Goal: Information Seeking & Learning: Find specific fact

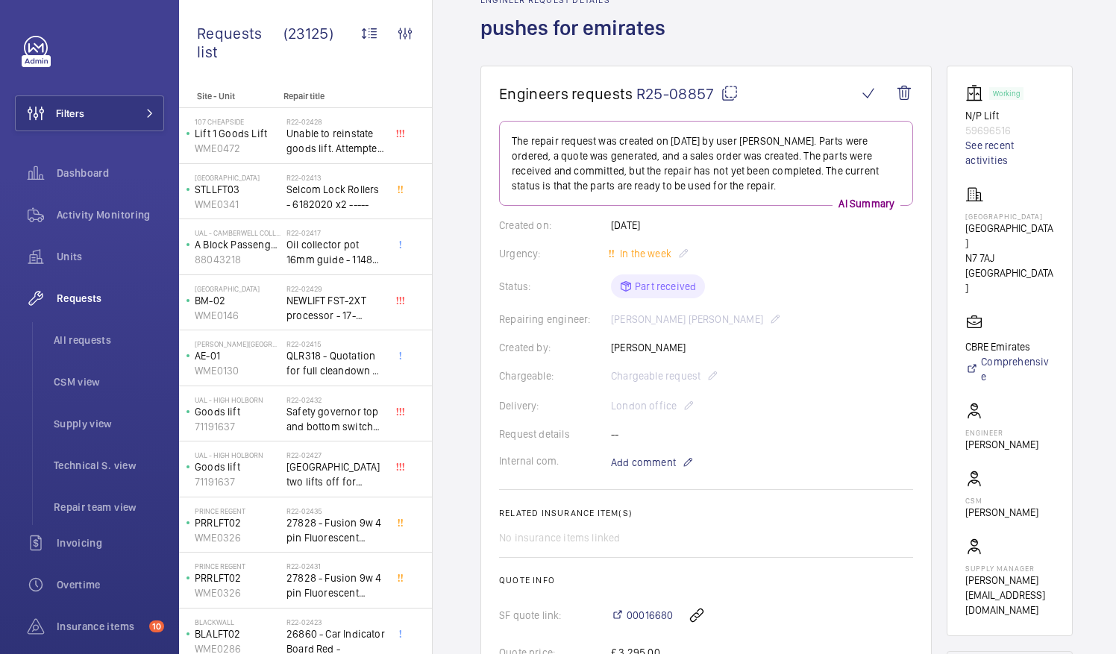
scroll to position [81, 0]
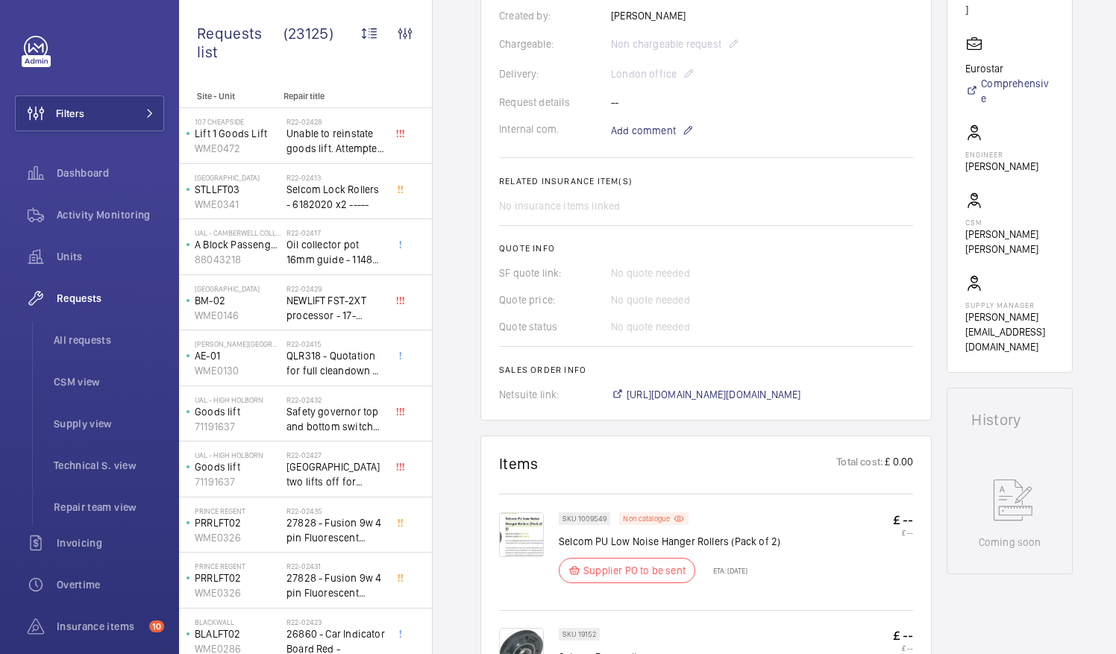
scroll to position [413, 0]
click at [773, 395] on span "https://6461500.app.netsuite.com/app/accounting/transactions/salesord.nl?id=276…" at bounding box center [714, 394] width 175 height 15
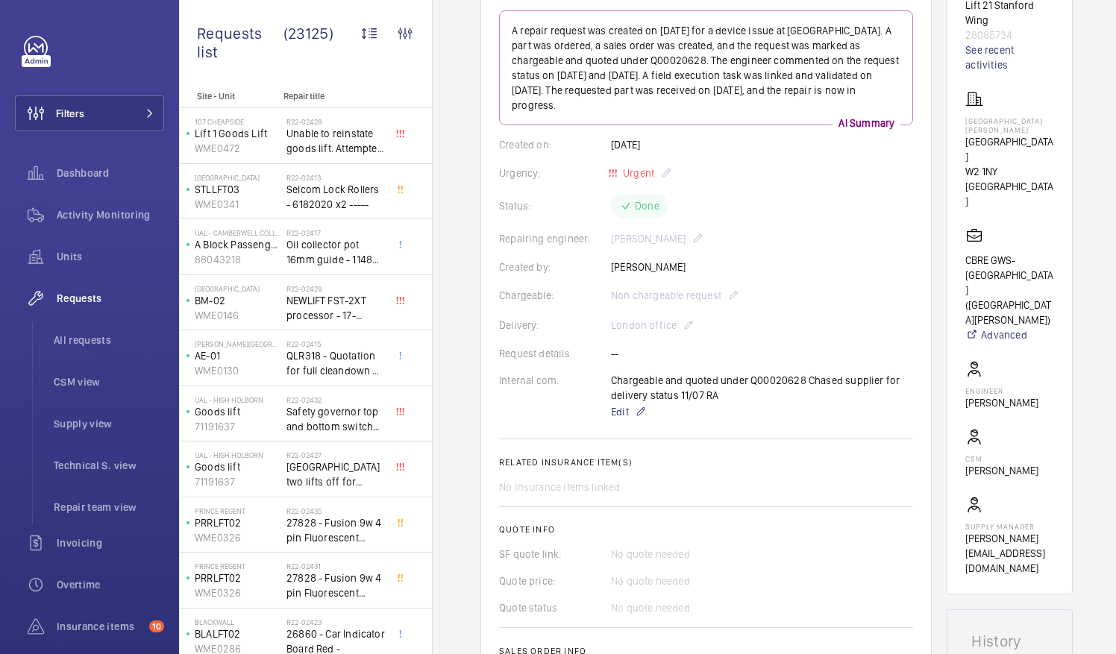
scroll to position [177, 0]
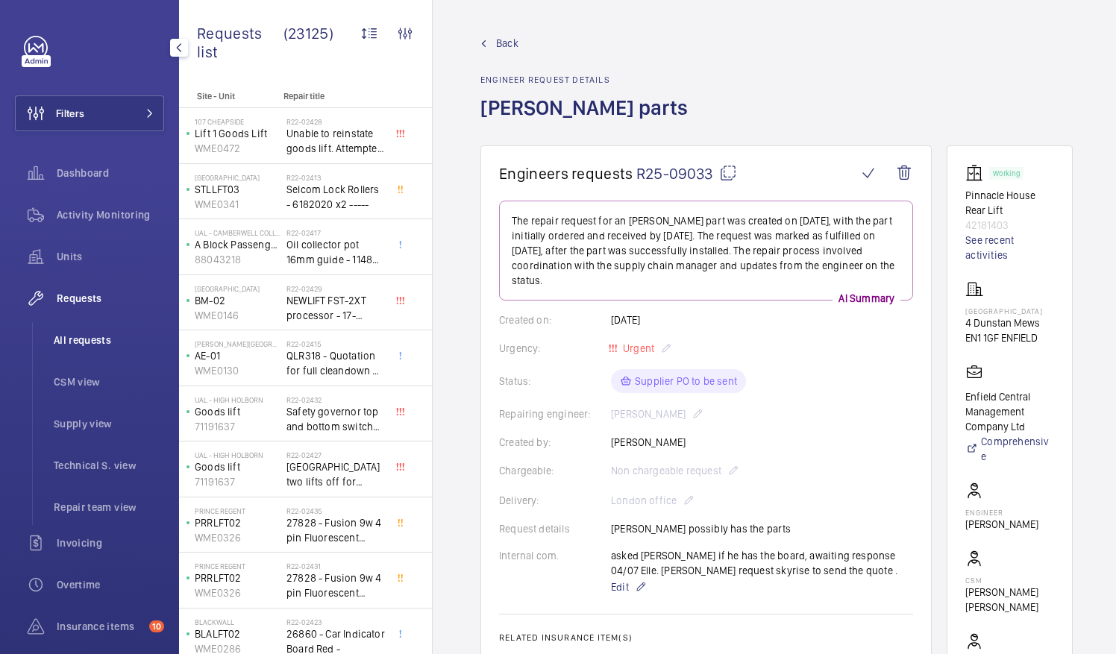
click at [94, 340] on span "All requests" at bounding box center [109, 340] width 110 height 15
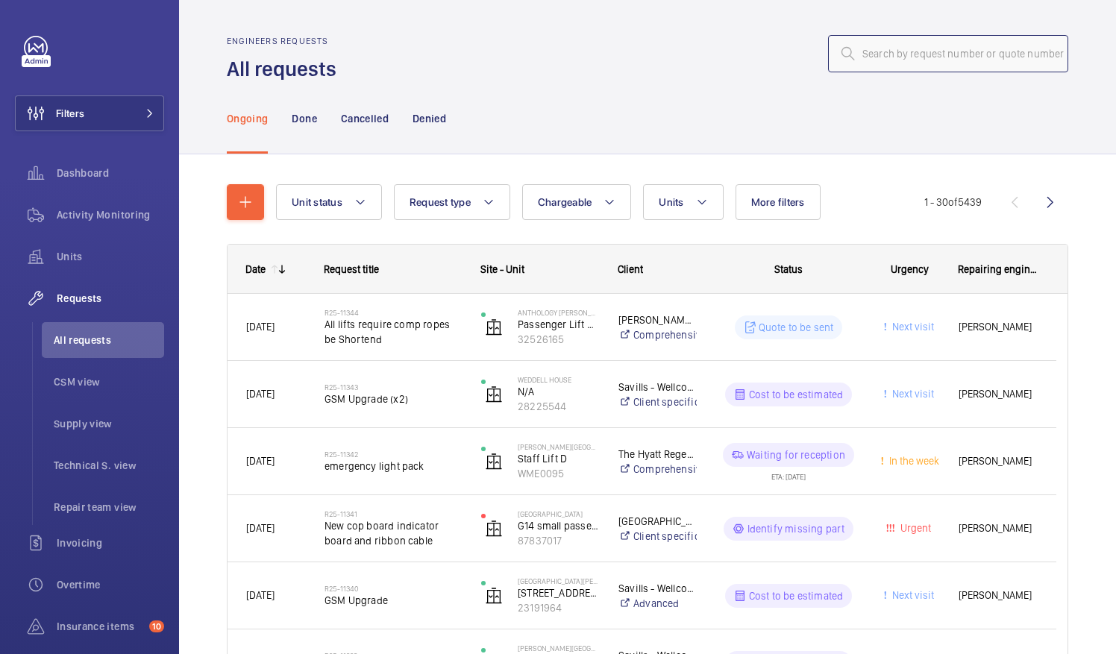
click at [869, 58] on input "text" at bounding box center [948, 53] width 240 height 37
paste input "R25-09920"
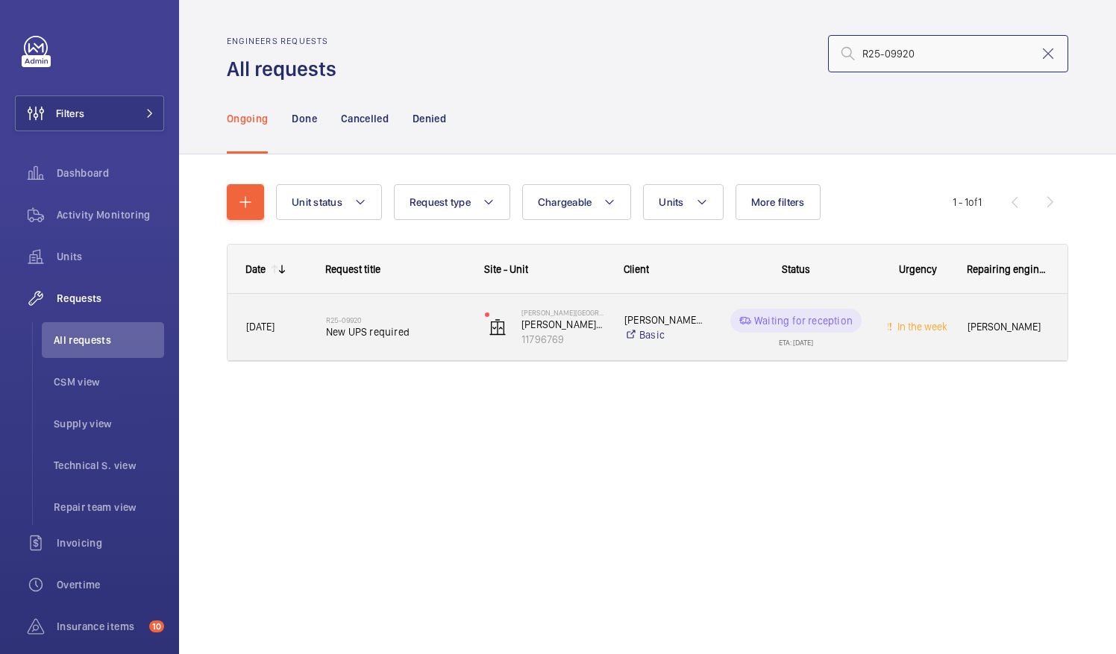
type input "R25-09920"
click at [351, 331] on span "New UPS required" at bounding box center [396, 332] width 140 height 15
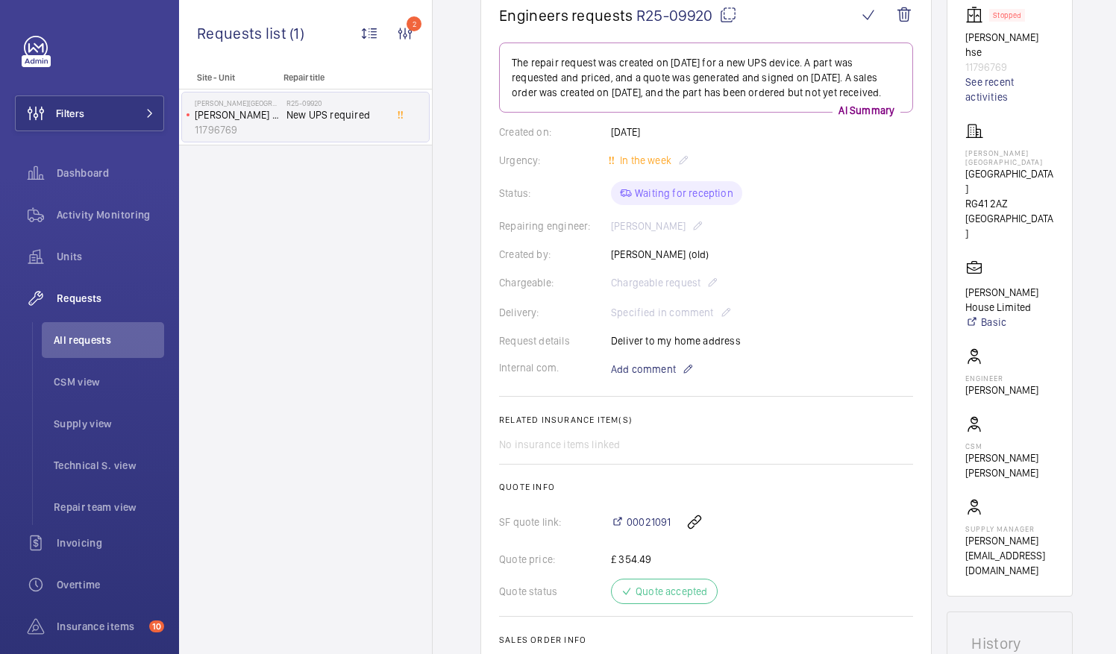
scroll to position [96, 0]
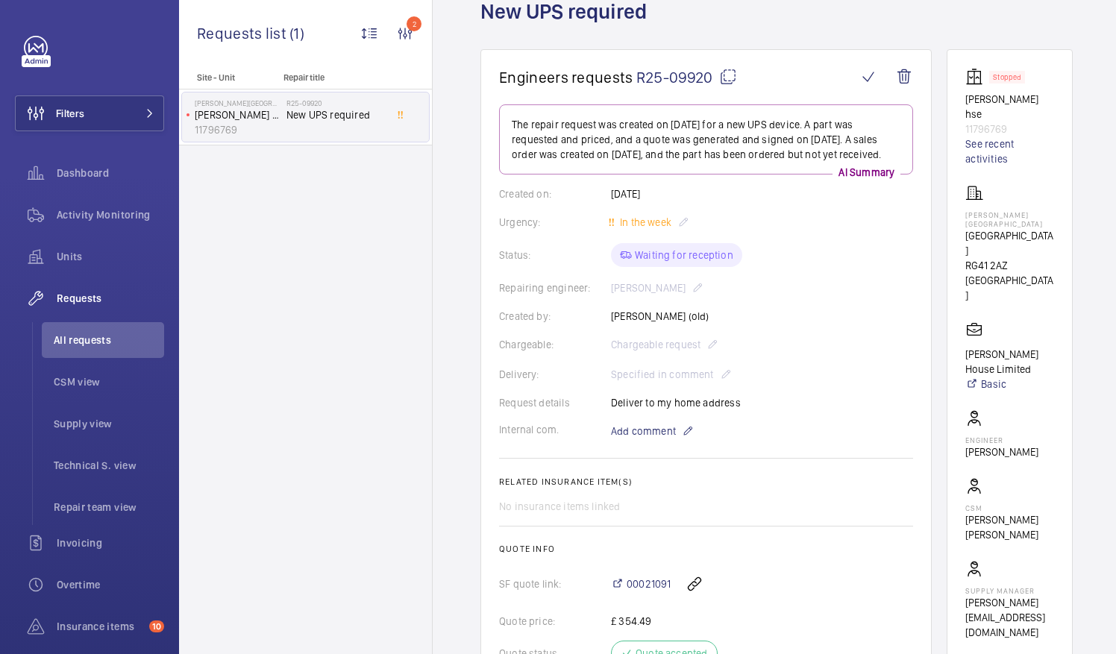
drag, startPoint x: 688, startPoint y: 251, endPoint x: 804, endPoint y: 227, distance: 118.1
click at [804, 227] on div "Urgency: In the week" at bounding box center [706, 222] width 414 height 18
click at [92, 340] on span "All requests" at bounding box center [109, 340] width 110 height 15
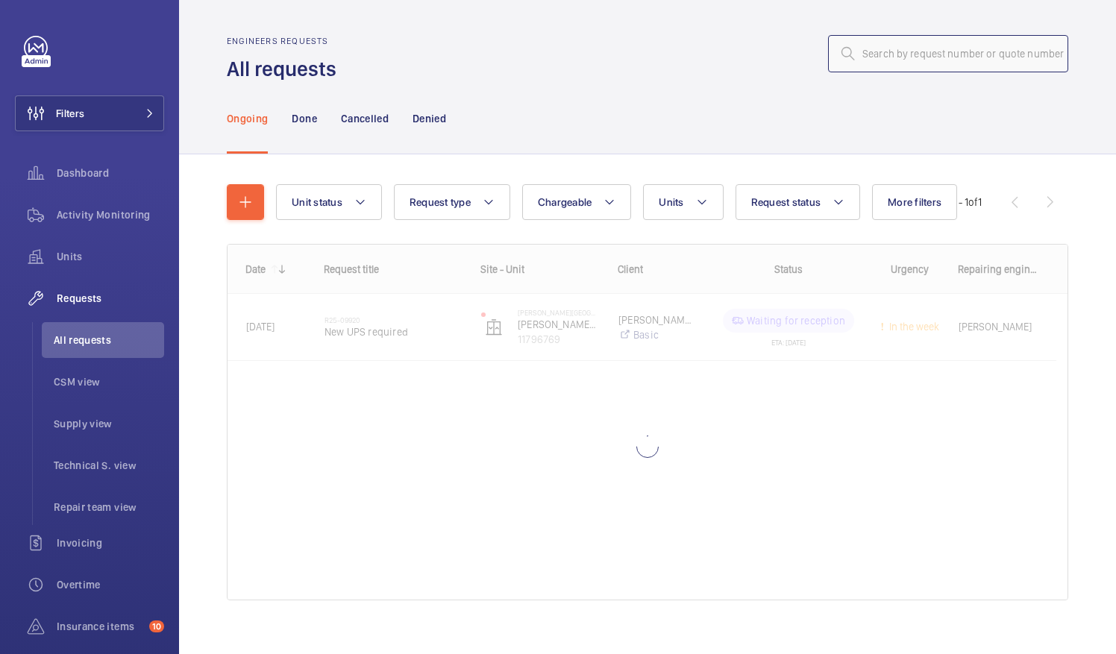
click at [864, 55] on input "text" at bounding box center [948, 53] width 240 height 37
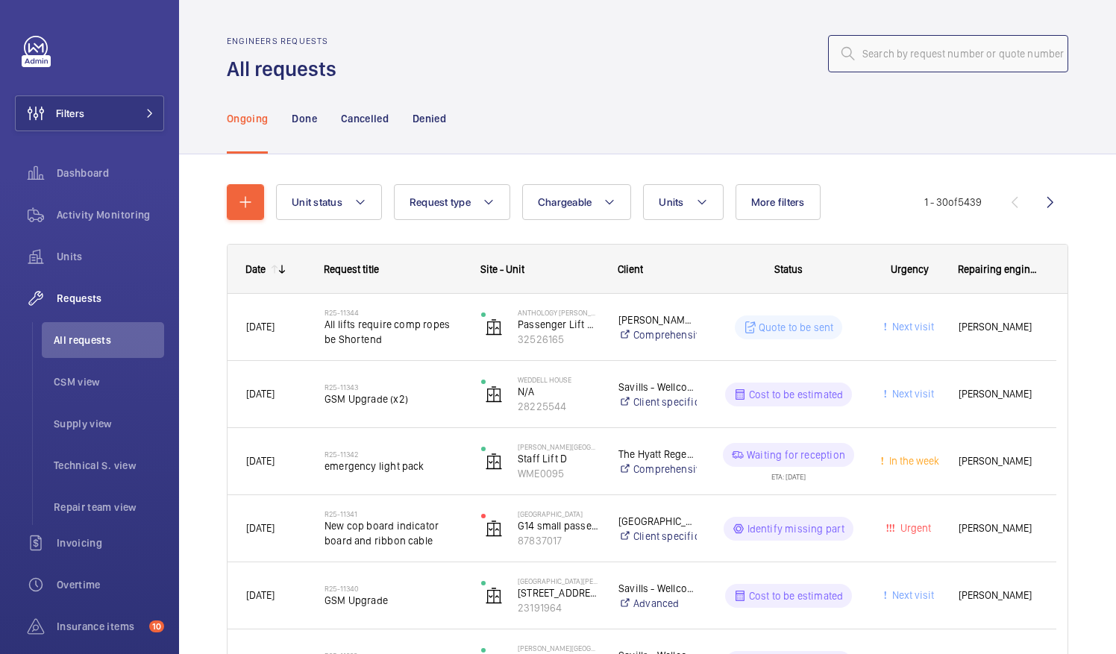
paste input "R25-10393"
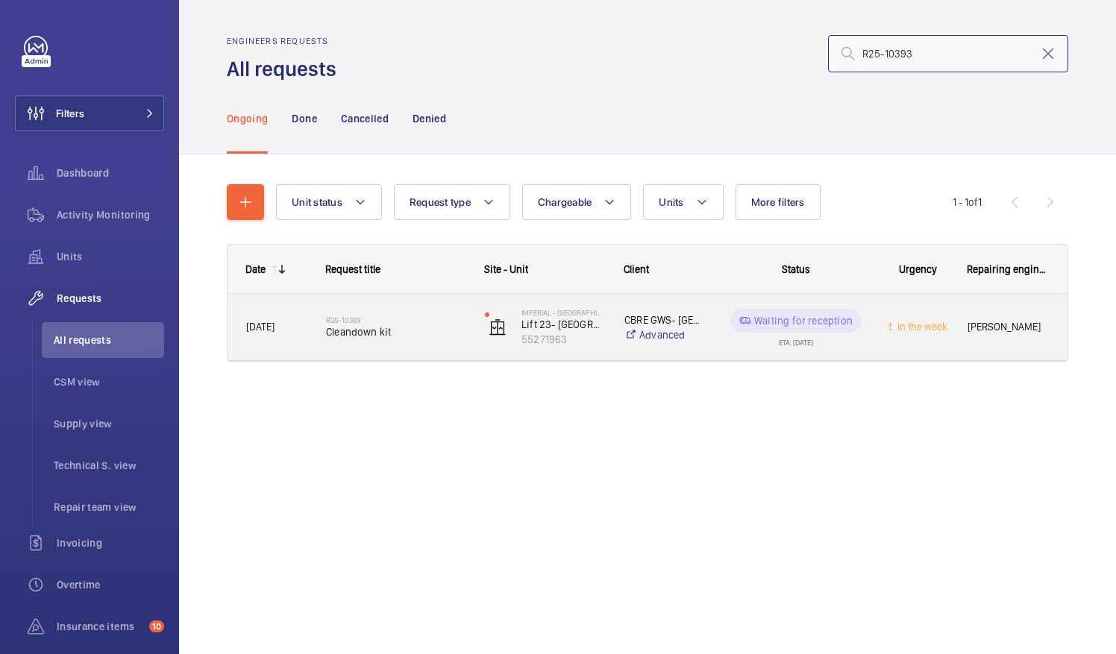
type input "R25-10393"
click at [345, 327] on span "Cleandown kit" at bounding box center [396, 332] width 140 height 15
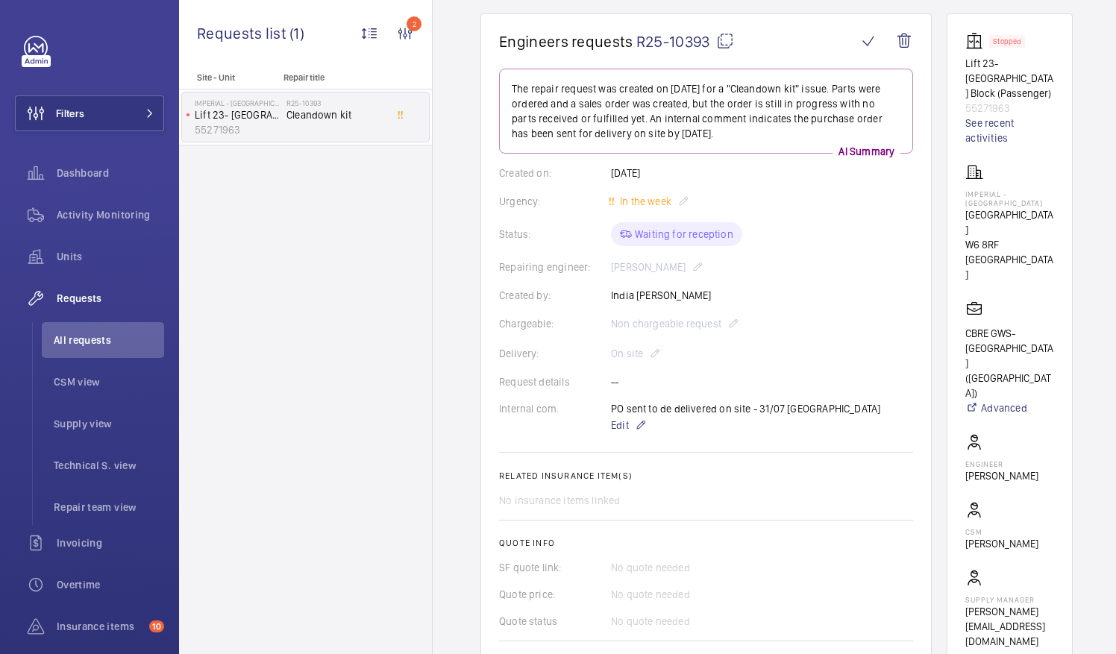
scroll to position [124, 0]
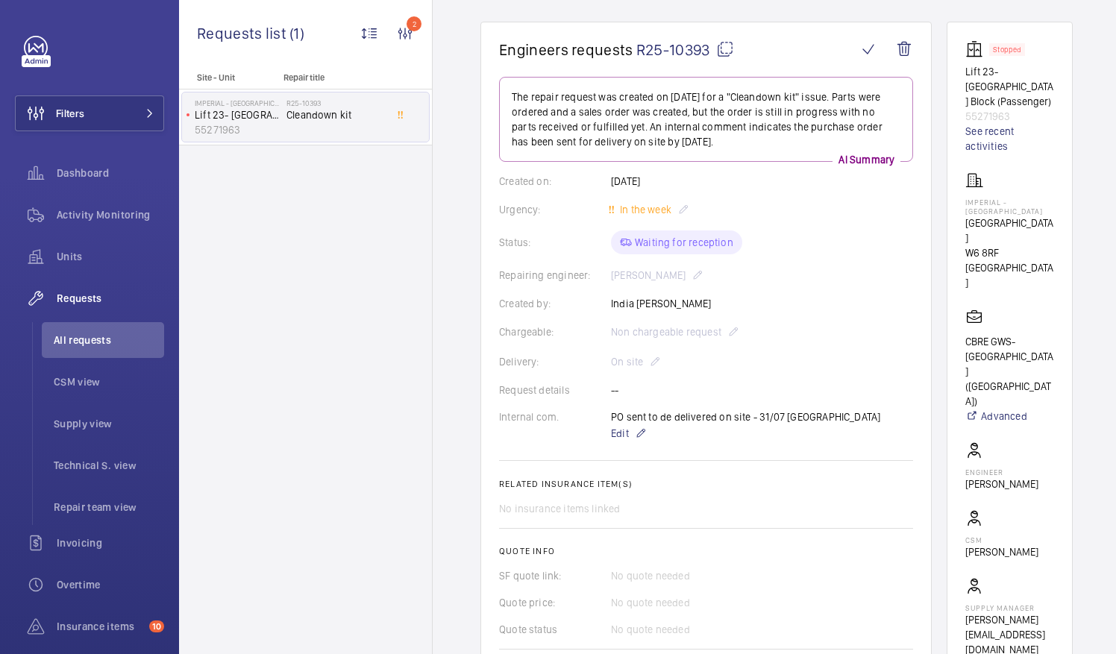
drag, startPoint x: 982, startPoint y: 197, endPoint x: 1055, endPoint y: 210, distance: 74.3
click at [1055, 210] on wm-front-card "Stopped Lift 23- Tower & Laboratory Block (Passenger) 55271963 See recent activ…" at bounding box center [1010, 349] width 126 height 654
drag, startPoint x: 1055, startPoint y: 210, endPoint x: 1022, endPoint y: 210, distance: 33.6
copy p "Imperial - Charing Cross Hospital"
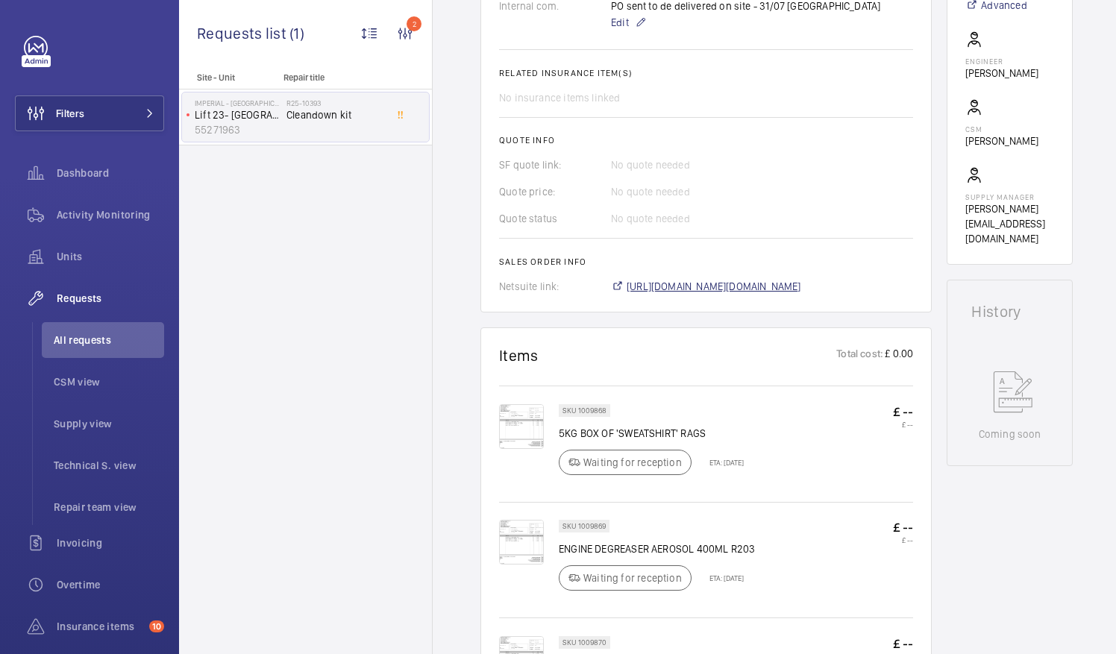
scroll to position [533, 0]
click at [801, 290] on span "https://6461500.app.netsuite.com/app/accounting/transactions/salesord.nl?id=286…" at bounding box center [714, 288] width 175 height 15
click at [98, 345] on span "All requests" at bounding box center [109, 340] width 110 height 15
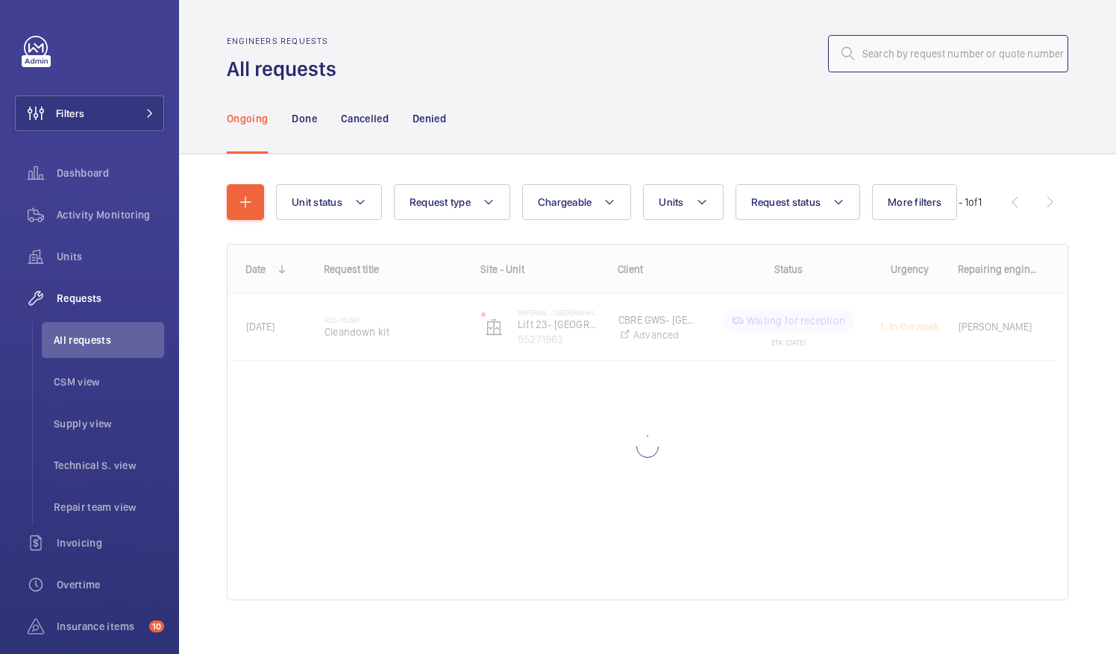
click at [866, 55] on input "text" at bounding box center [948, 53] width 240 height 37
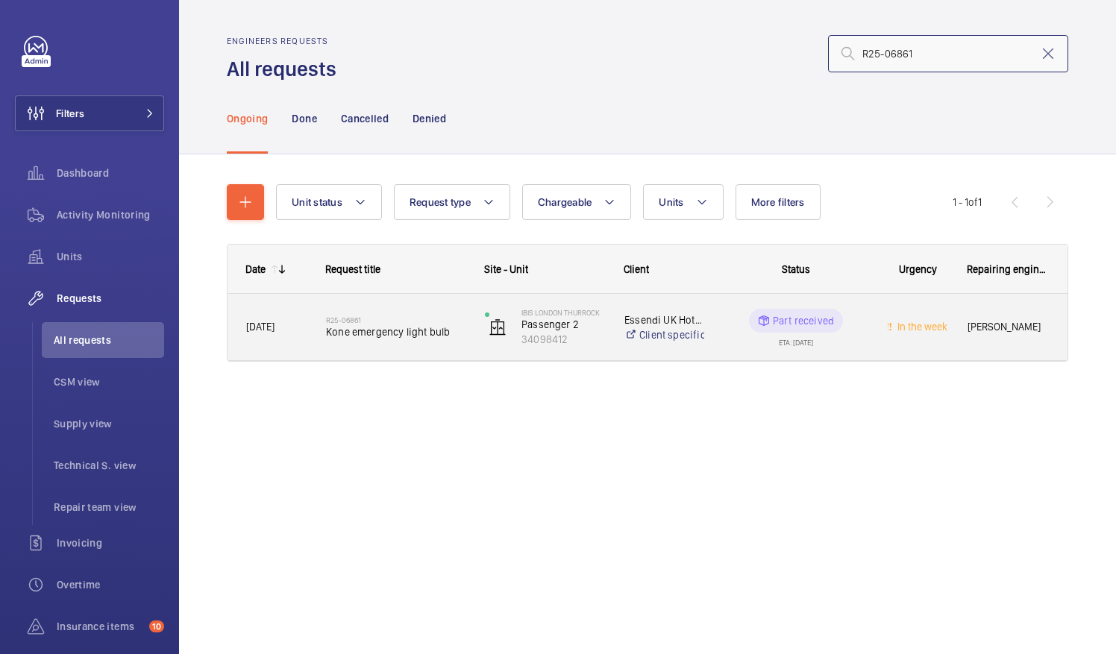
type input "R25-06861"
click at [401, 330] on span "Kone emergency light bulb" at bounding box center [396, 332] width 140 height 15
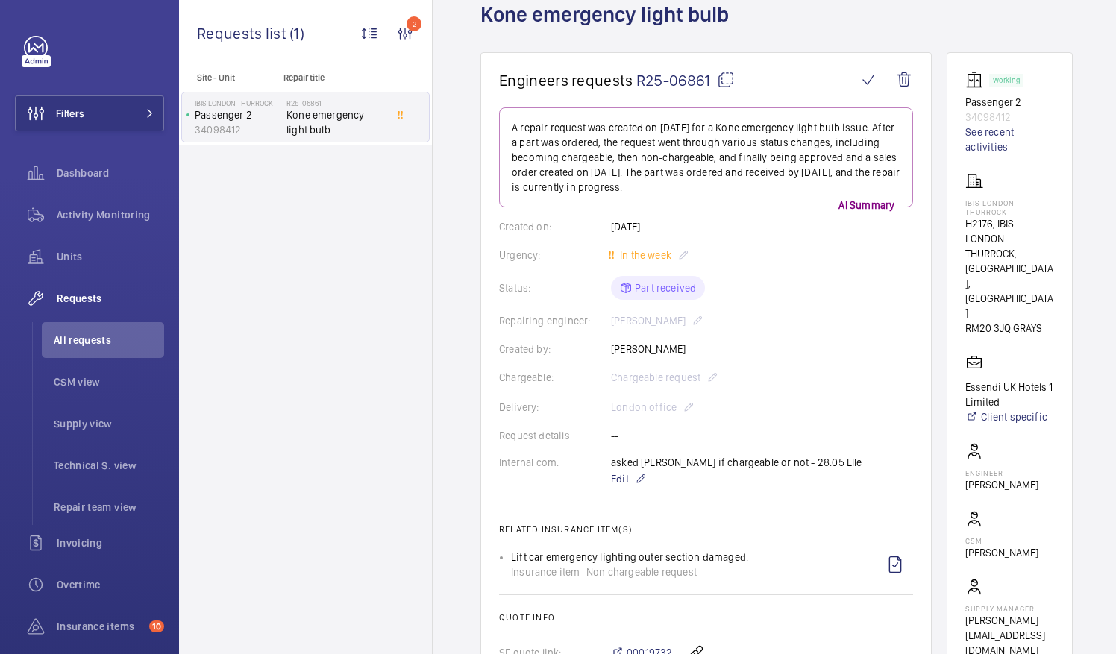
scroll to position [93, 0]
click at [76, 349] on li "All requests" at bounding box center [103, 340] width 122 height 36
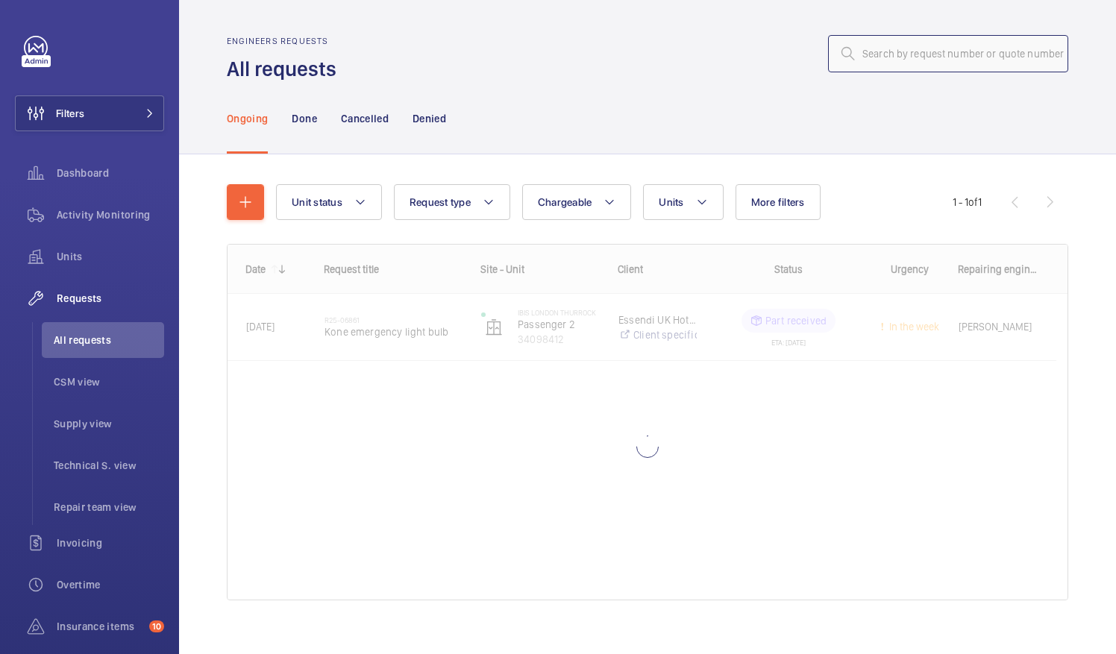
click at [855, 60] on input "text" at bounding box center [948, 53] width 240 height 37
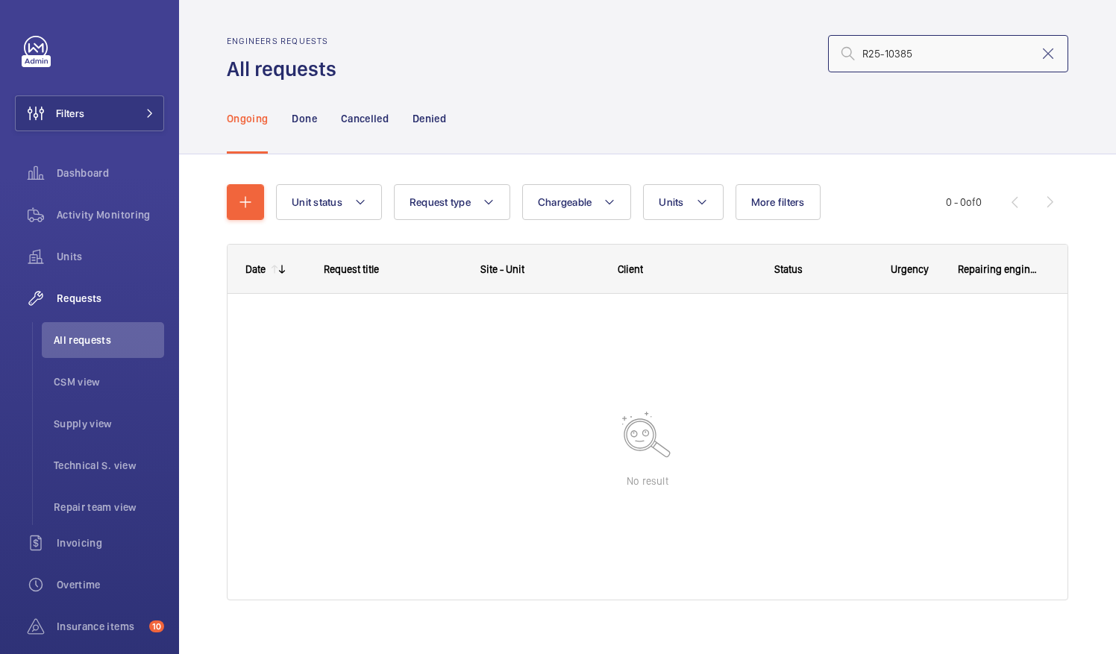
click at [851, 52] on input "R25-10385" at bounding box center [948, 53] width 240 height 37
click at [918, 59] on input "R25-10385" at bounding box center [948, 53] width 240 height 37
type input "R25-10385"
click at [1039, 59] on mat-icon at bounding box center [1048, 54] width 18 height 18
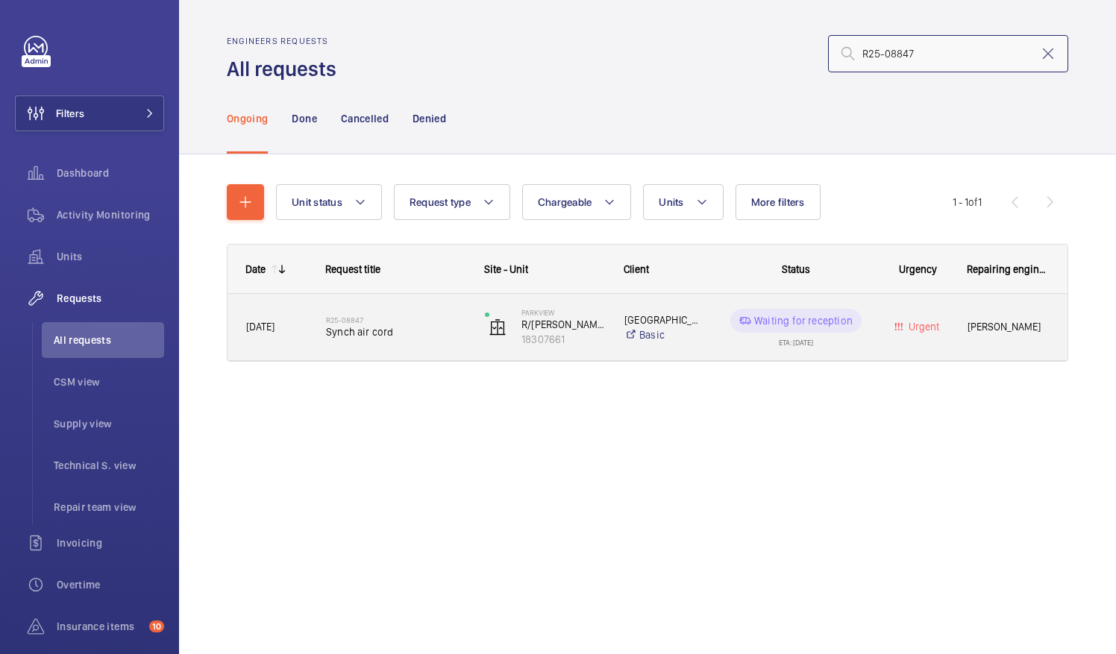
type input "R25-08847"
click at [370, 329] on span "Synch air cord" at bounding box center [396, 332] width 140 height 15
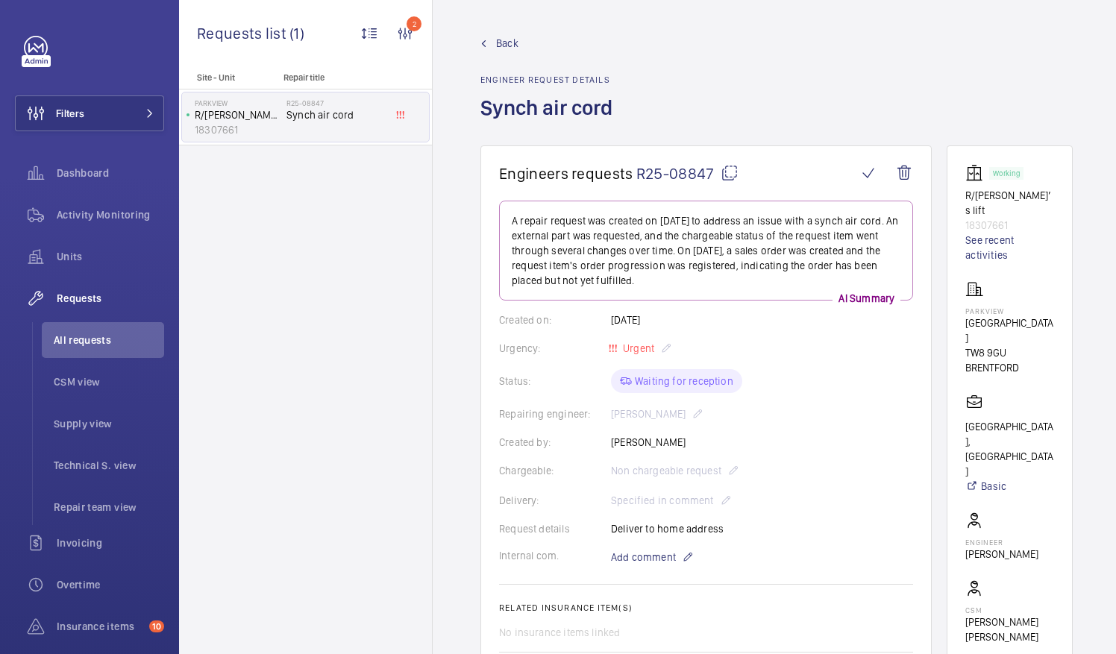
scroll to position [11, 0]
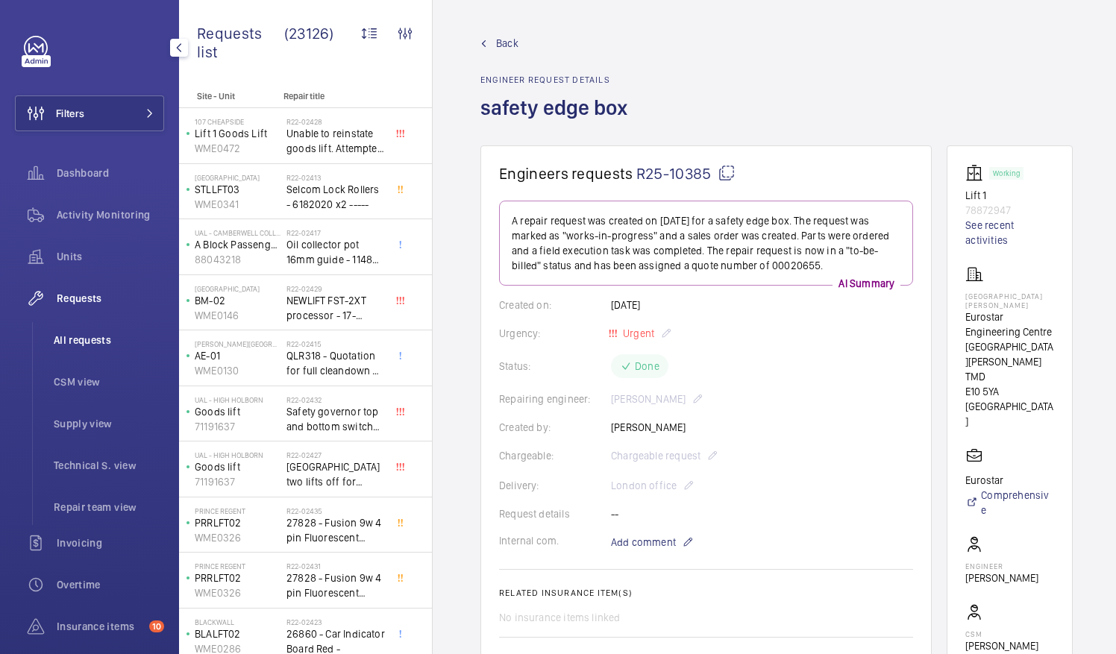
click at [100, 337] on span "All requests" at bounding box center [109, 340] width 110 height 15
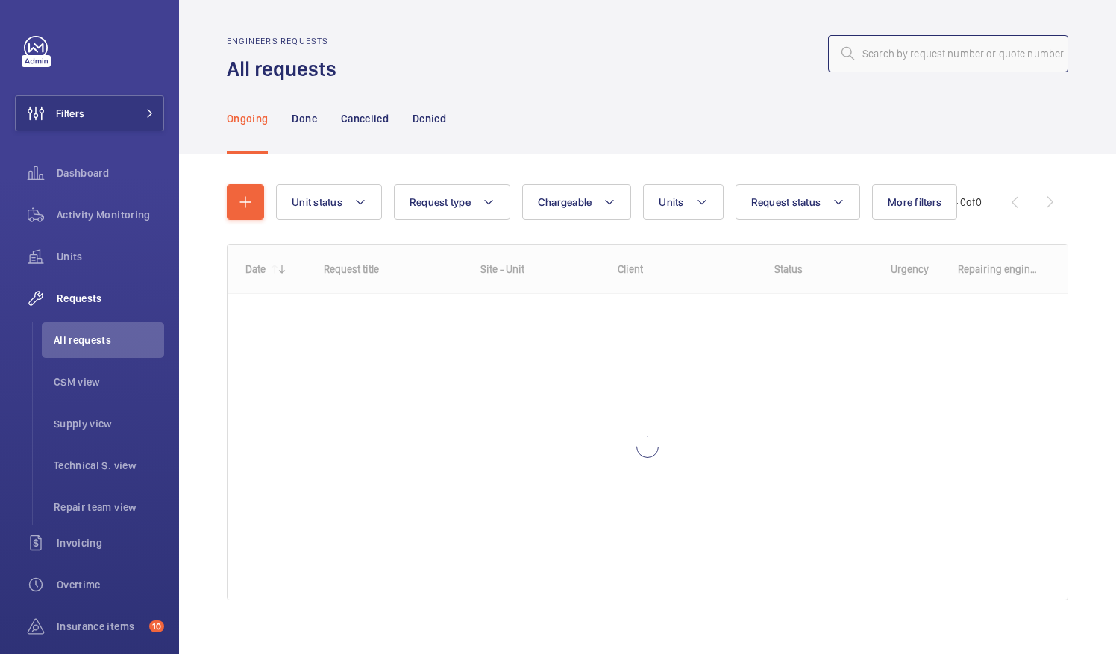
click at [863, 55] on input "text" at bounding box center [948, 53] width 240 height 37
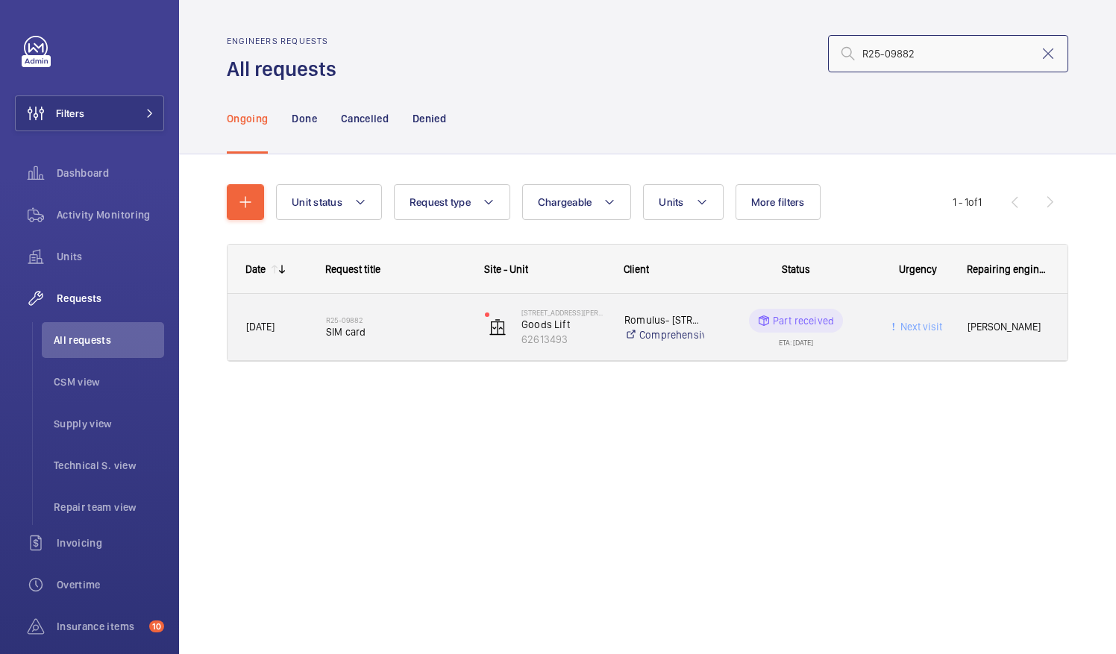
type input "R25-09882"
click at [275, 321] on span "21/07/2025" at bounding box center [260, 327] width 28 height 12
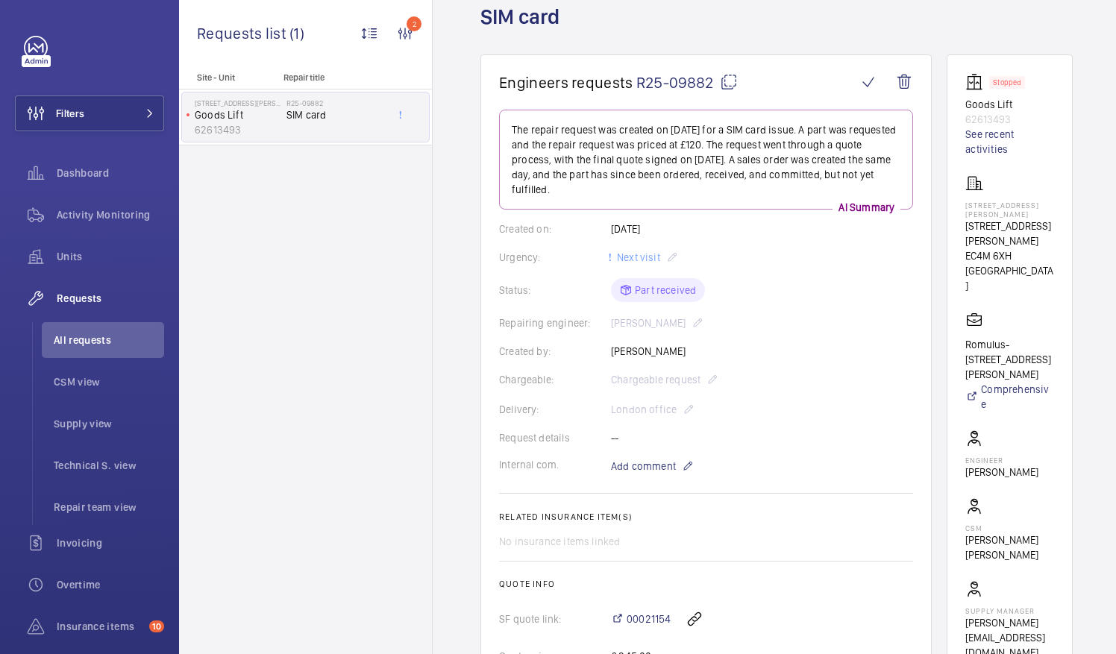
scroll to position [105, 0]
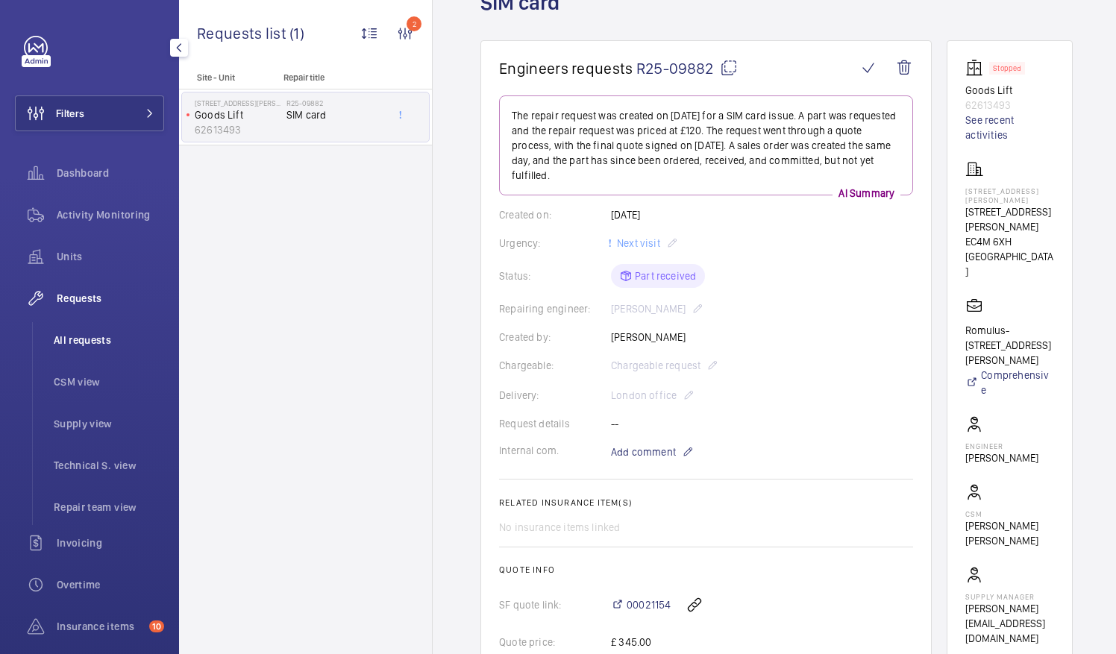
click at [101, 338] on span "All requests" at bounding box center [109, 340] width 110 height 15
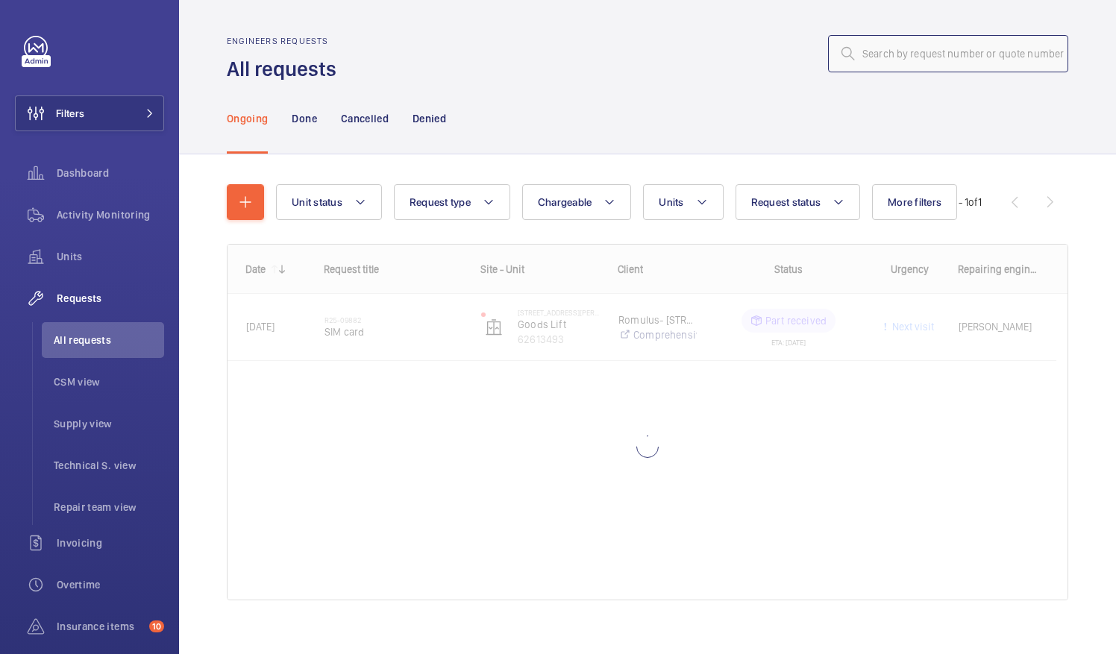
click at [854, 58] on input "text" at bounding box center [948, 53] width 240 height 37
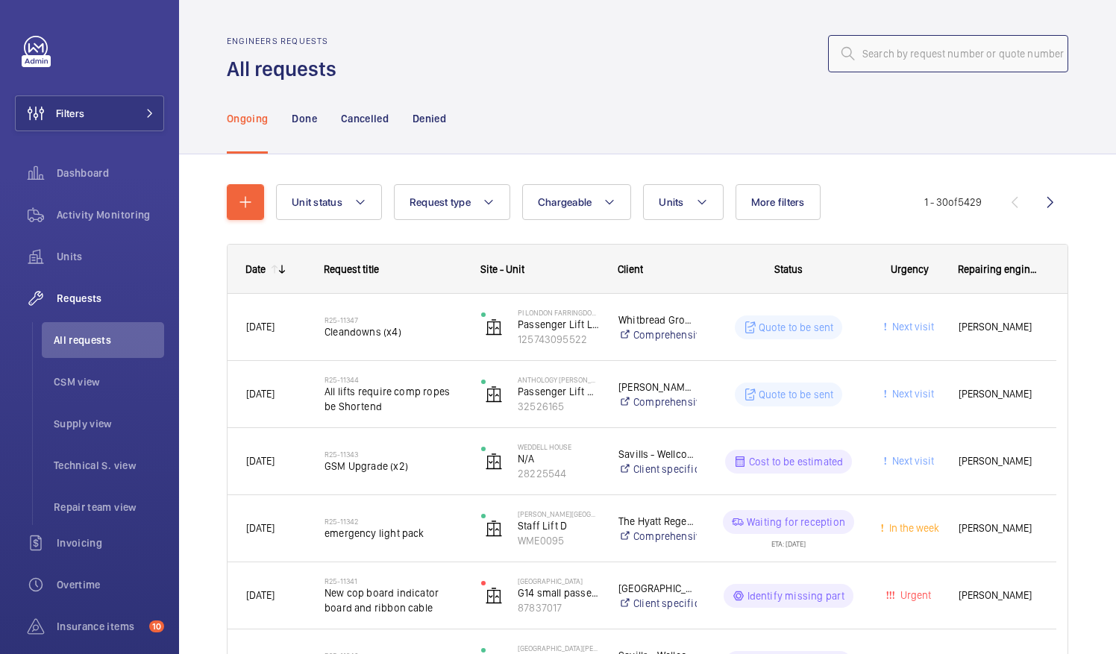
paste input "R25-10156"
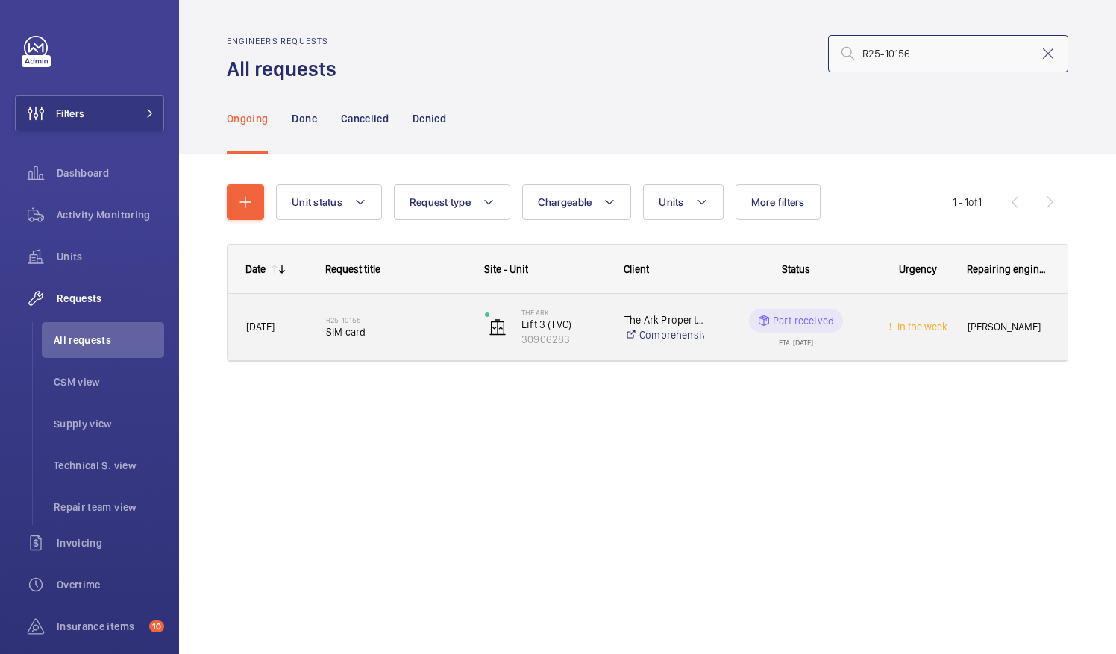
type input "R25-10156"
click at [366, 328] on span "SIM card" at bounding box center [396, 332] width 140 height 15
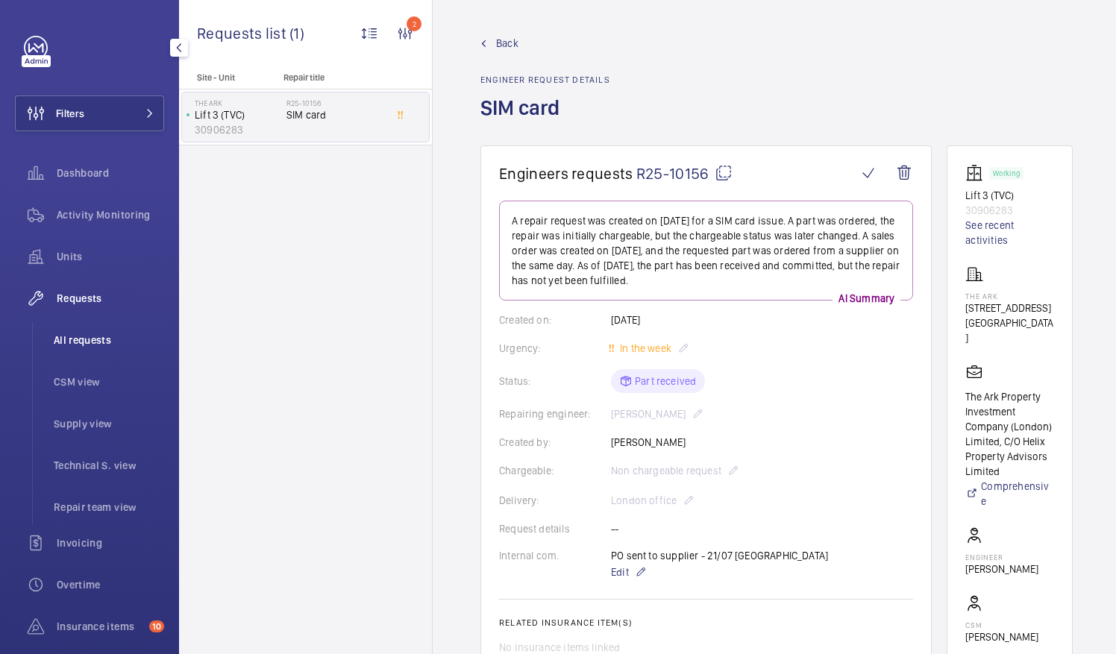
click at [82, 342] on span "All requests" at bounding box center [109, 340] width 110 height 15
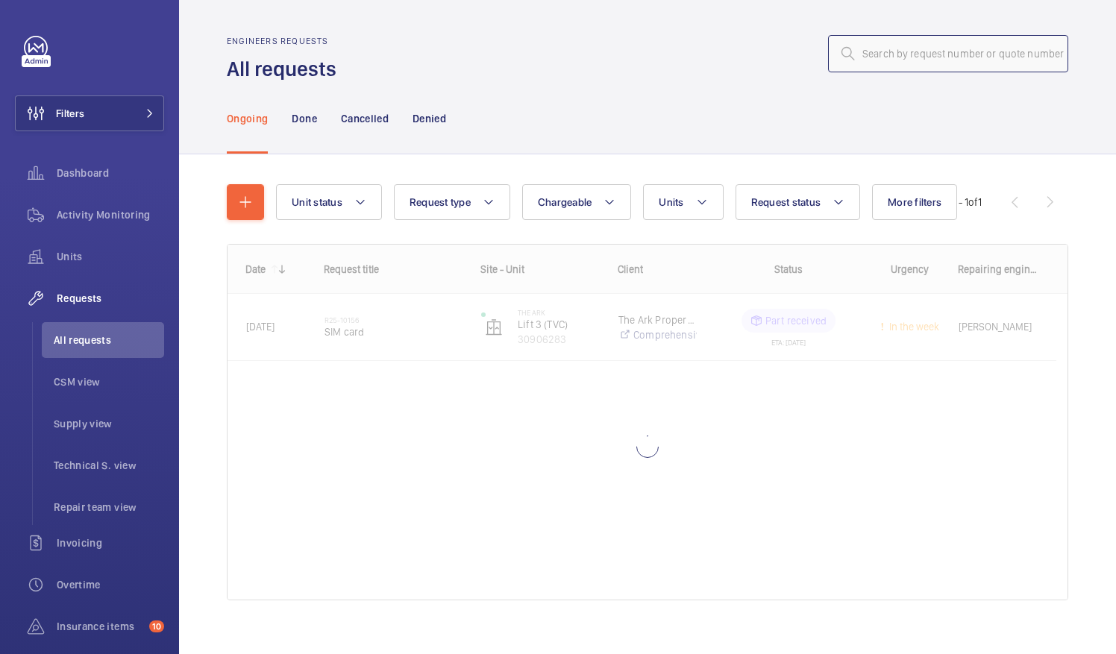
click at [872, 55] on input "text" at bounding box center [948, 53] width 240 height 37
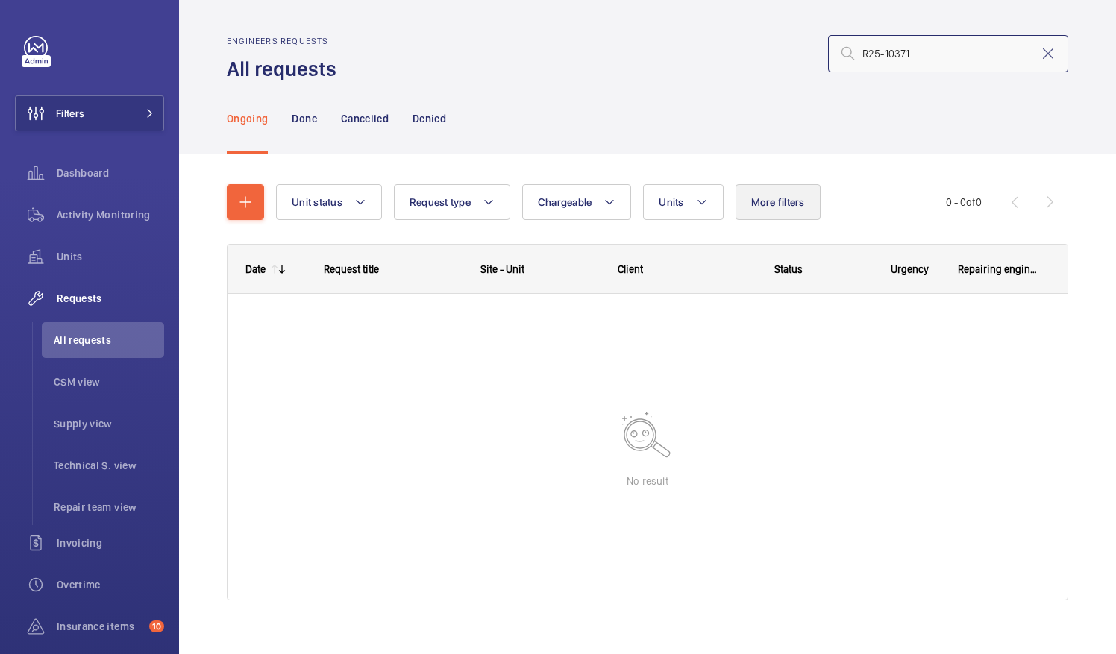
type input "R25-10371"
click at [82, 337] on span "All requests" at bounding box center [109, 340] width 110 height 15
click at [1039, 52] on mat-icon at bounding box center [1048, 54] width 18 height 18
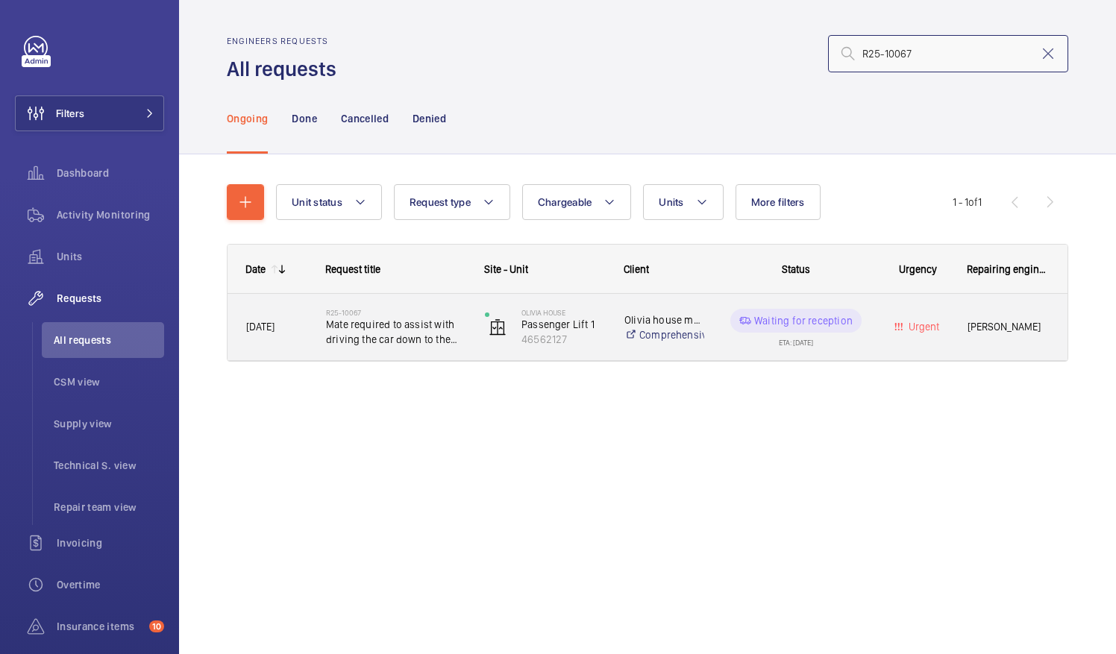
type input "R25-10067"
click at [375, 322] on span "Mate required to assist with driving the car down to the ground floor with me i…" at bounding box center [396, 332] width 140 height 30
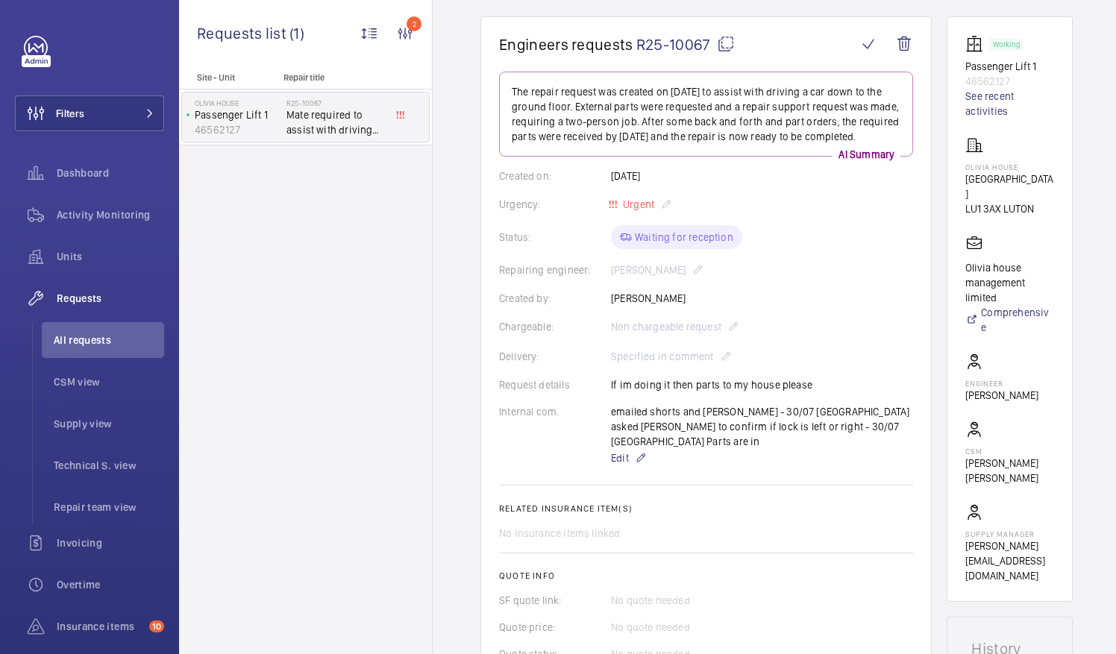
scroll to position [156, 0]
click at [82, 340] on span "All requests" at bounding box center [109, 340] width 110 height 15
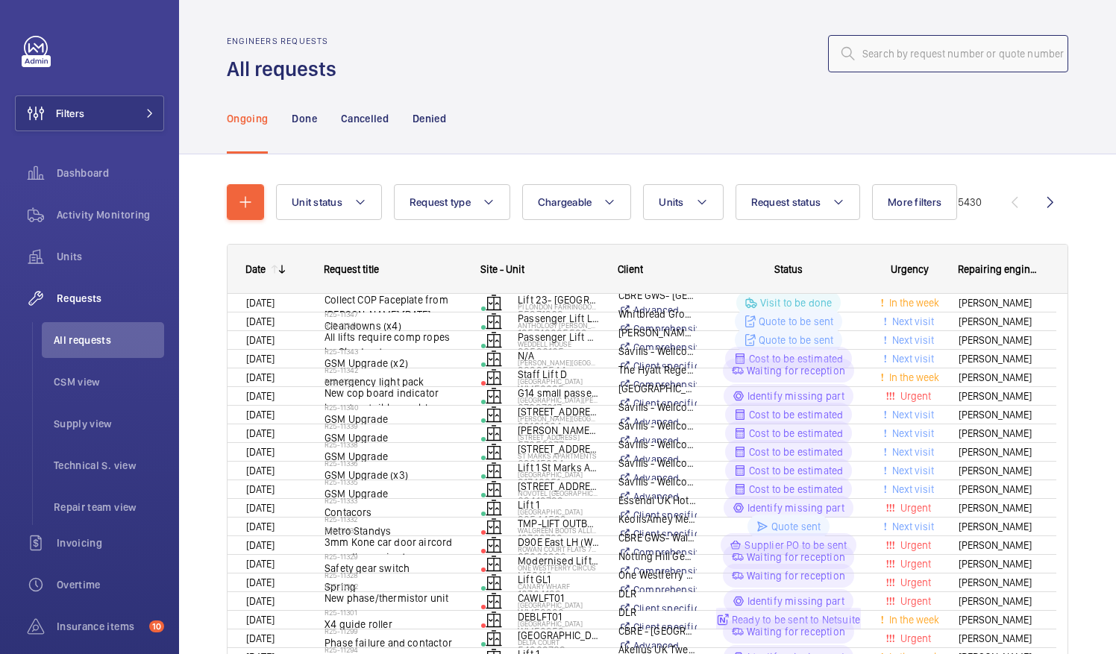
click at [867, 58] on input "text" at bounding box center [948, 53] width 240 height 37
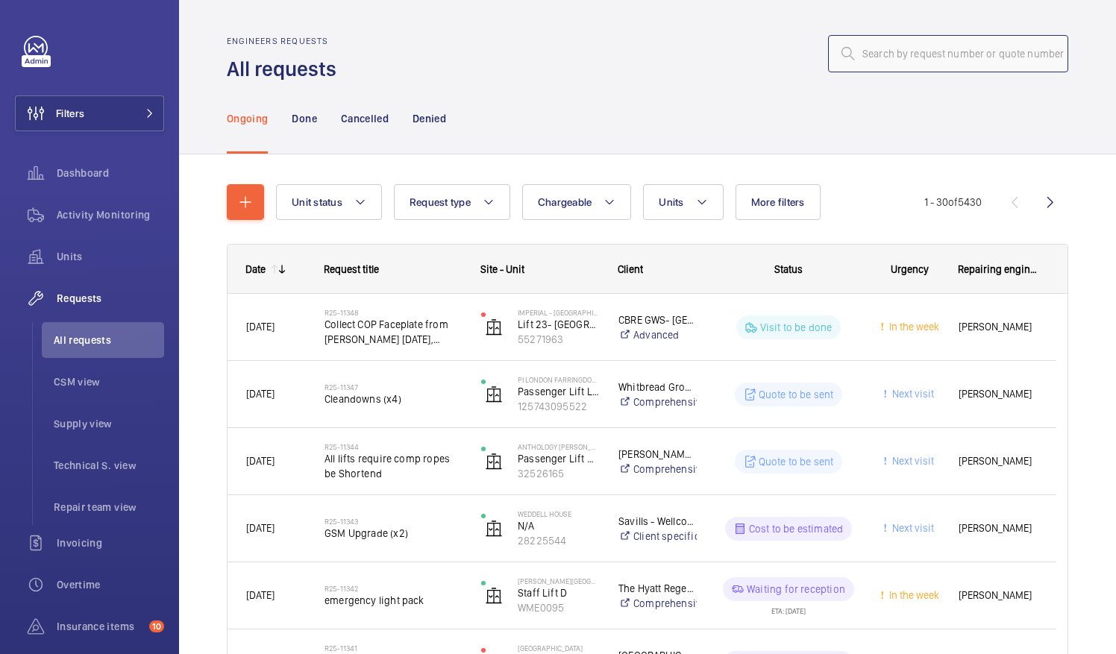
paste input "R25-08589"
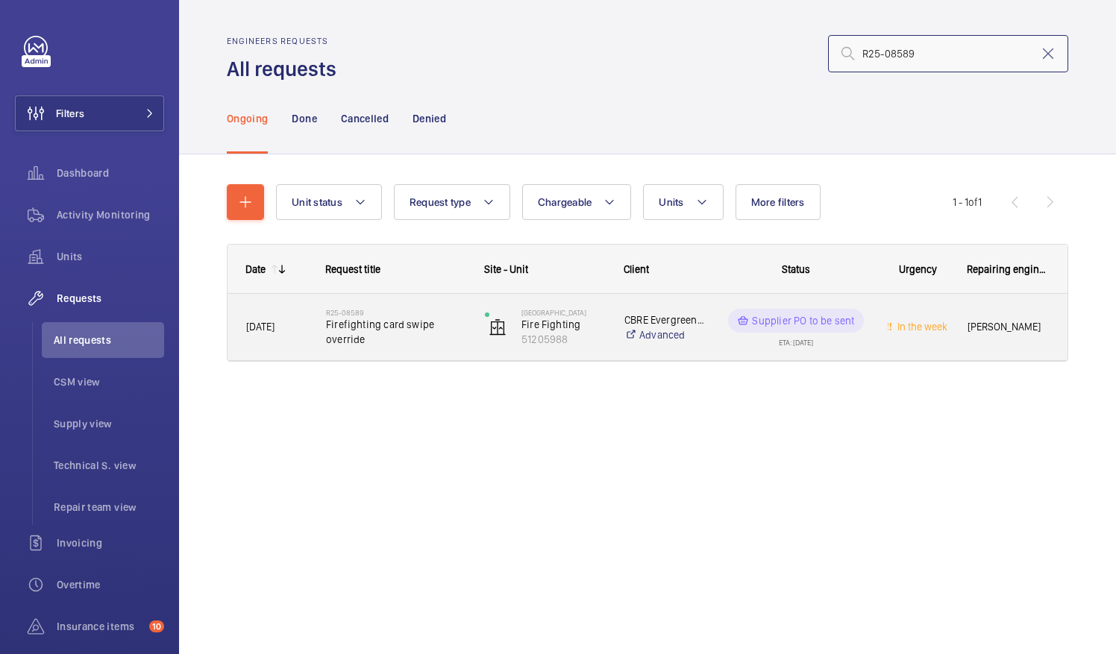
type input "R25-08589"
click at [354, 321] on span "Firefighting card swipe override" at bounding box center [396, 332] width 140 height 30
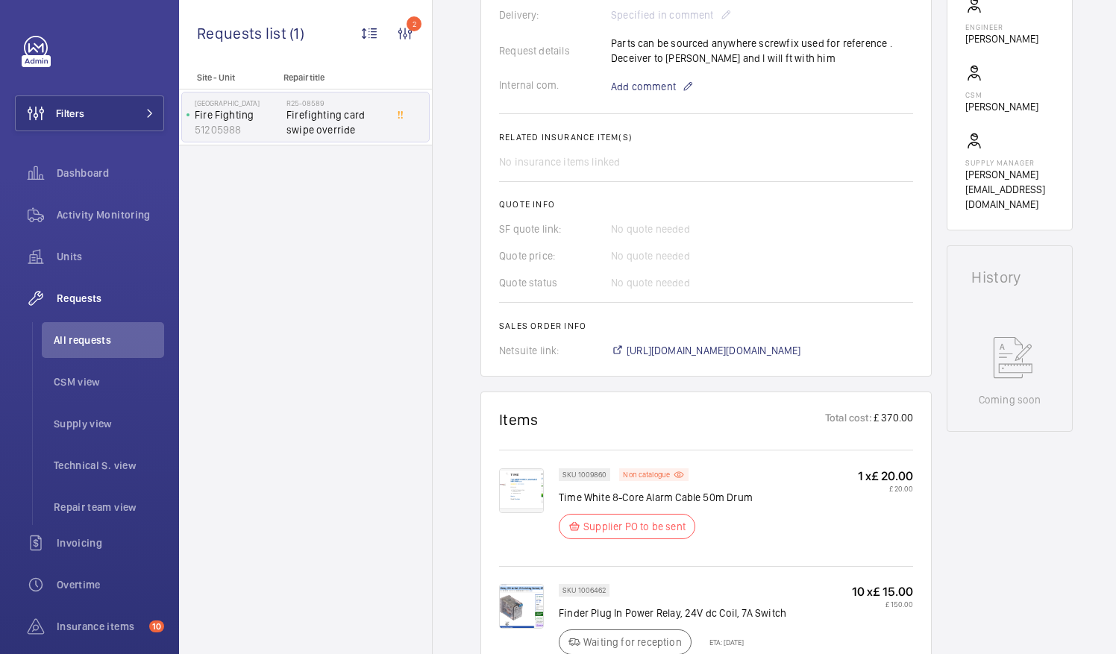
scroll to position [654, 0]
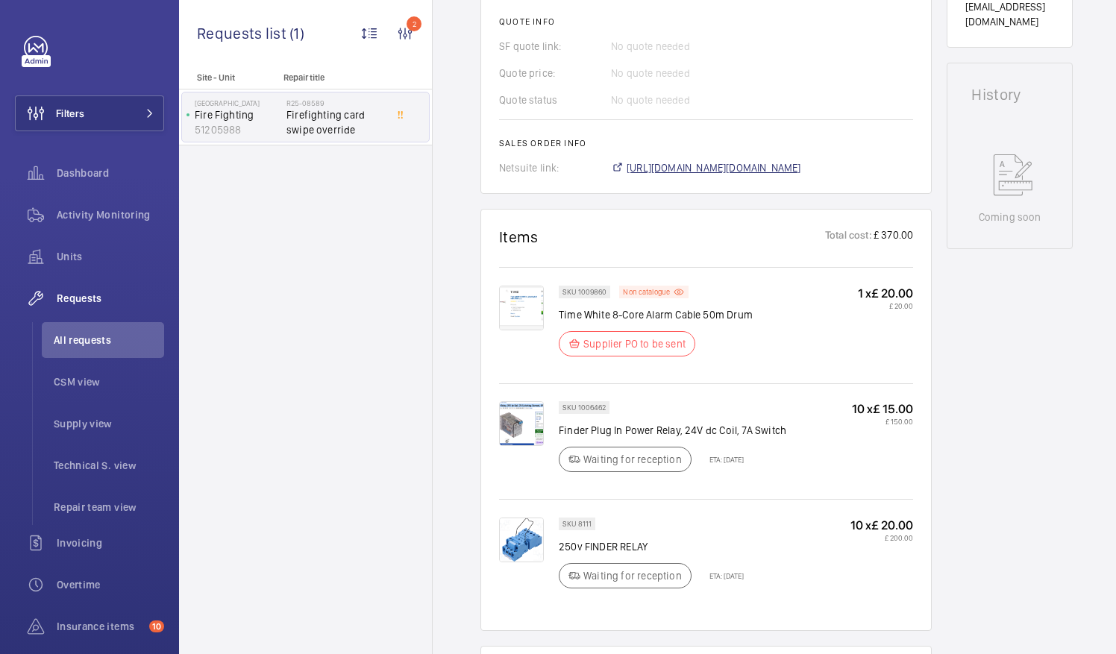
click at [791, 166] on span "https://6461500.app.netsuite.com/app/accounting/transactions/salesord.nl?id=286…" at bounding box center [714, 167] width 175 height 15
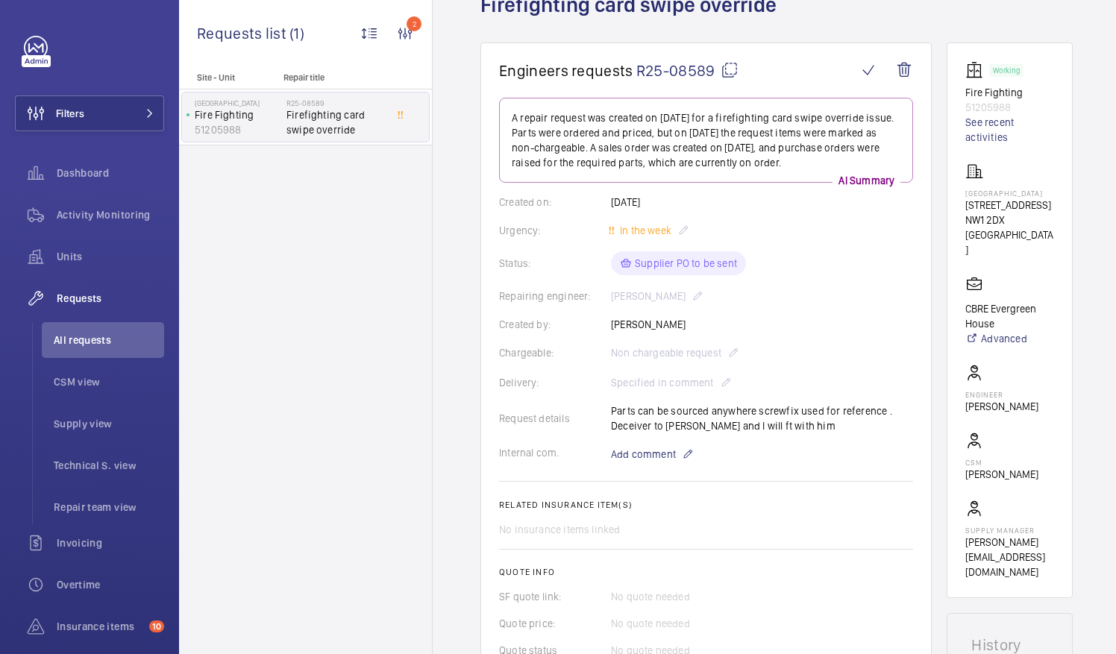
scroll to position [104, 0]
click at [733, 66] on mat-icon at bounding box center [730, 69] width 18 height 18
drag, startPoint x: 984, startPoint y: 188, endPoint x: 1072, endPoint y: 224, distance: 94.4
click at [1072, 224] on wm-front-card "Working Fire Fighting 51205988 See recent activities Evergreen House 160 Euston…" at bounding box center [1010, 319] width 126 height 556
drag, startPoint x: 1072, startPoint y: 224, endPoint x: 1019, endPoint y: 214, distance: 53.1
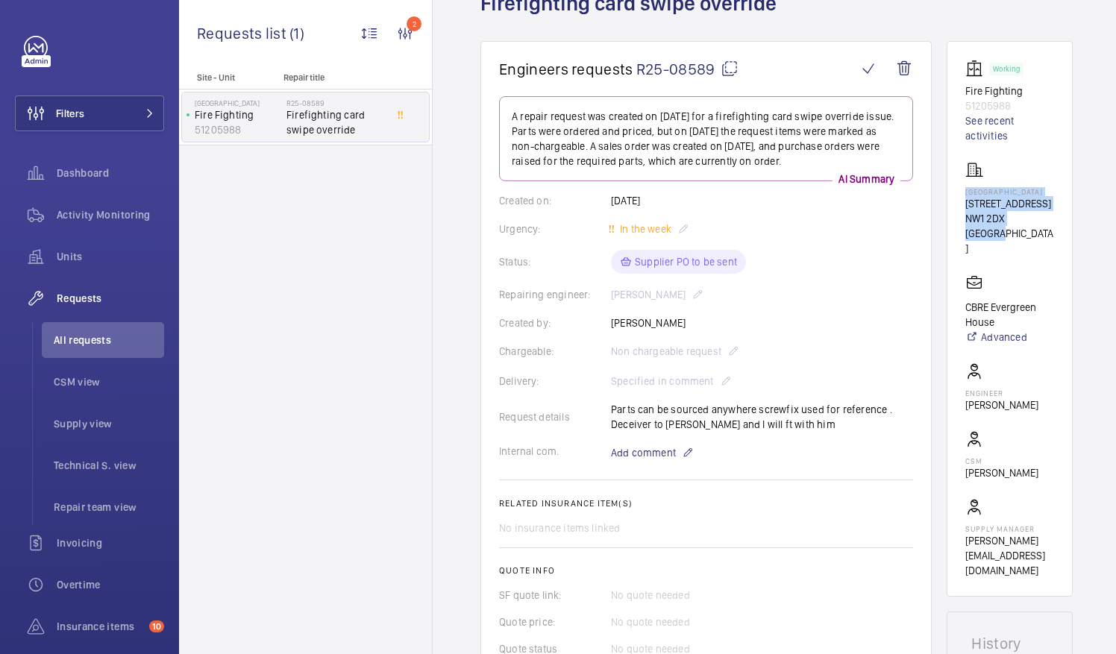
copy div "Evergreen House 160 Euston Rd NW1 2DX LONDON"
click at [76, 338] on span "All requests" at bounding box center [109, 340] width 110 height 15
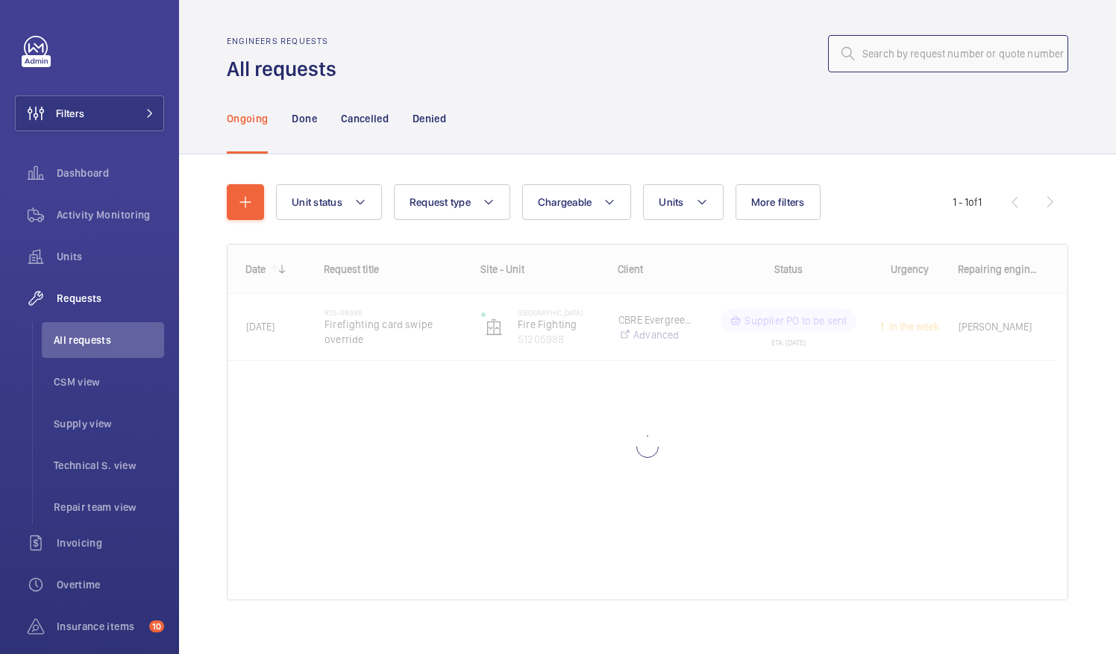
click at [857, 57] on input "text" at bounding box center [948, 53] width 240 height 37
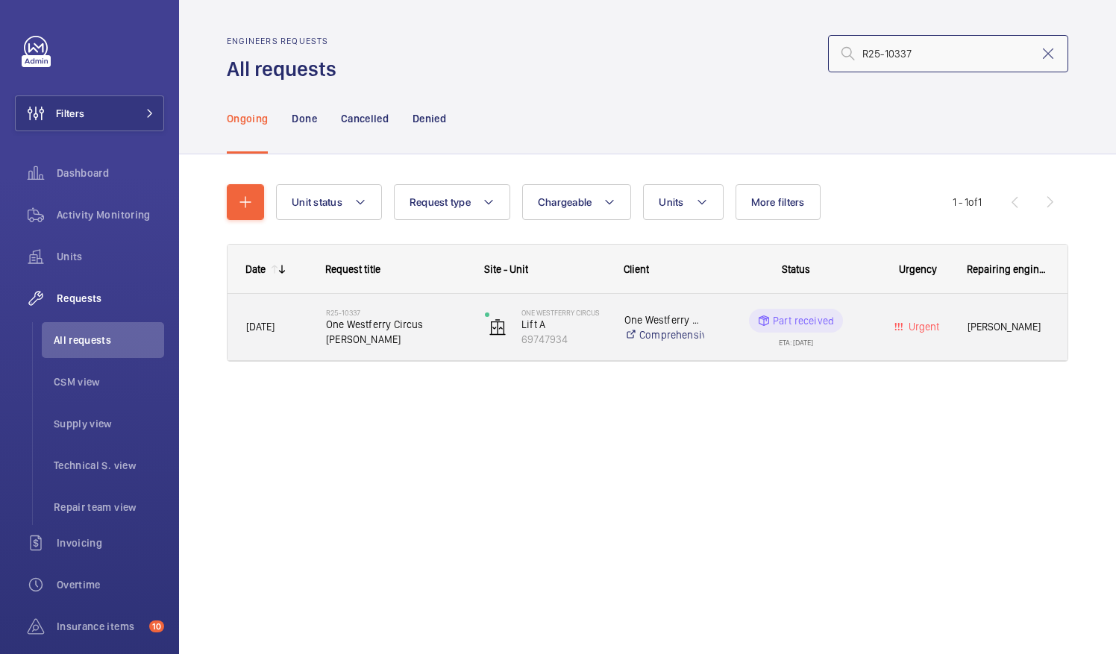
type input "R25-10337"
click at [421, 340] on div "R25-10337 One Westferry Circus SIMs" at bounding box center [396, 327] width 140 height 43
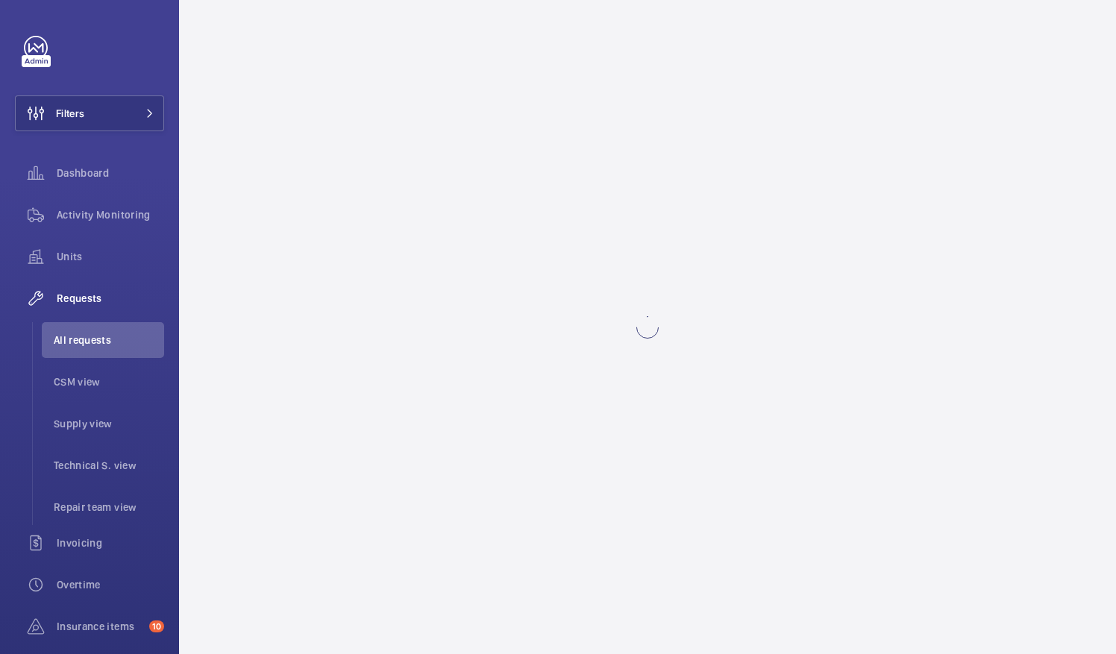
click at [421, 340] on wm-front-async-data-loader at bounding box center [647, 327] width 937 height 654
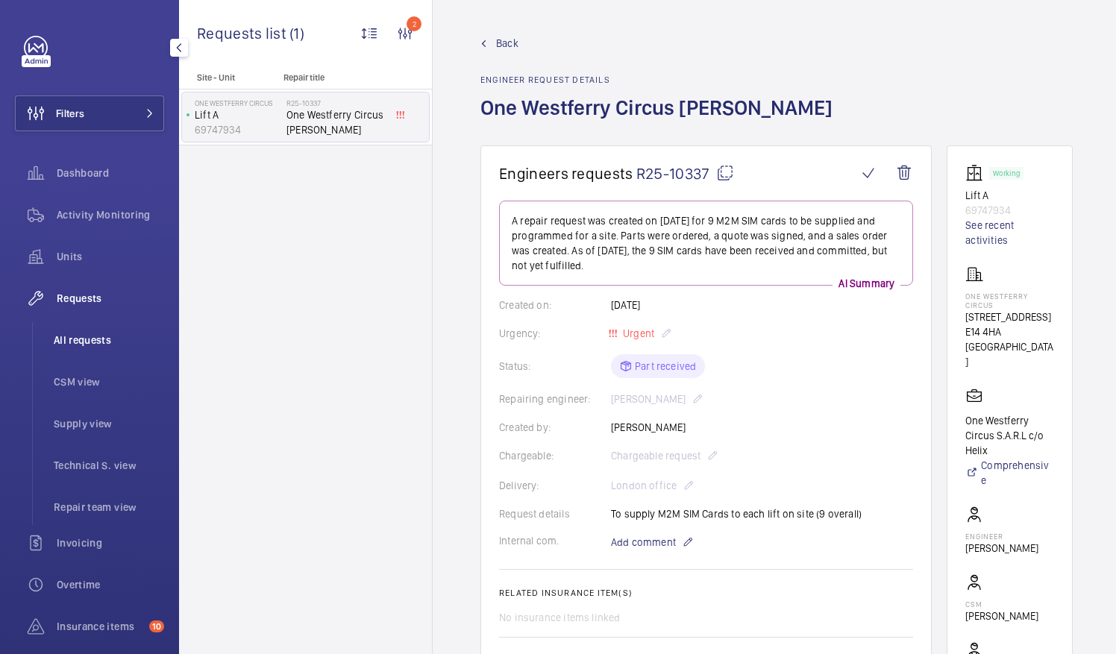
click at [78, 338] on span "All requests" at bounding box center [109, 340] width 110 height 15
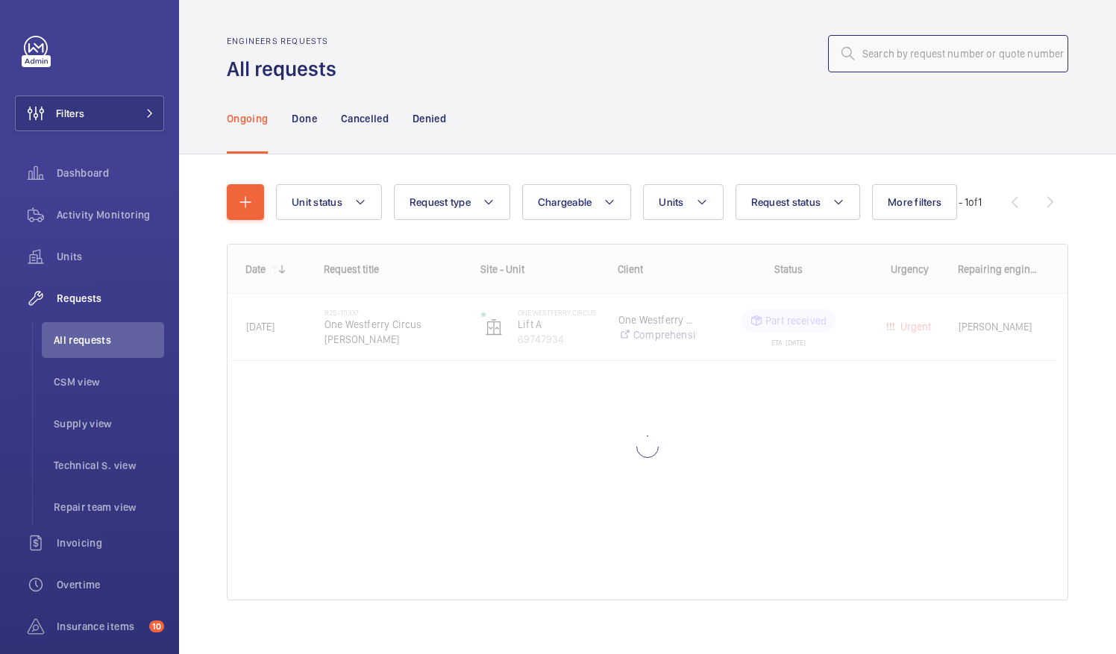
click at [863, 54] on input "text" at bounding box center [948, 53] width 240 height 37
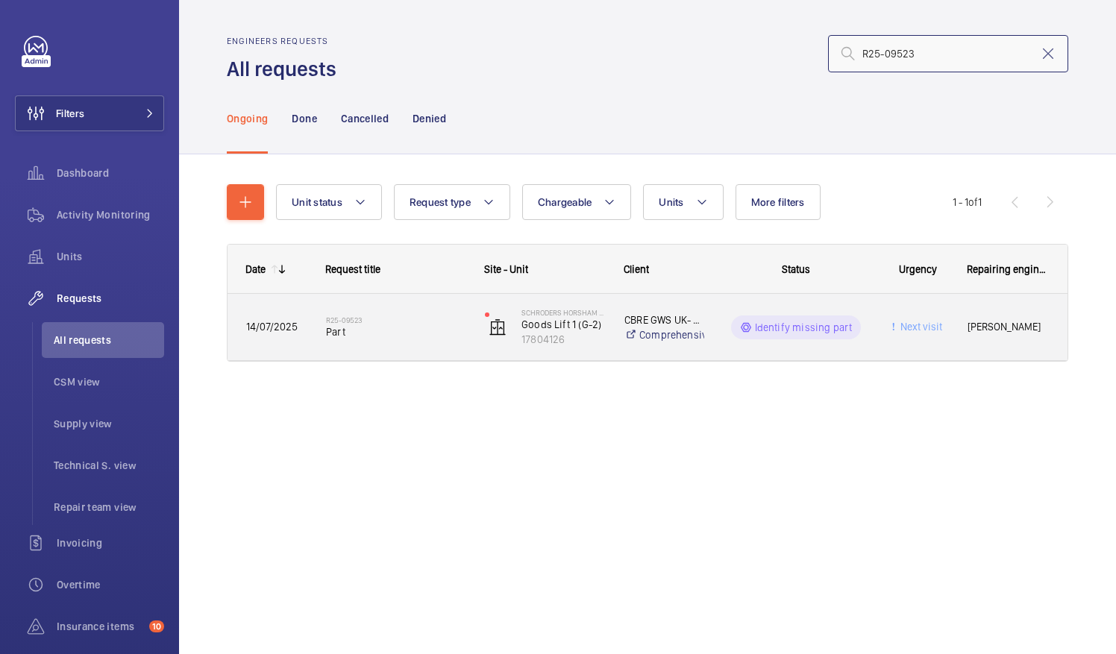
type input "R25-09523"
click at [343, 338] on span "Part" at bounding box center [396, 332] width 140 height 15
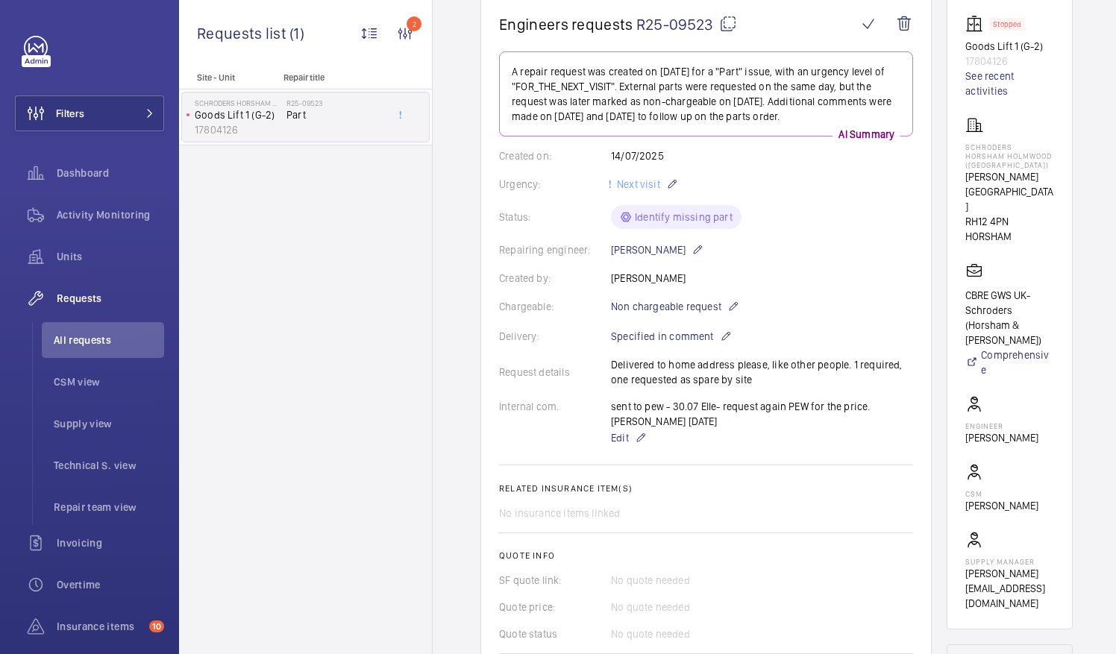
scroll to position [75, 0]
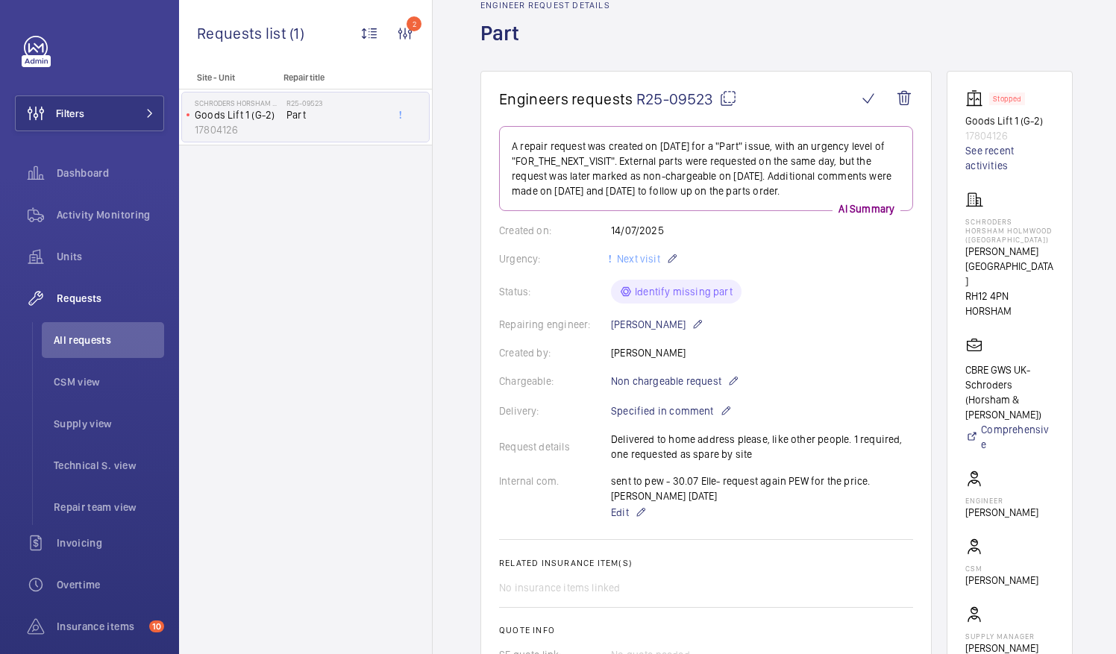
click at [724, 96] on mat-icon at bounding box center [728, 99] width 18 height 18
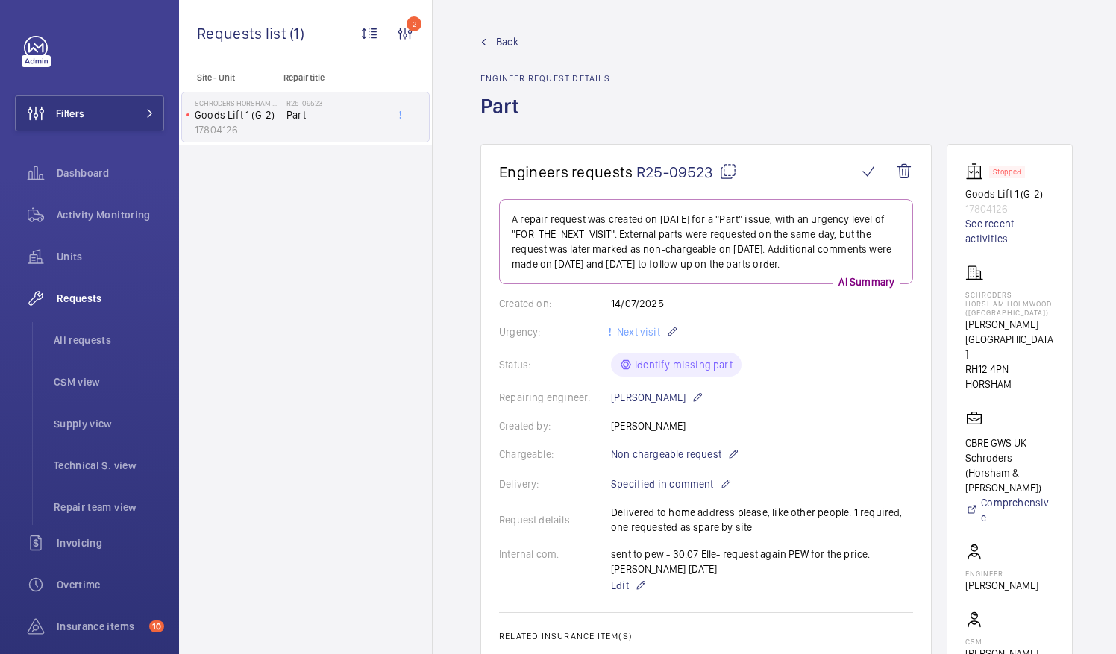
scroll to position [0, 0]
click at [729, 184] on wm-front-card-header "Engineers requests R25-09523" at bounding box center [706, 182] width 414 height 37
click at [728, 173] on mat-icon at bounding box center [728, 173] width 18 height 18
click at [87, 335] on span "All requests" at bounding box center [109, 340] width 110 height 15
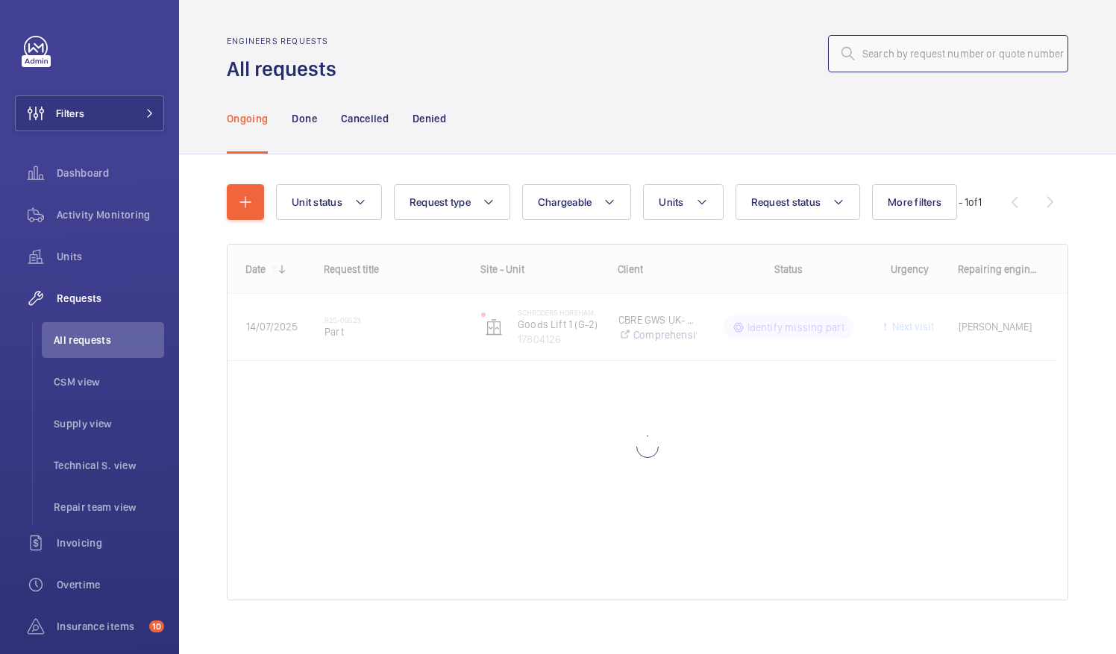
click at [867, 54] on input "text" at bounding box center [948, 53] width 240 height 37
paste input "R25-11167"
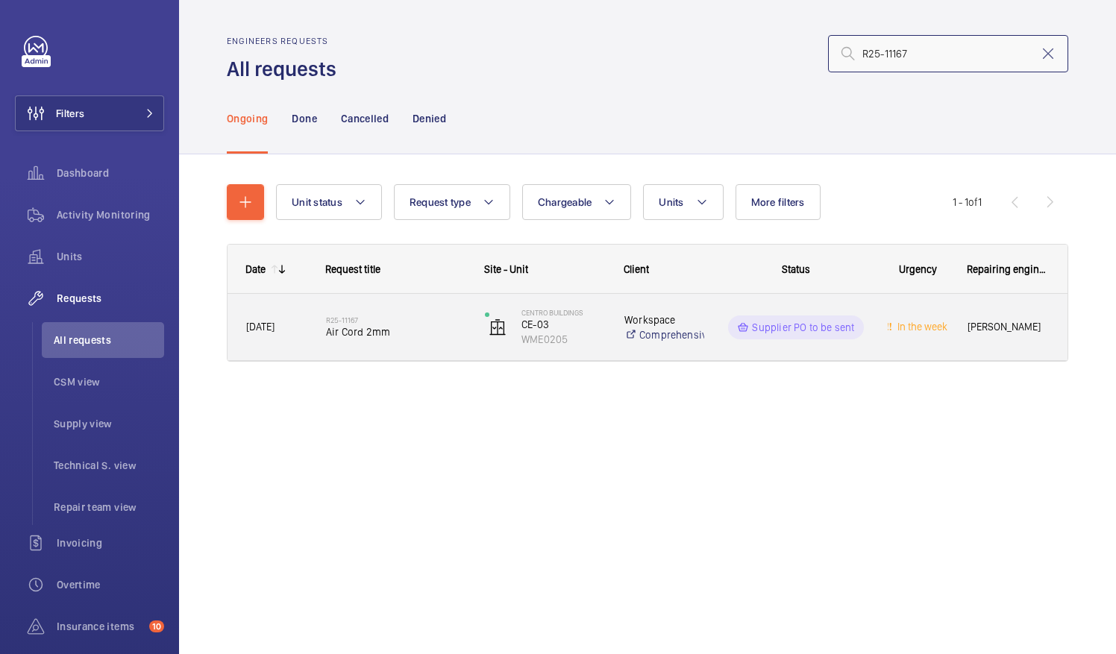
type input "R25-11167"
click at [370, 341] on div "R25-11167 Air Cord 2mm" at bounding box center [396, 327] width 140 height 43
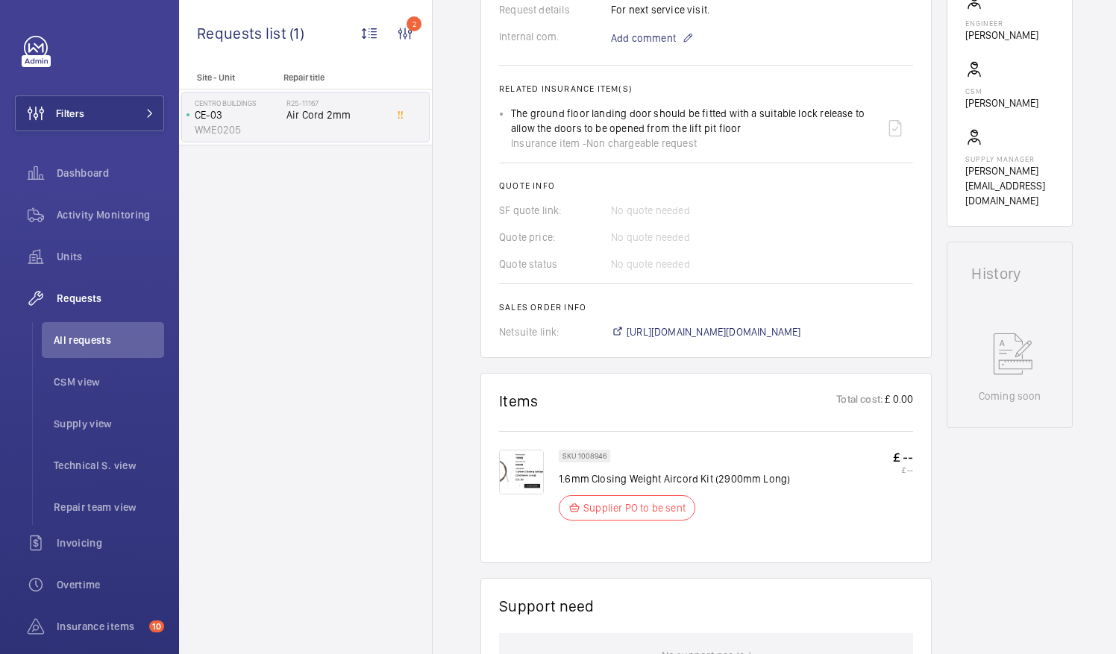
scroll to position [522, 0]
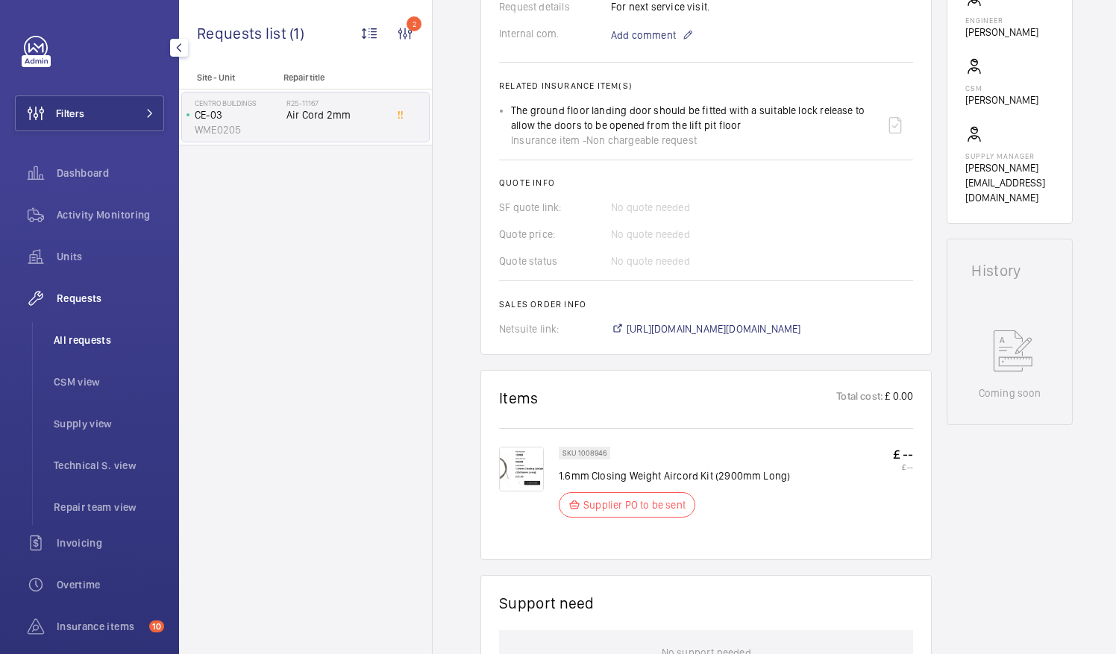
click at [96, 345] on span "All requests" at bounding box center [109, 340] width 110 height 15
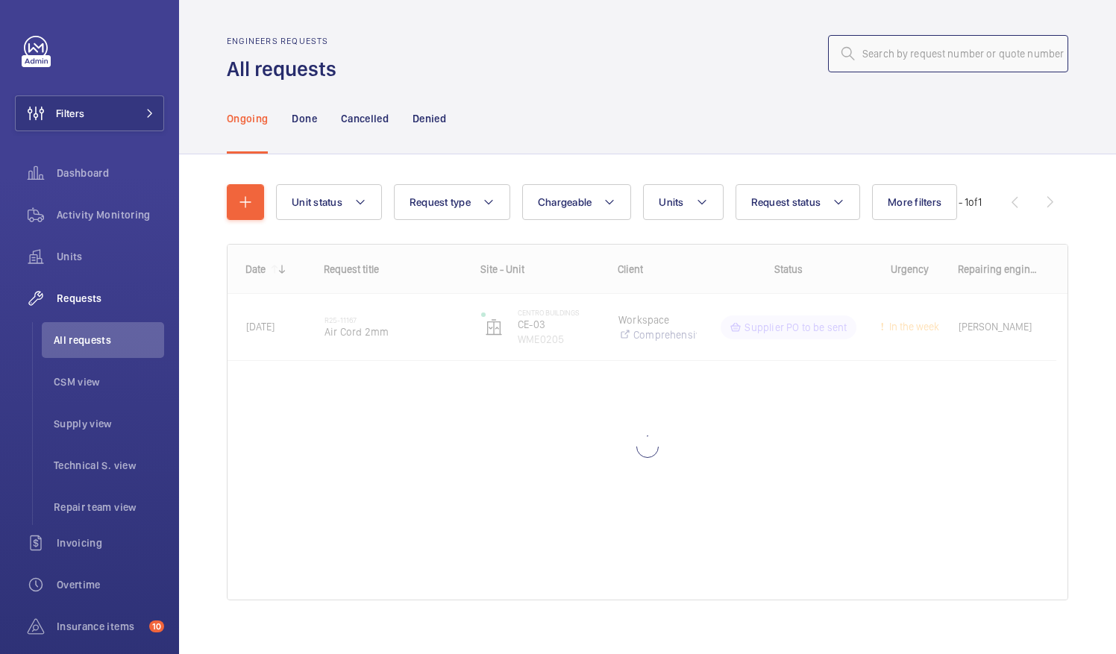
click at [858, 57] on input "text" at bounding box center [948, 53] width 240 height 37
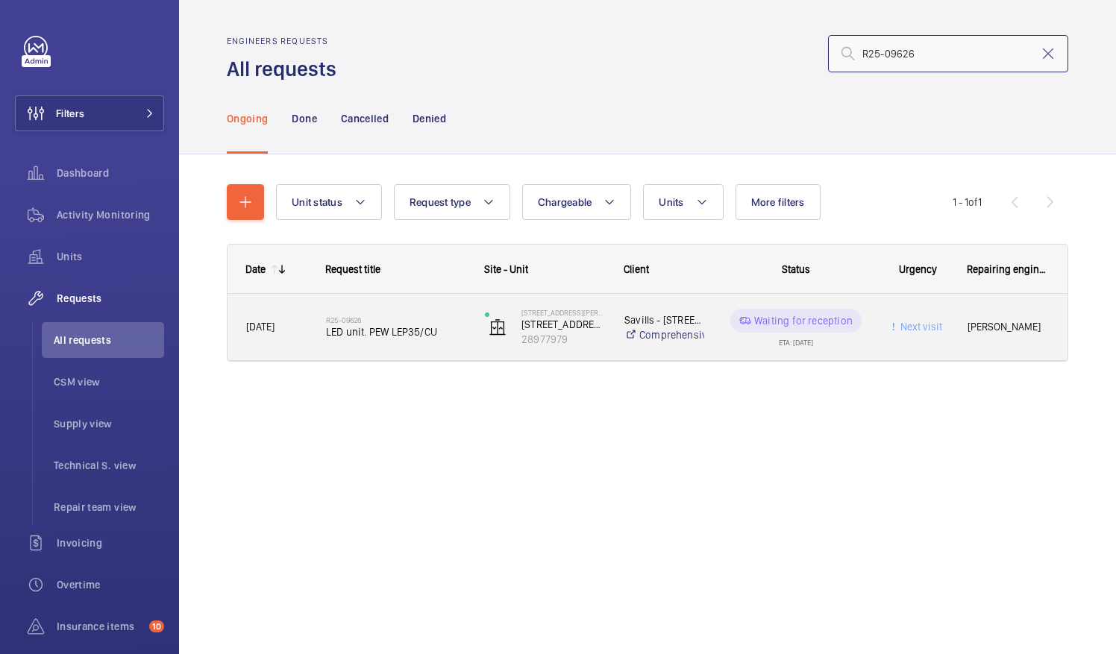
type input "R25-09626"
click at [390, 326] on span "LED unit. PEW LEP35/CU" at bounding box center [396, 332] width 140 height 15
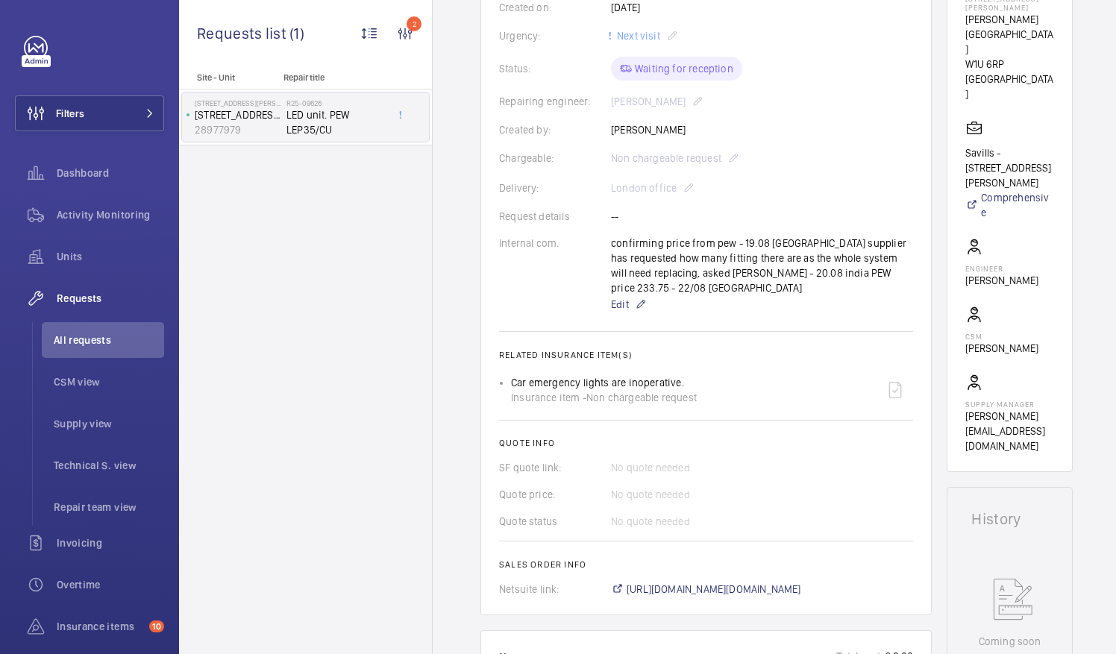
scroll to position [448, 0]
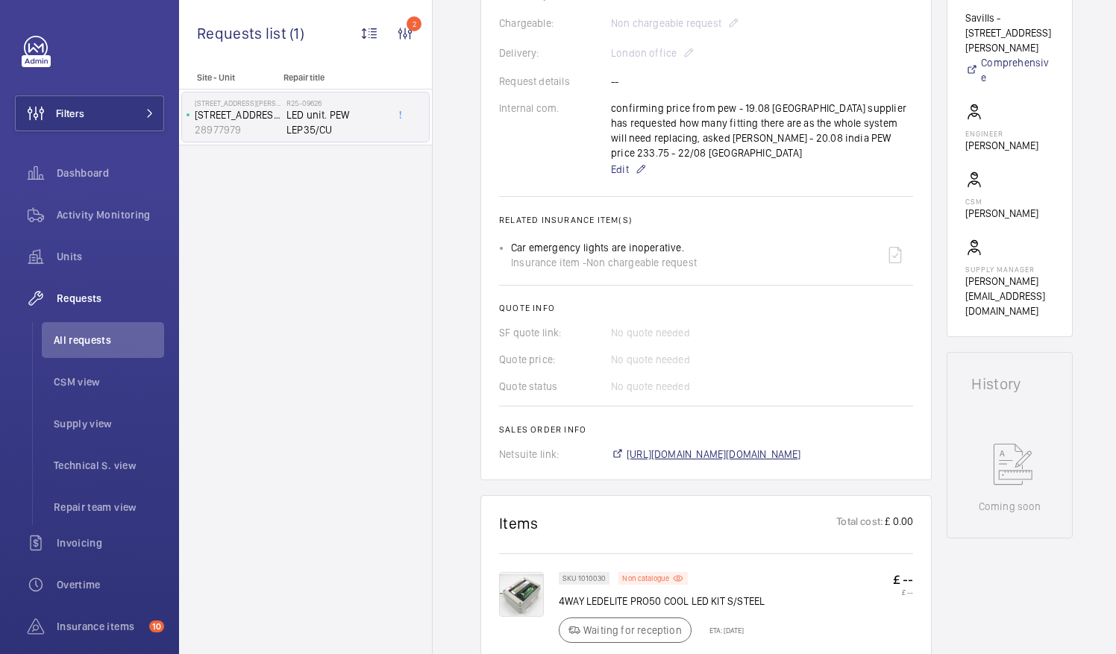
click at [770, 447] on span "https://6461500.app.netsuite.com/app/accounting/transactions/salesord.nl?id=293…" at bounding box center [714, 454] width 175 height 15
click at [98, 348] on li "All requests" at bounding box center [103, 340] width 122 height 36
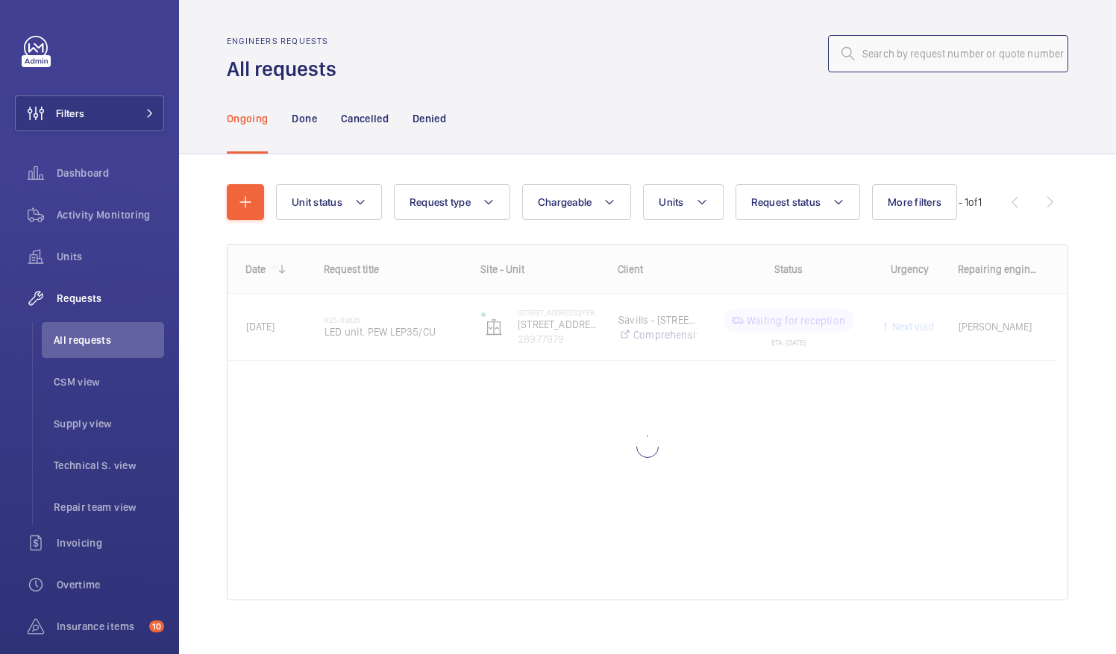
click at [855, 55] on input "text" at bounding box center [948, 53] width 240 height 37
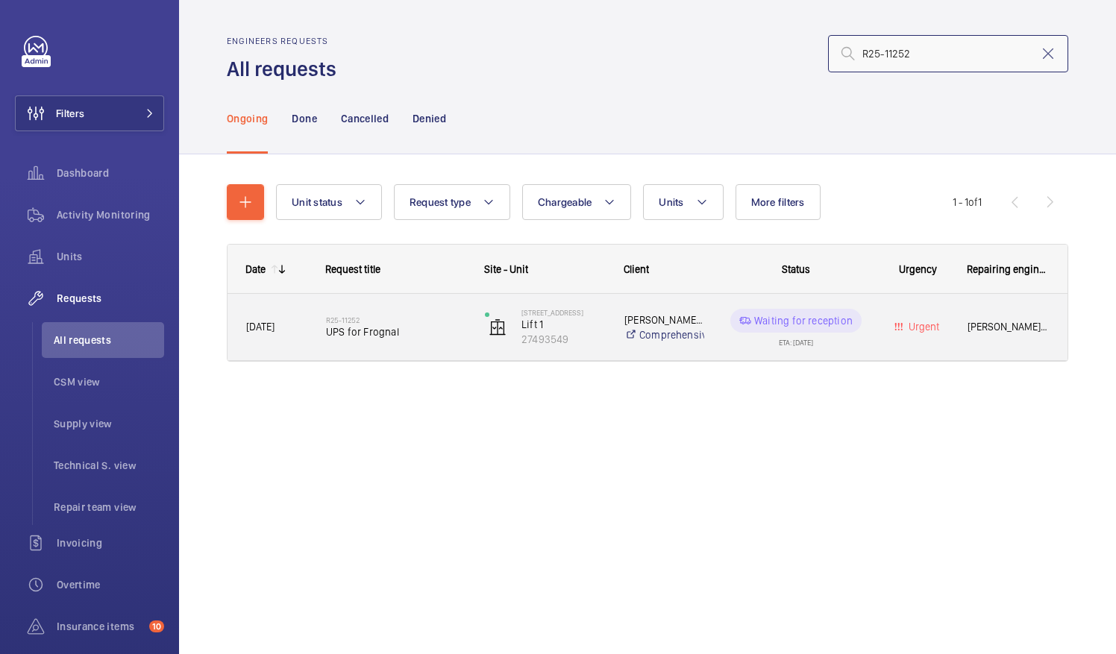
type input "R25-11252"
click at [394, 333] on span "UPS for Frognal" at bounding box center [396, 332] width 140 height 15
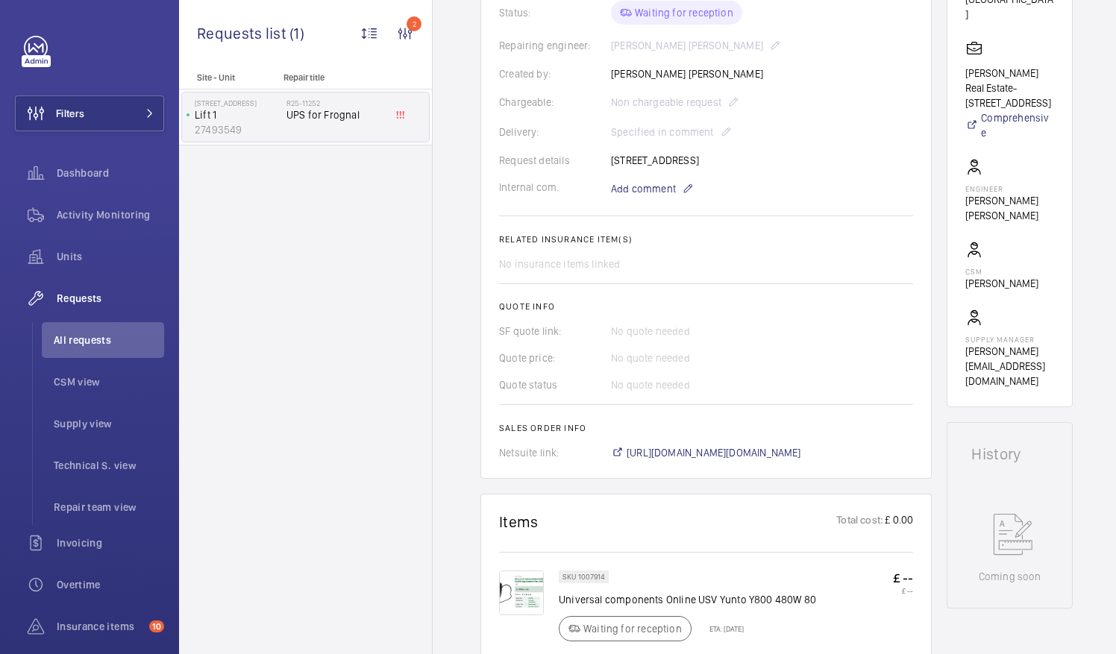
scroll to position [373, 0]
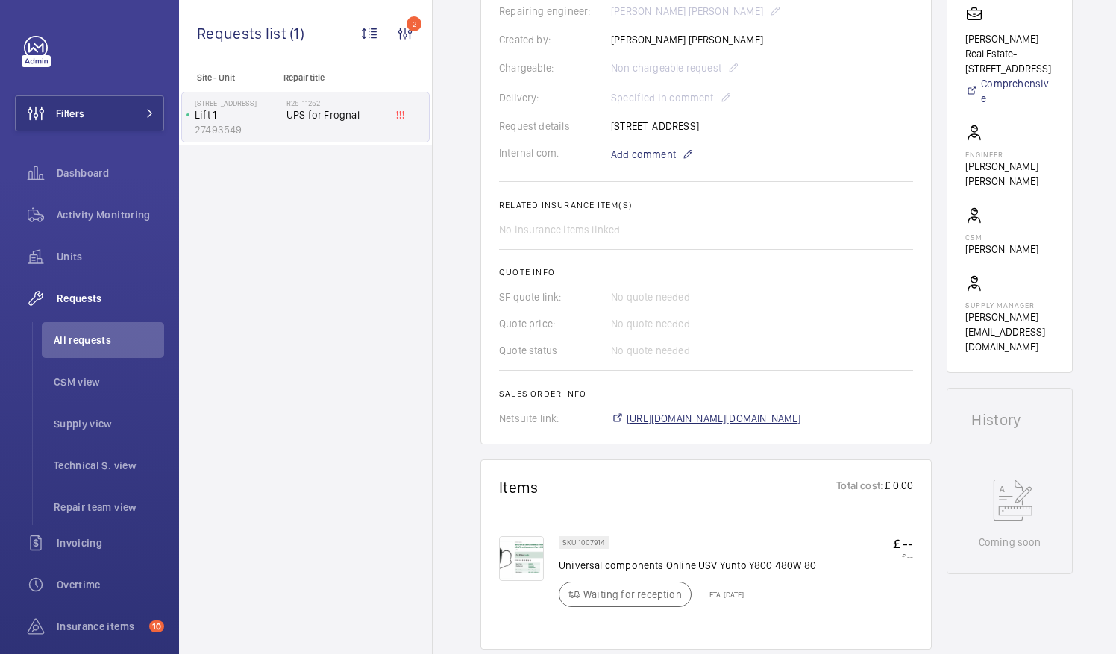
click at [757, 420] on span "https://6461500.app.netsuite.com/app/accounting/transactions/salesord.nl?id=293…" at bounding box center [714, 418] width 175 height 15
click at [72, 334] on span "All requests" at bounding box center [109, 340] width 110 height 15
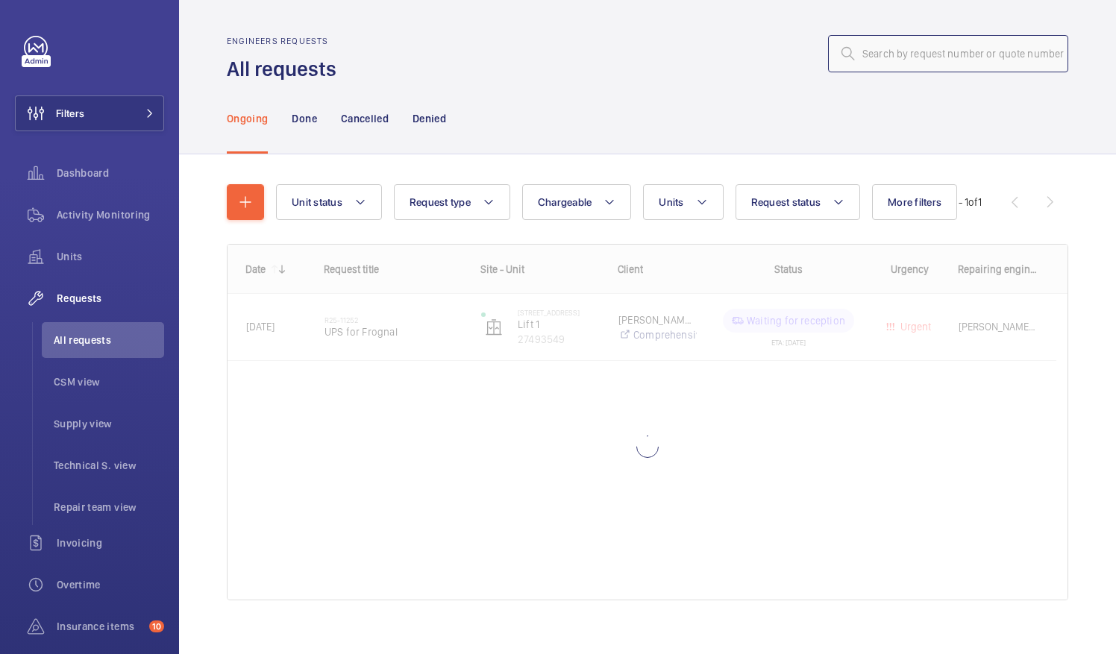
click at [858, 54] on input "text" at bounding box center [948, 53] width 240 height 37
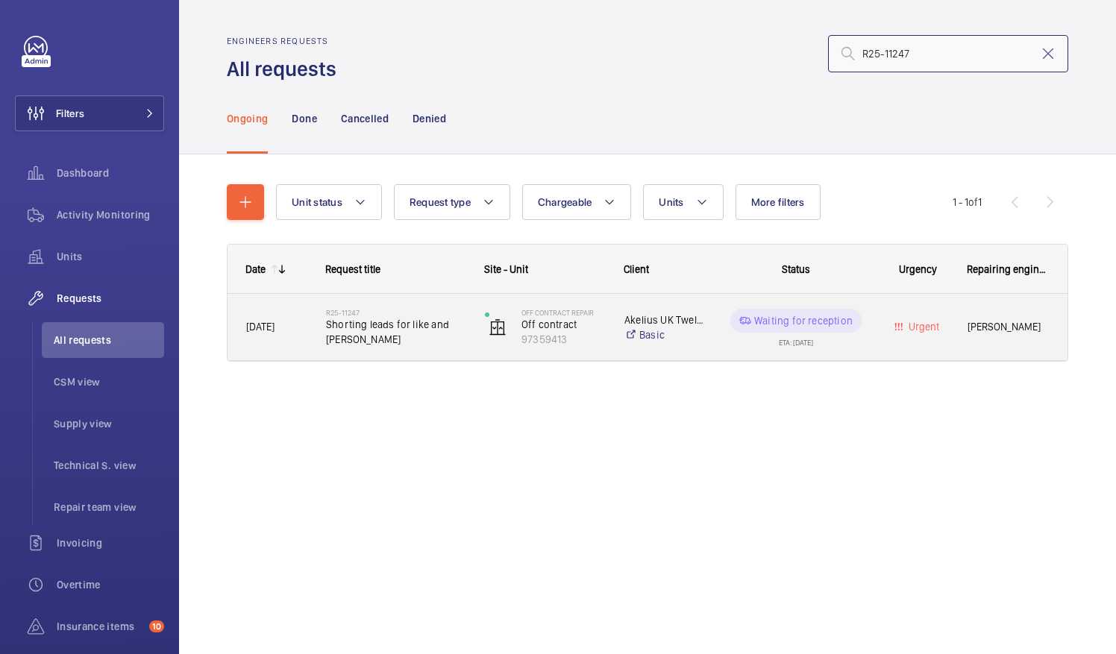
type input "R25-11247"
click at [400, 328] on span "Shorting leads for like and Dan fingleton" at bounding box center [396, 332] width 140 height 30
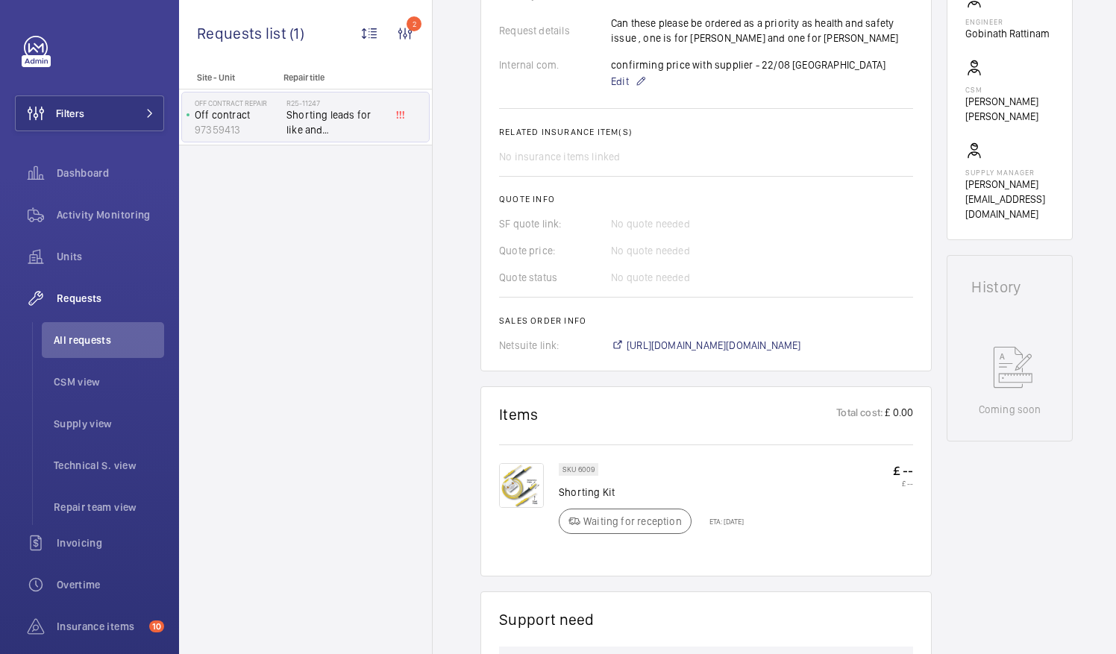
scroll to position [522, 0]
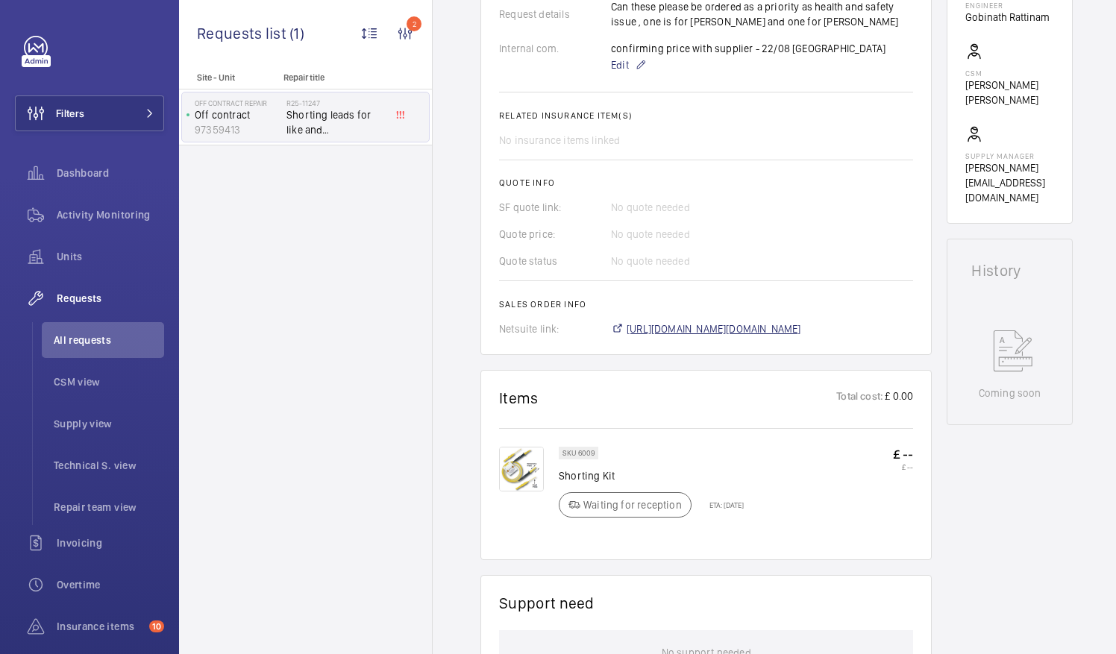
click at [785, 331] on span "https://6461500.app.netsuite.com/app/accounting/transactions/salesord.nl?id=293…" at bounding box center [714, 329] width 175 height 15
click at [86, 343] on span "All requests" at bounding box center [109, 340] width 110 height 15
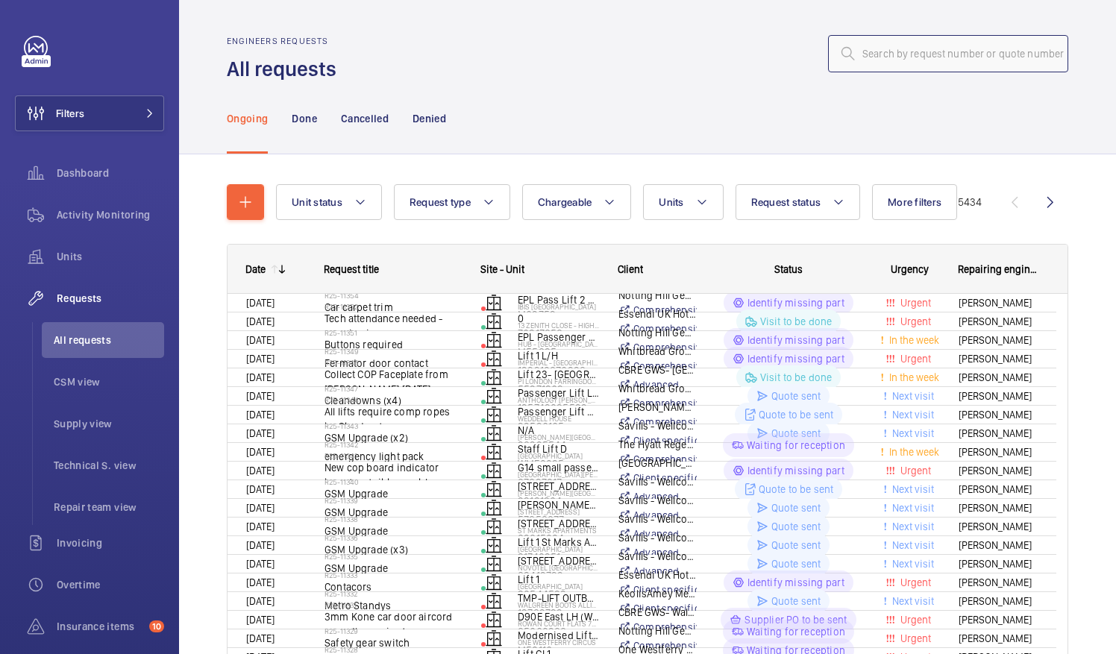
click at [847, 49] on input "text" at bounding box center [948, 53] width 240 height 37
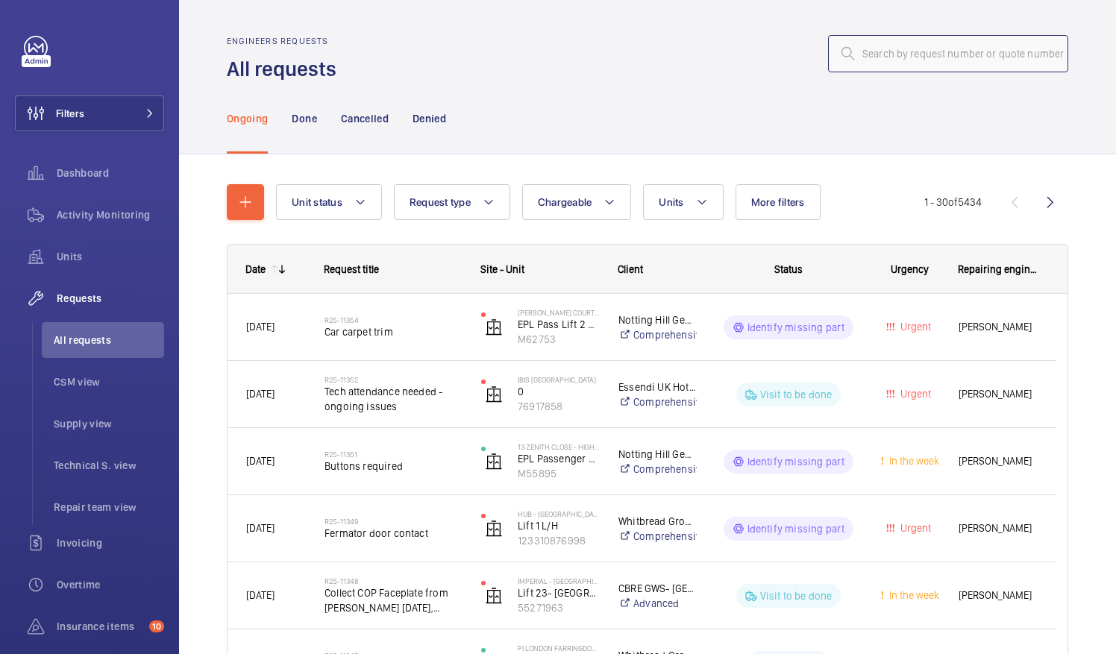
paste input "R25-11270"
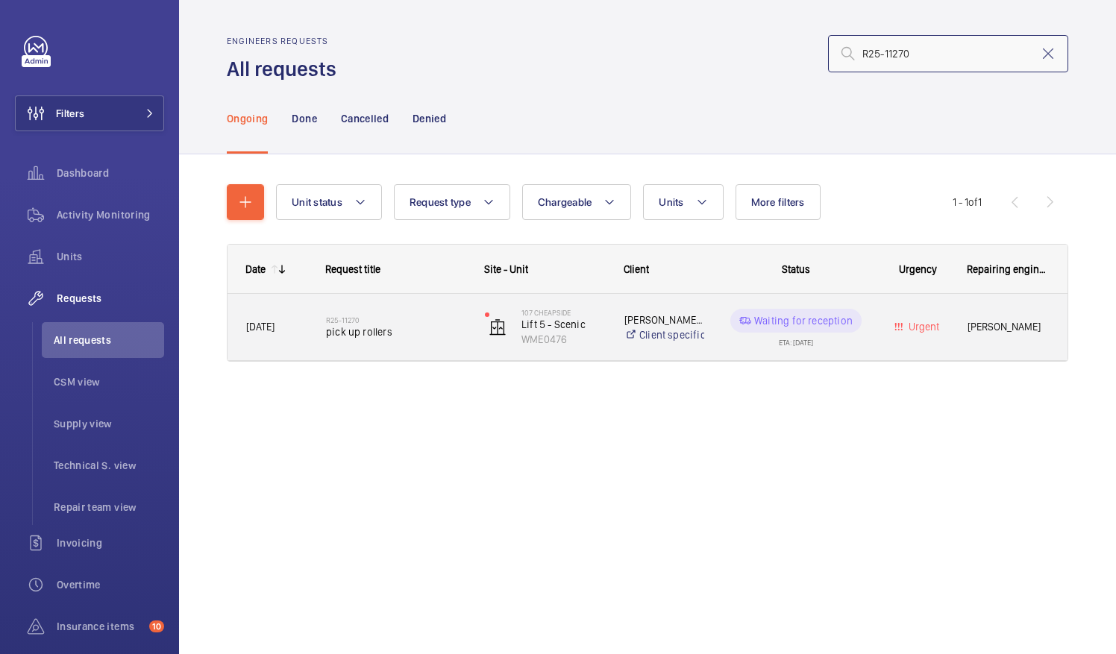
type input "R25-11270"
click at [346, 334] on span "pick up rollers" at bounding box center [396, 332] width 140 height 15
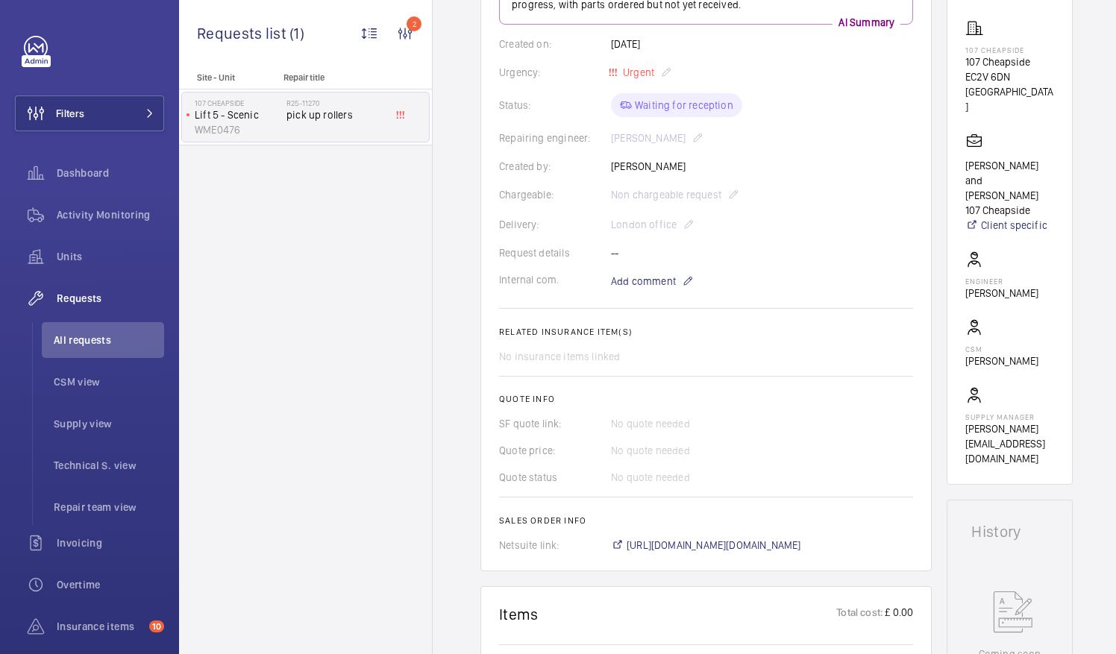
scroll to position [224, 0]
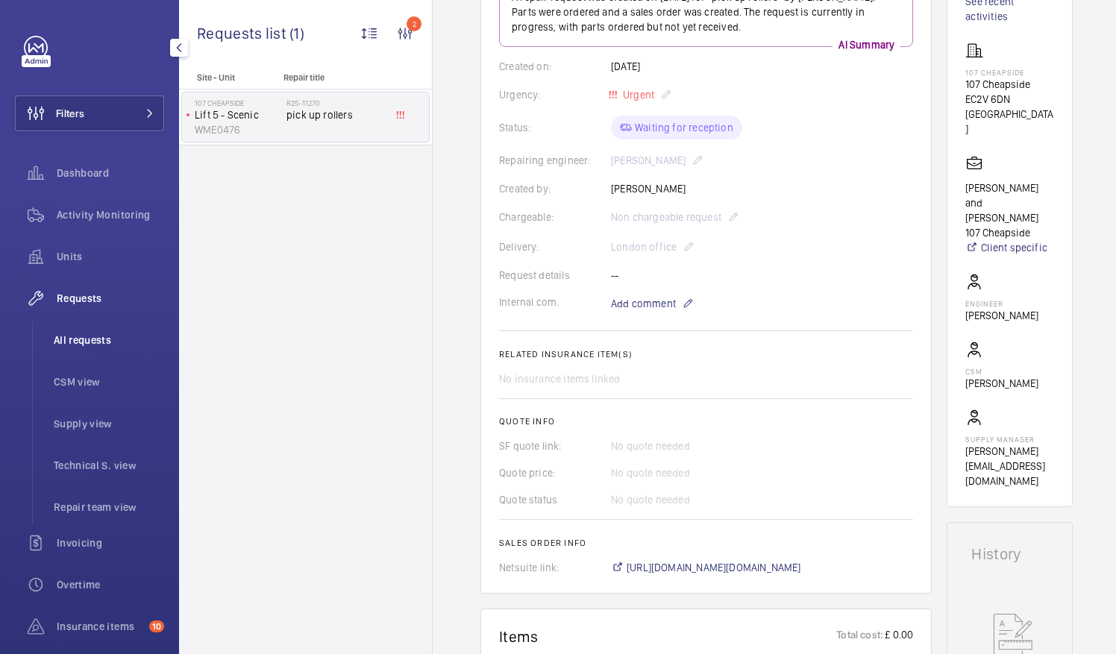
click at [98, 340] on span "All requests" at bounding box center [109, 340] width 110 height 15
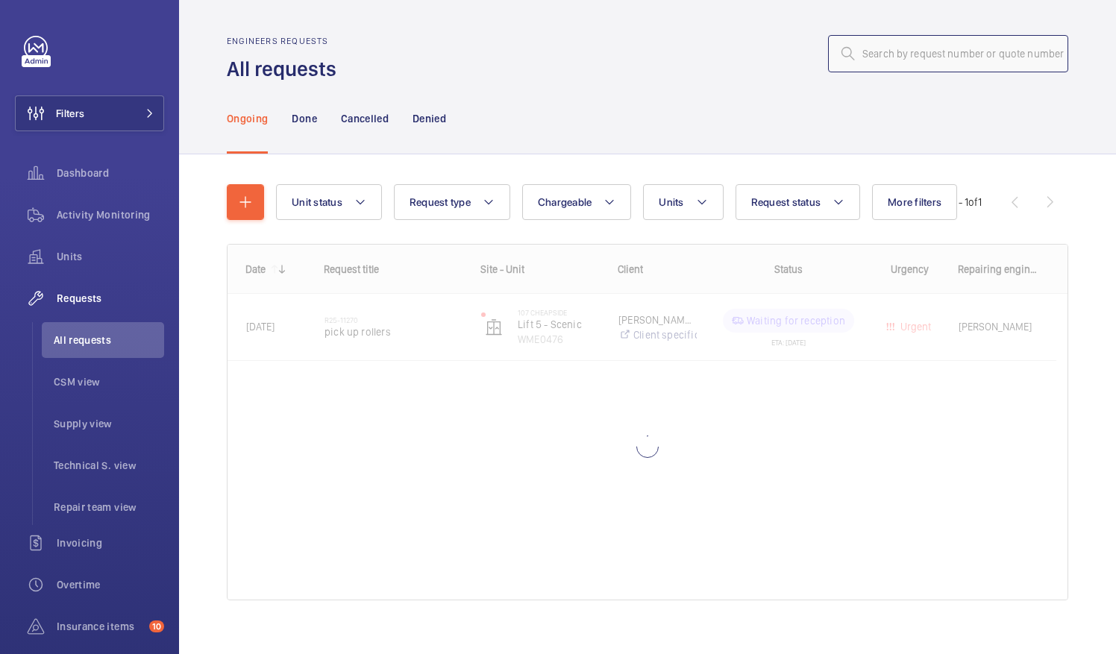
click at [872, 55] on input "text" at bounding box center [948, 53] width 240 height 37
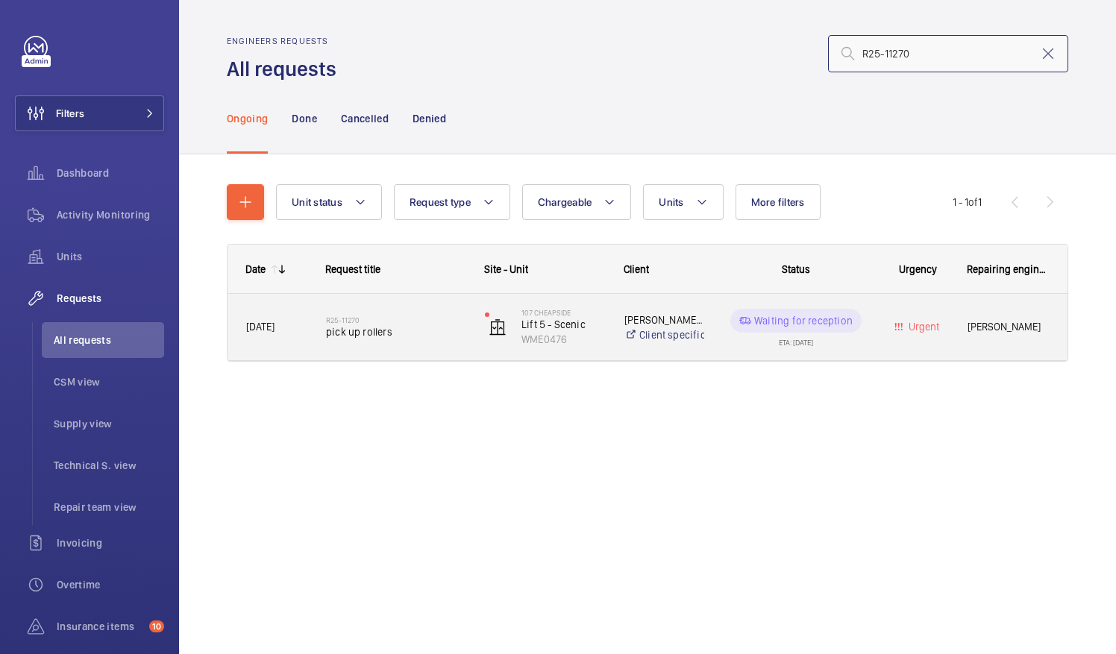
type input "R25-11270"
click at [351, 340] on div "R25-11270 pick up rollers" at bounding box center [396, 327] width 140 height 43
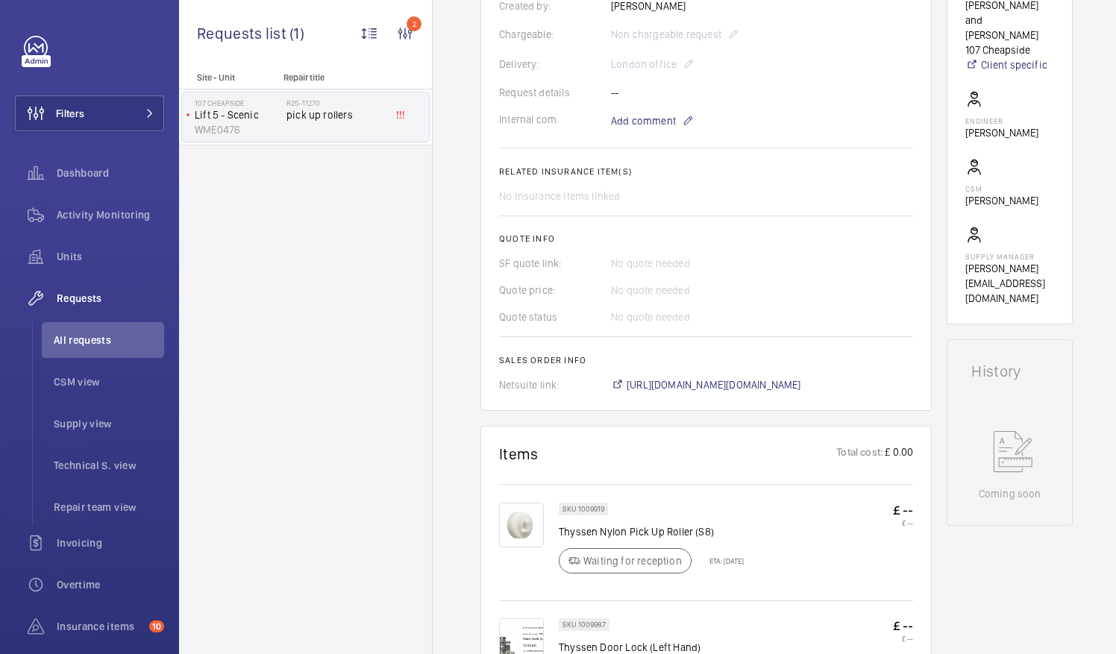
scroll to position [448, 0]
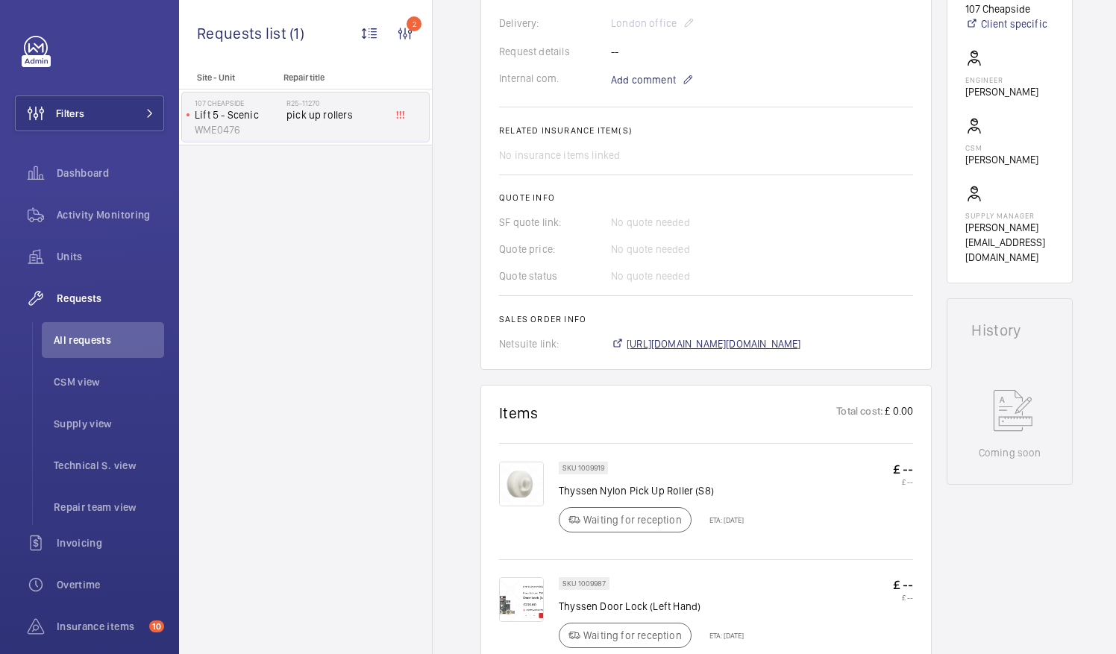
click at [754, 338] on span "https://6461500.app.netsuite.com/app/accounting/transactions/salesord.nl?id=293…" at bounding box center [714, 344] width 175 height 15
click at [104, 341] on span "All requests" at bounding box center [109, 340] width 110 height 15
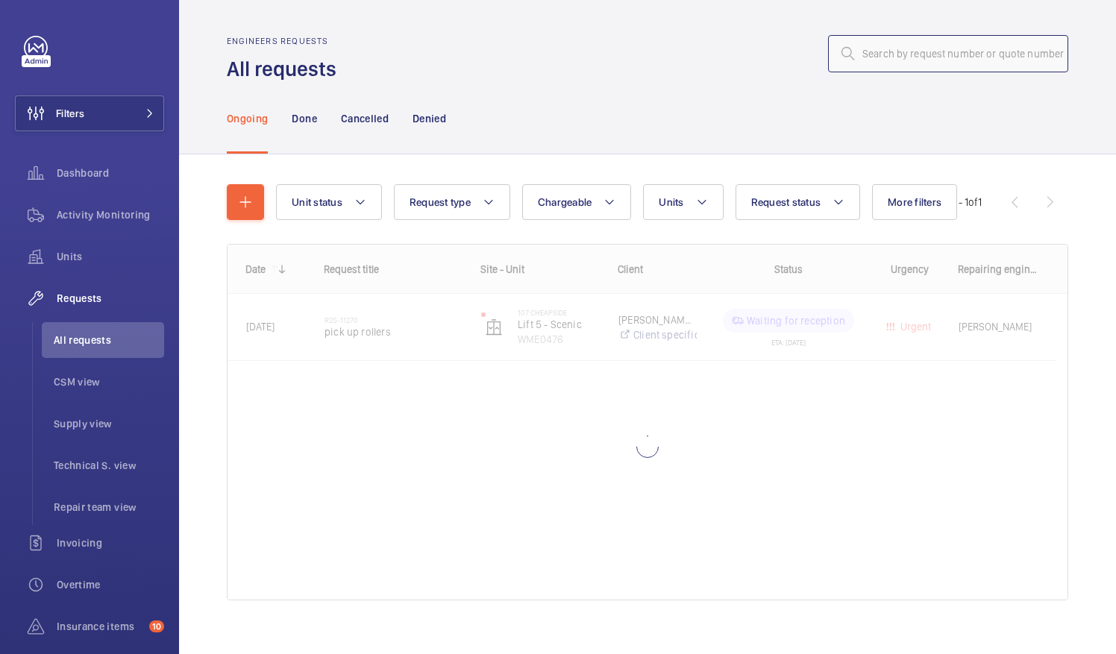
click at [857, 55] on input "text" at bounding box center [948, 53] width 240 height 37
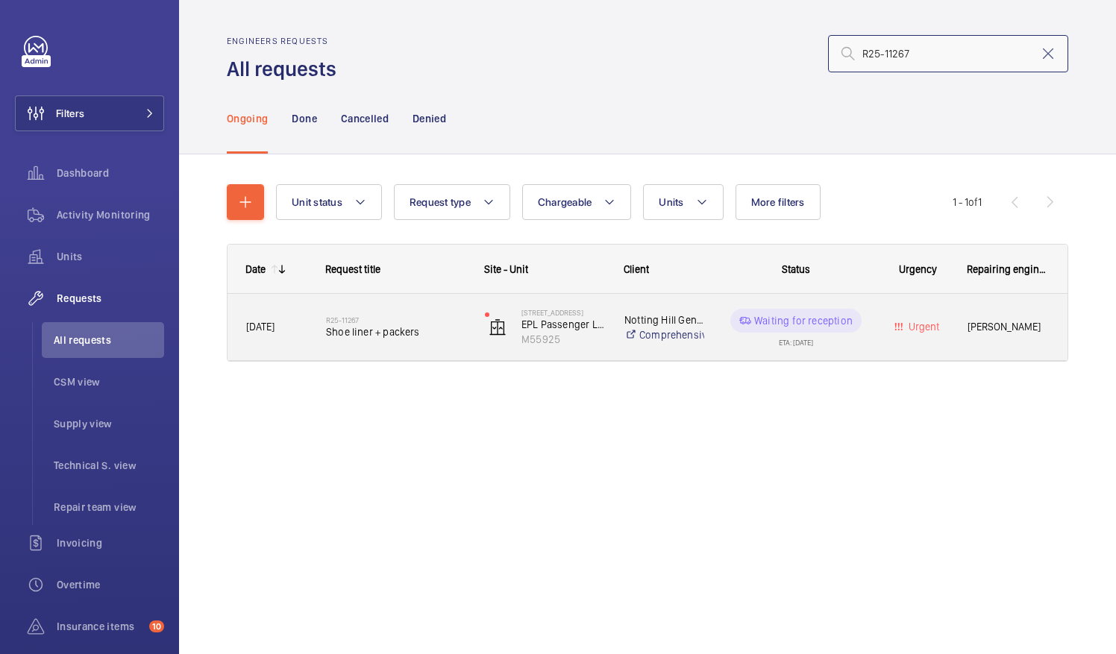
type input "R25-11267"
click at [385, 330] on span "Shoe liner + packers" at bounding box center [396, 332] width 140 height 15
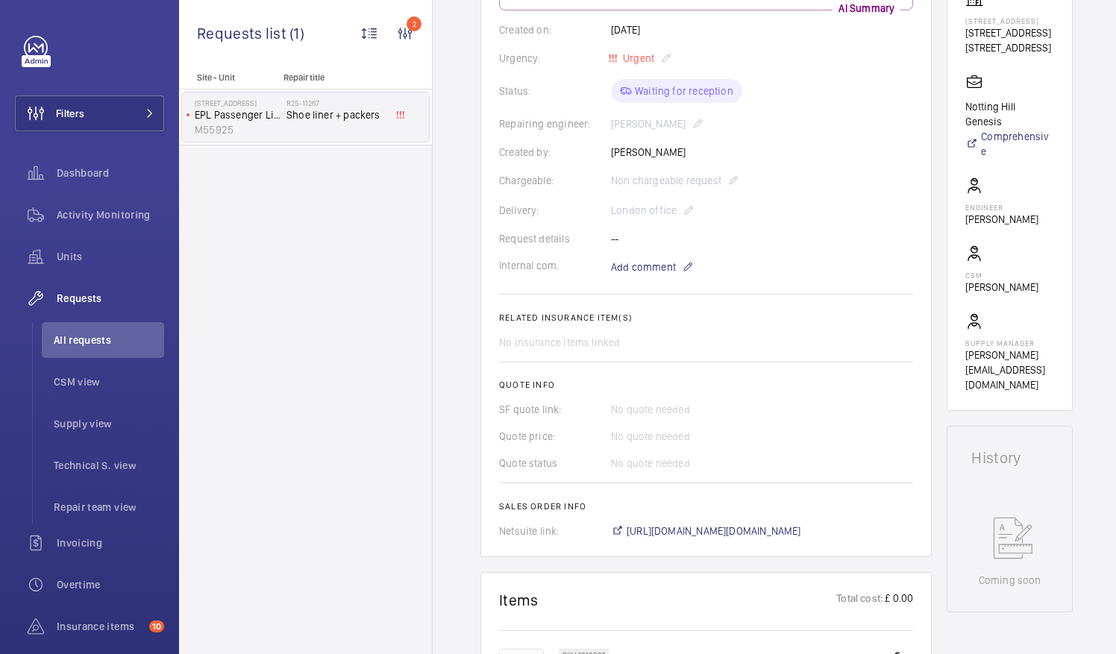
scroll to position [298, 0]
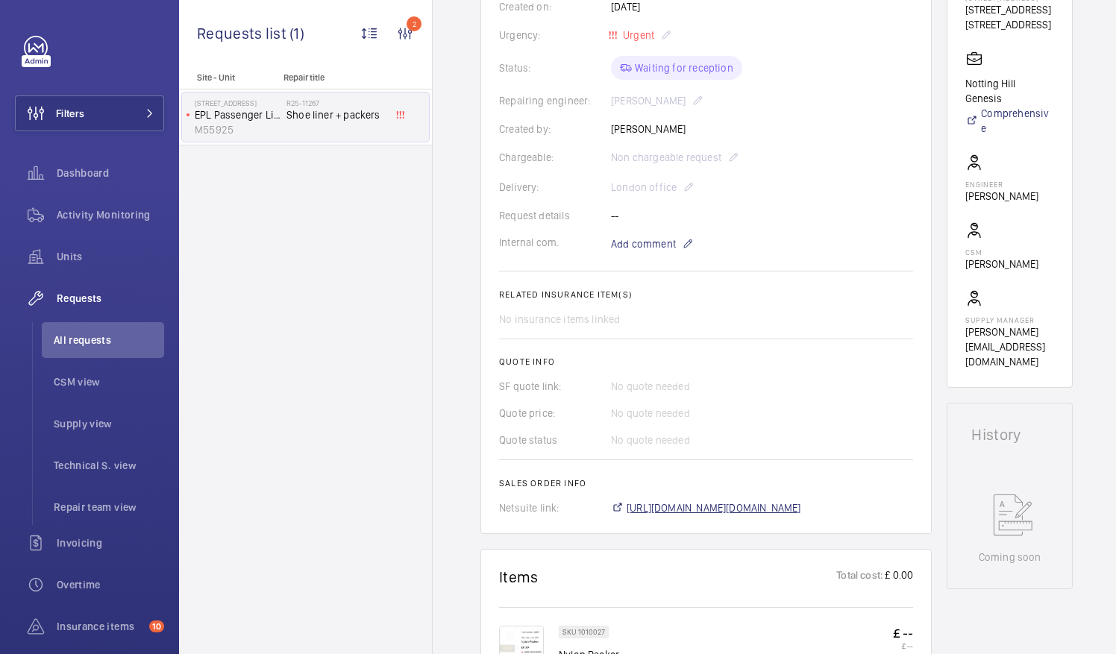
click at [778, 504] on span "https://6461500.app.netsuite.com/app/accounting/transactions/salesord.nl?id=293…" at bounding box center [714, 508] width 175 height 15
click at [78, 339] on span "All requests" at bounding box center [109, 340] width 110 height 15
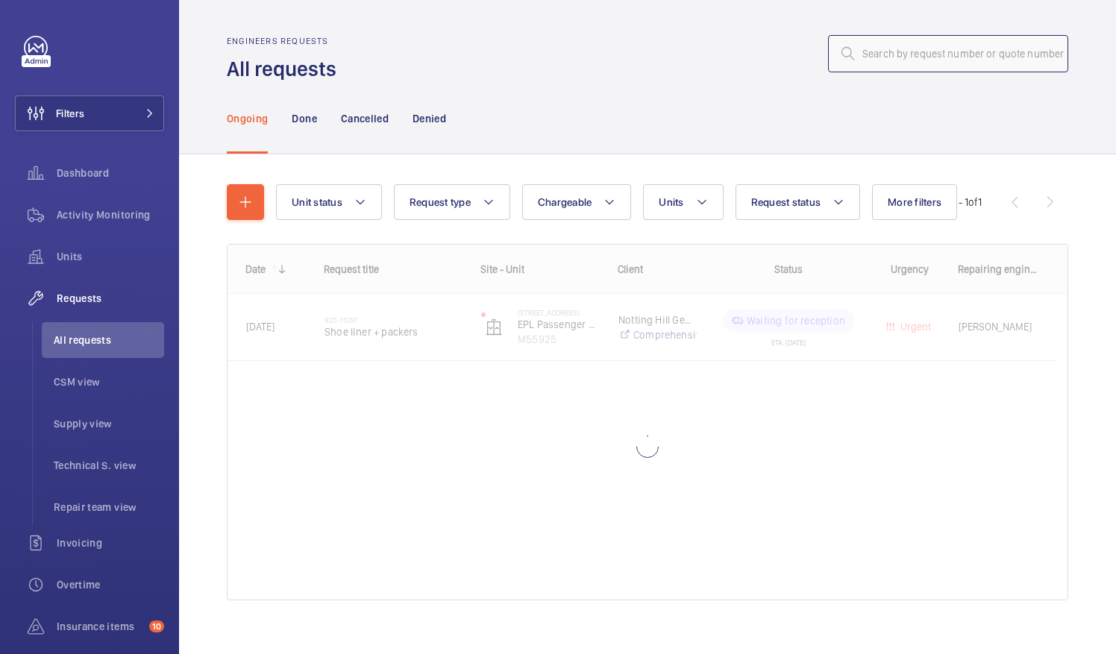
click at [846, 52] on input "text" at bounding box center [948, 53] width 240 height 37
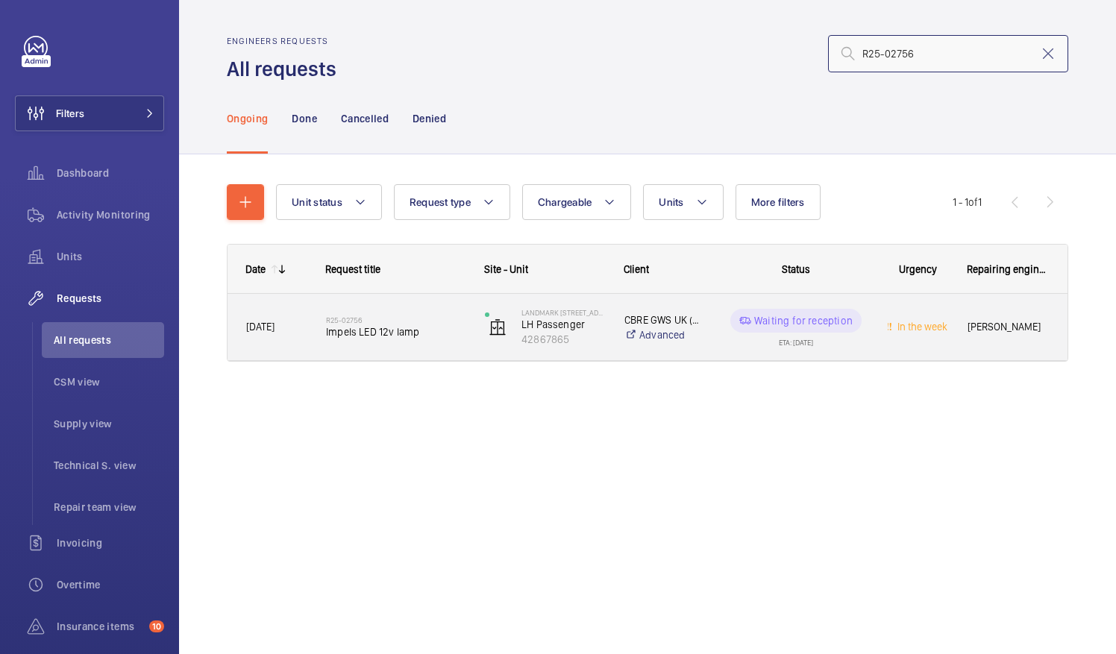
type input "R25-02756"
click at [370, 332] on span "Impels LED 12v lamp" at bounding box center [396, 332] width 140 height 15
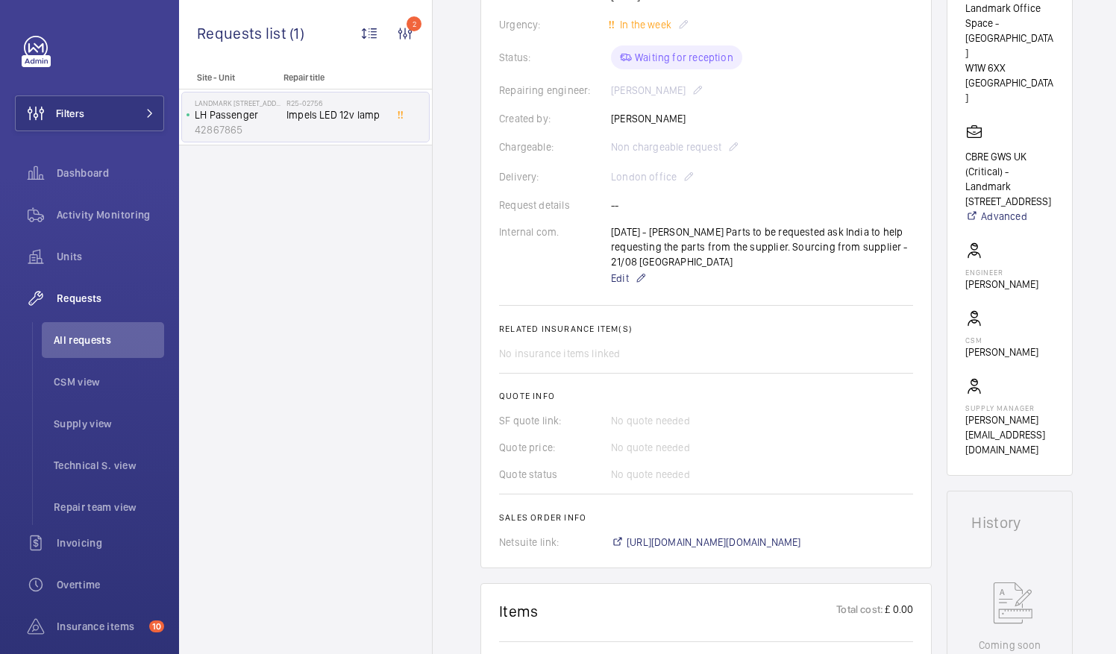
scroll to position [373, 0]
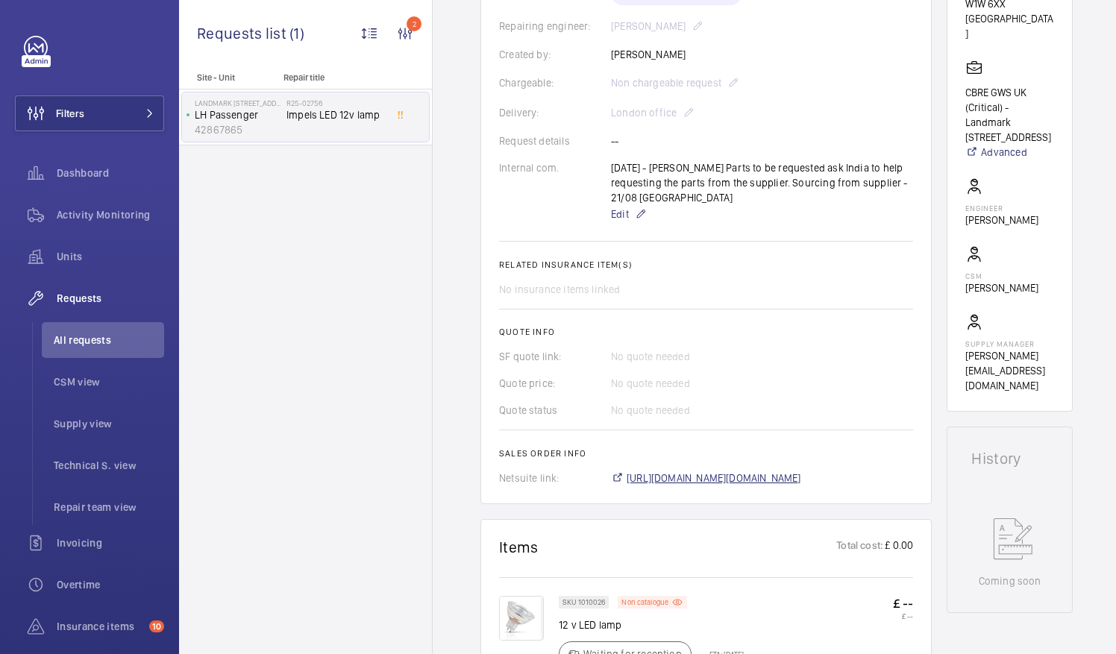
click at [758, 479] on span "https://6461500.app.netsuite.com/app/accounting/transactions/salesord.nl?id=293…" at bounding box center [714, 478] width 175 height 15
click at [104, 341] on span "All requests" at bounding box center [109, 340] width 110 height 15
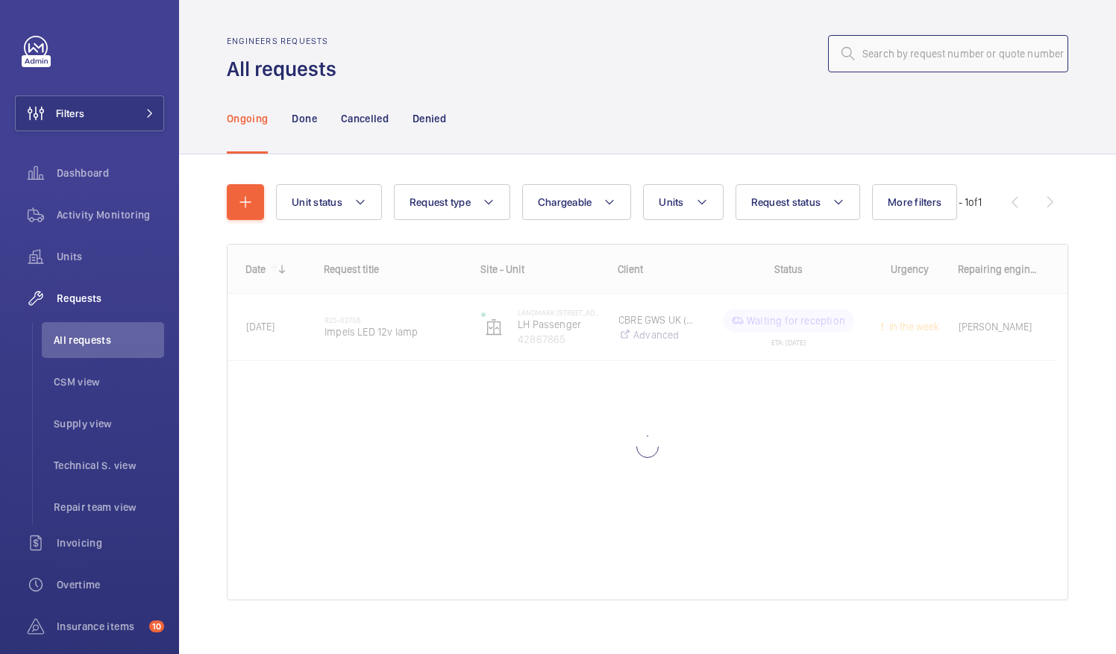
click at [857, 55] on input "text" at bounding box center [948, 53] width 240 height 37
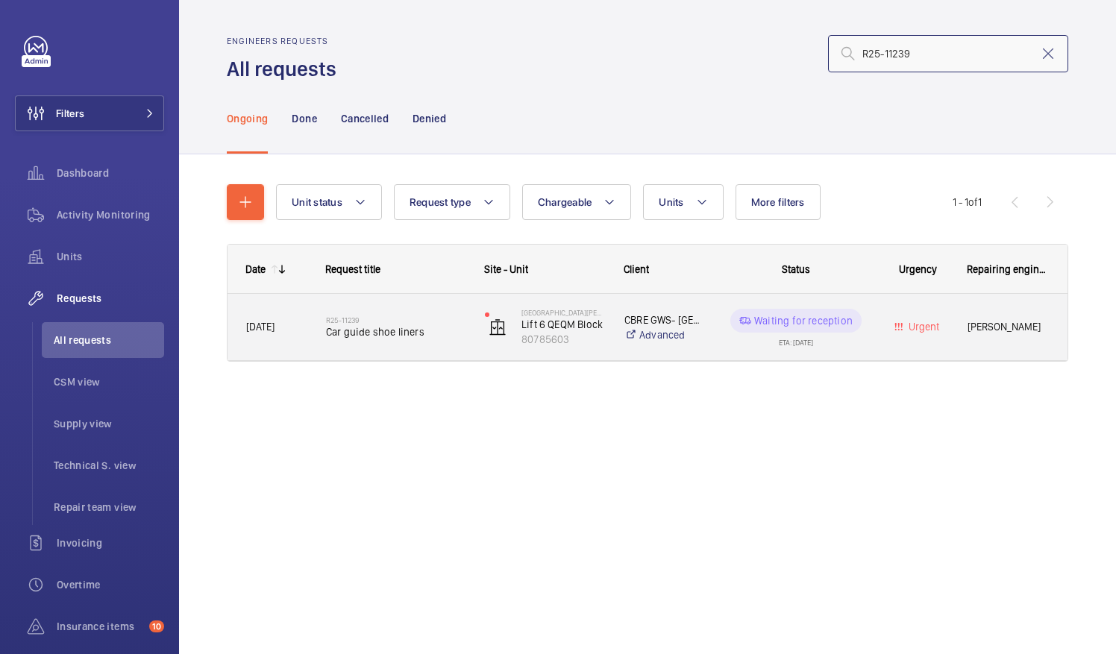
type input "R25-11239"
click at [342, 331] on span "Car guide shoe liners" at bounding box center [396, 332] width 140 height 15
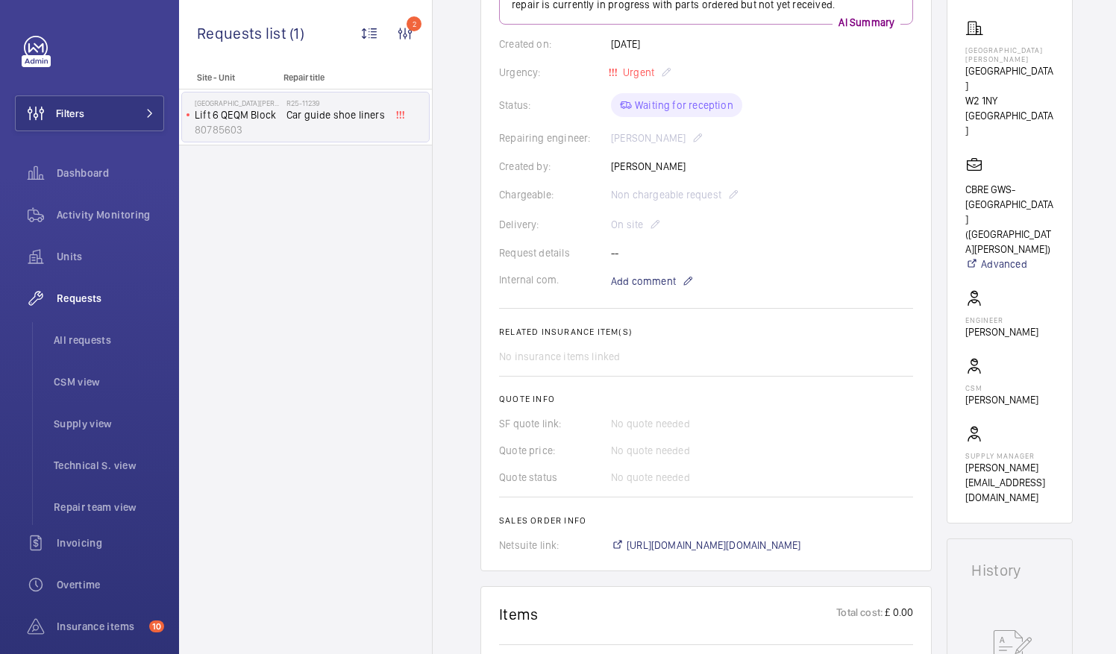
scroll to position [245, 0]
click at [375, 411] on div "Site - Unit Repair title St Mary Hospital Lift 6 QEQM Block 80785603 R25-11239 …" at bounding box center [305, 363] width 253 height 582
click at [791, 545] on span "https://6461500.app.netsuite.com/app/accounting/transactions/salesord.nl?id=293…" at bounding box center [714, 546] width 175 height 15
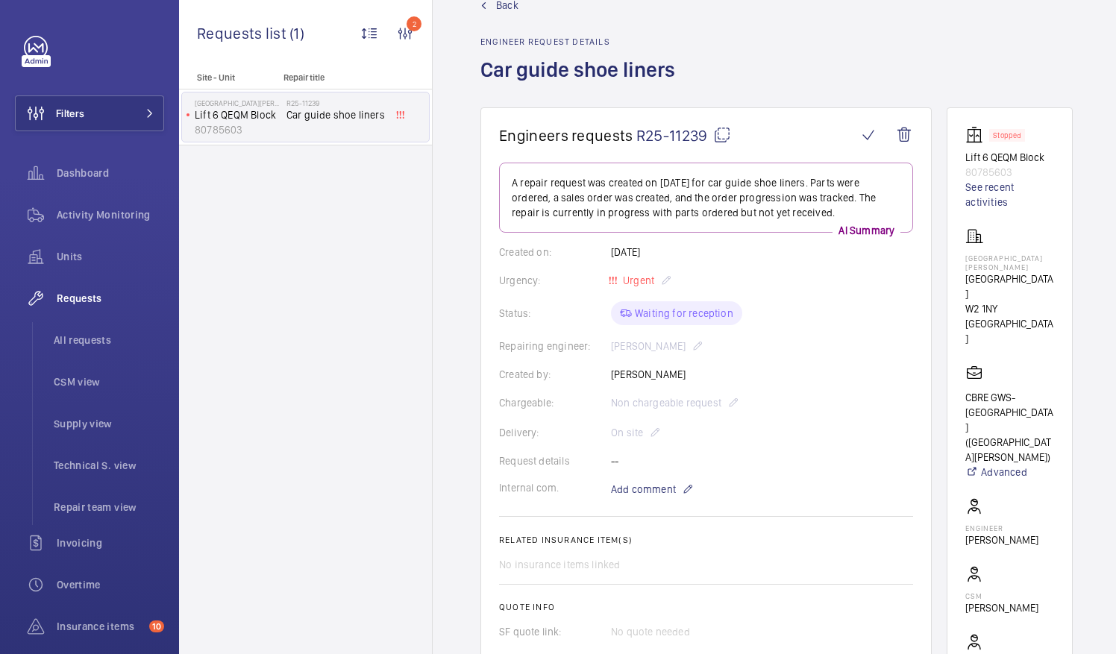
scroll to position [37, 0]
click at [65, 340] on span "All requests" at bounding box center [109, 340] width 110 height 15
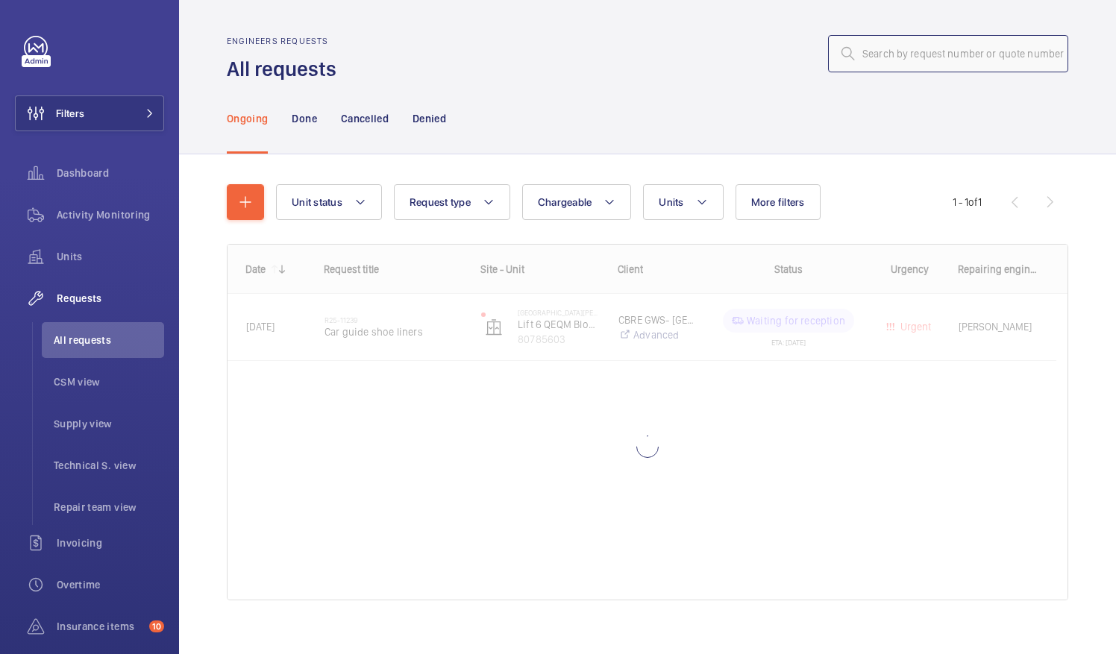
click at [857, 53] on input "text" at bounding box center [948, 53] width 240 height 37
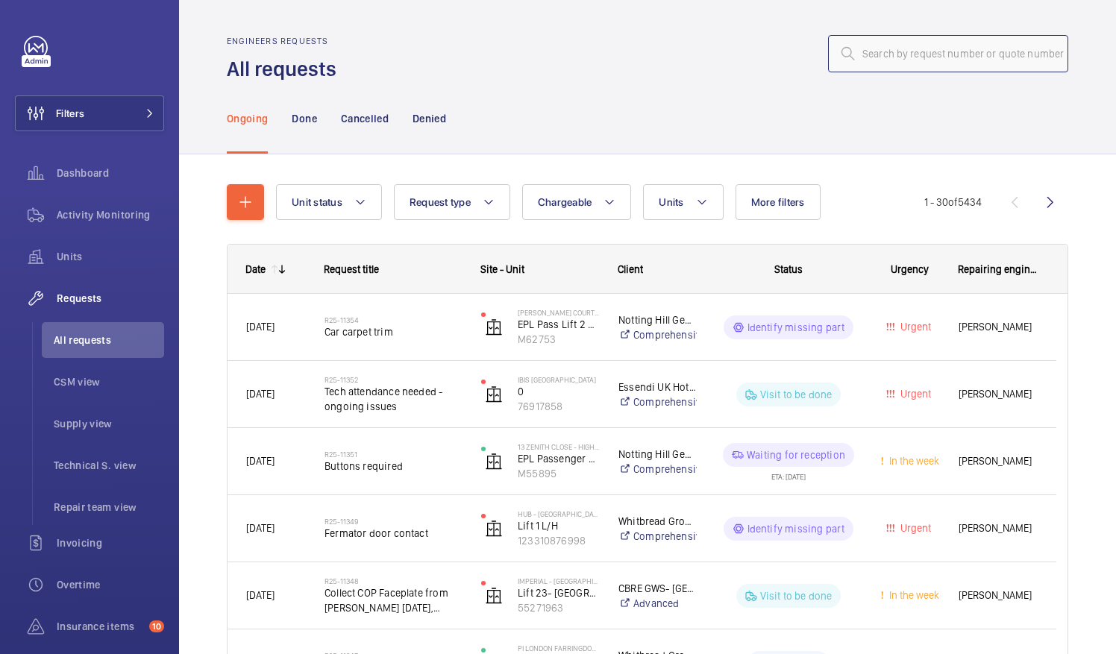
paste input "R25-05596"
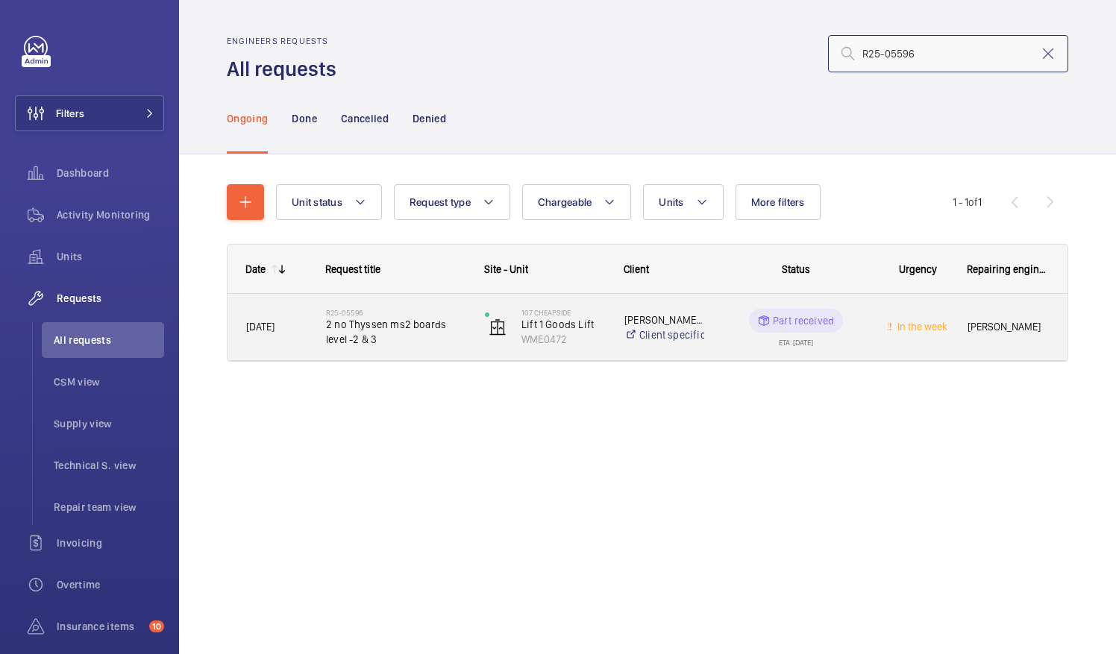
type input "R25-05596"
click at [376, 328] on span "2 no Thyssen ms2 boards level -2 & 3" at bounding box center [396, 332] width 140 height 30
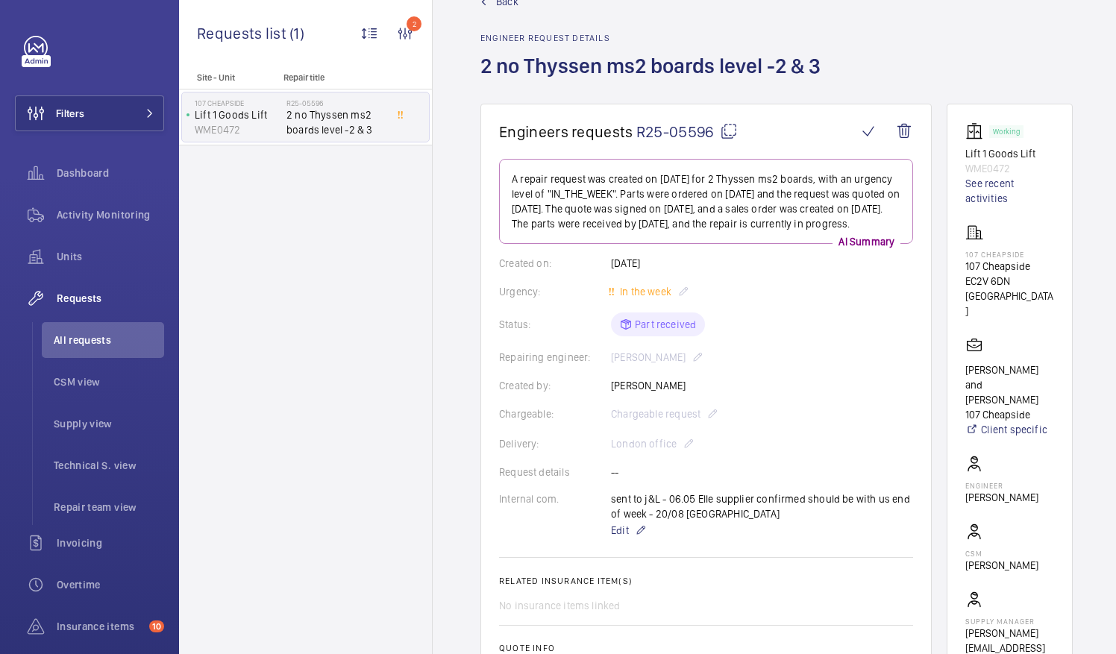
scroll to position [33, 0]
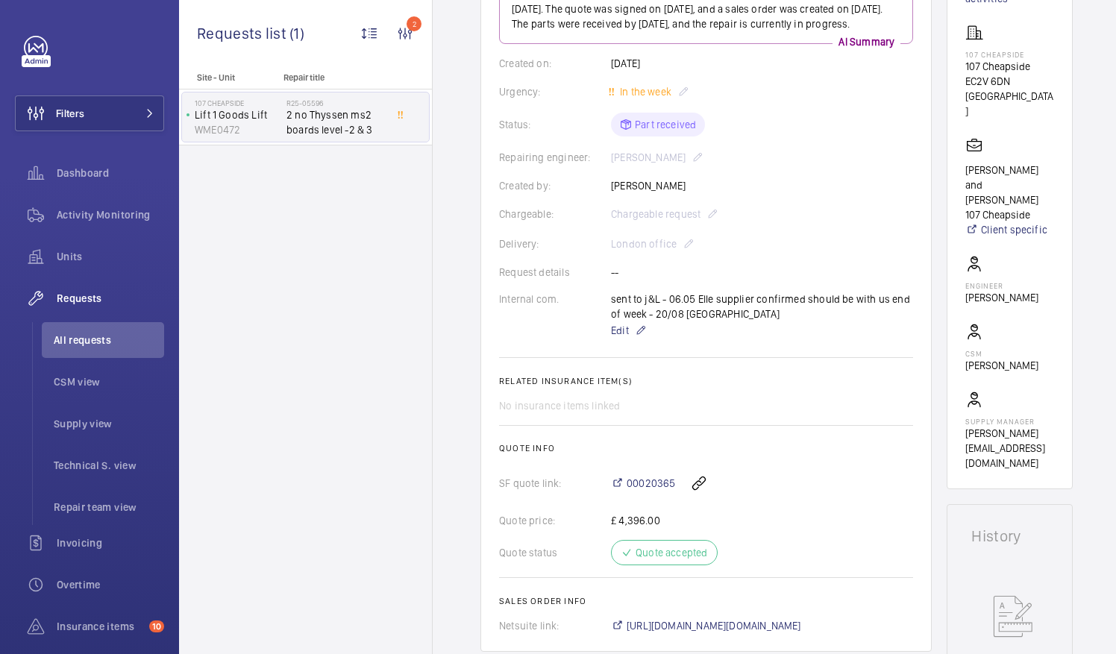
click at [852, 387] on h2 "Related insurance item(s)" at bounding box center [706, 381] width 414 height 10
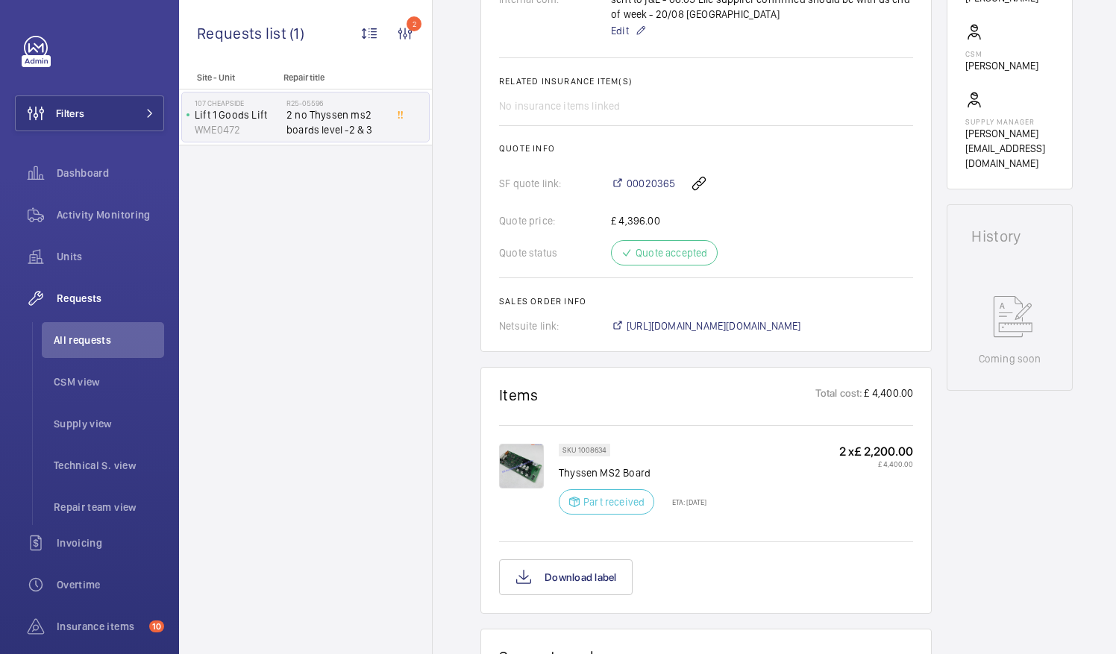
scroll to position [546, 0]
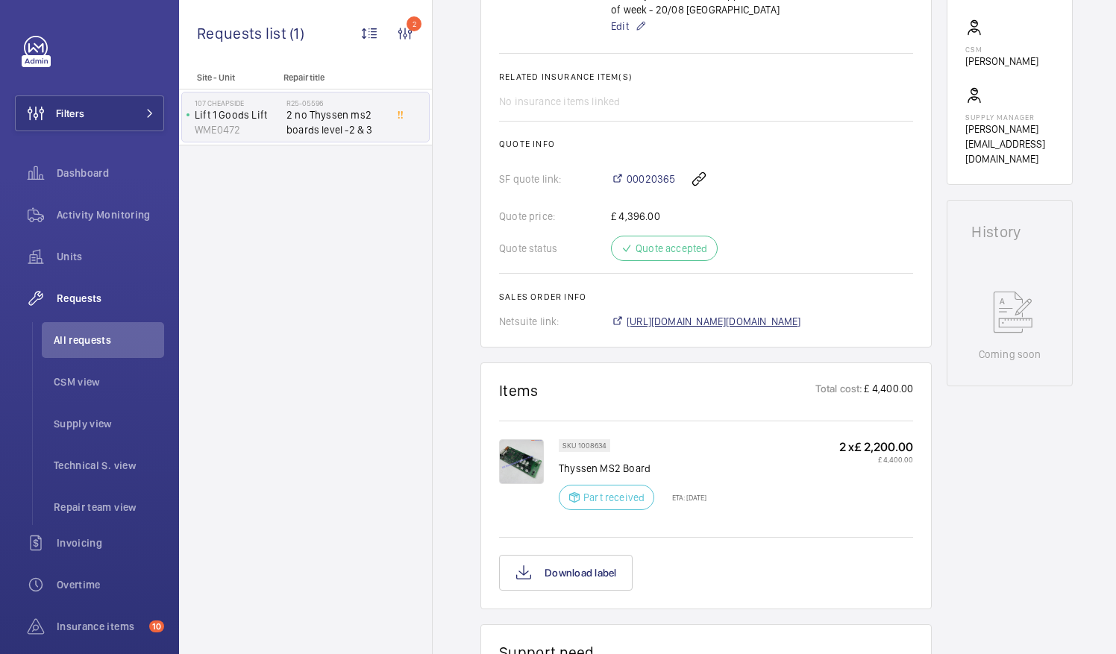
click at [745, 329] on span "https://6461500.app.netsuite.com/app/accounting/transactions/salesord.nl?id=289…" at bounding box center [714, 321] width 175 height 15
click at [79, 335] on span "All requests" at bounding box center [109, 340] width 110 height 15
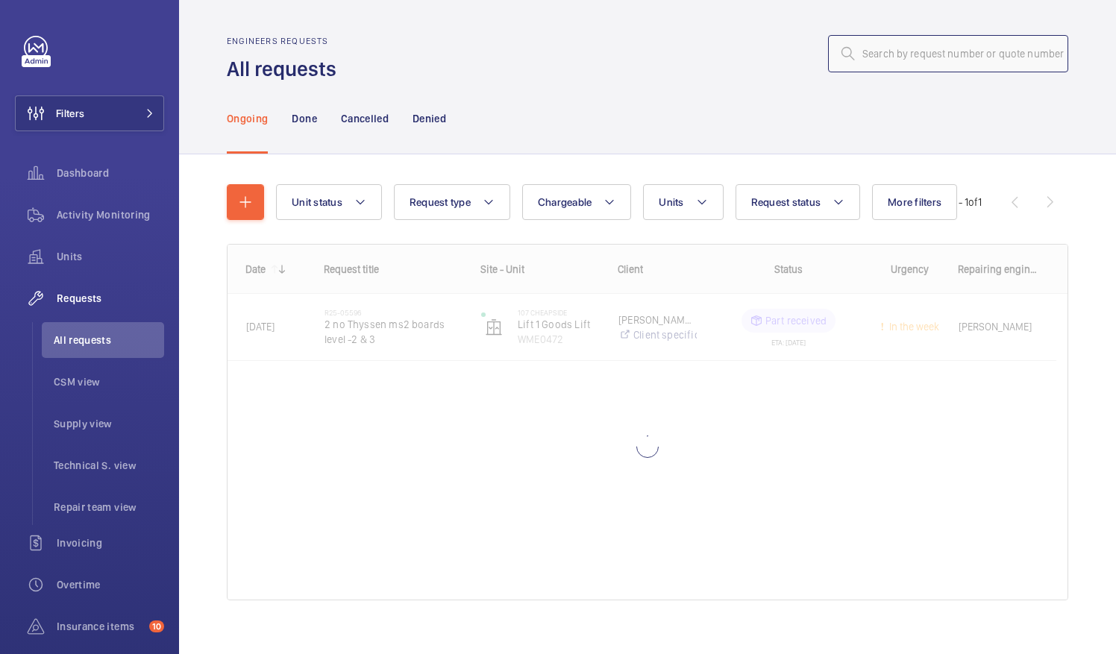
click at [856, 63] on input "text" at bounding box center [948, 53] width 240 height 37
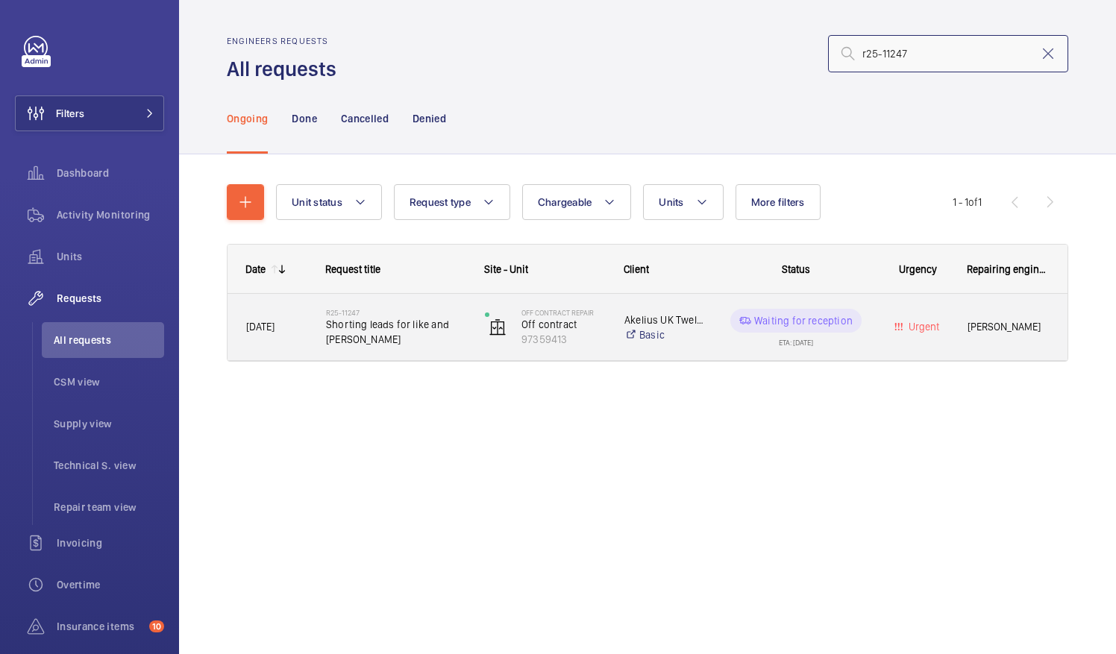
type input "r25-11247"
click at [352, 323] on span "Shorting leads for like and Dan fingleton" at bounding box center [396, 332] width 140 height 30
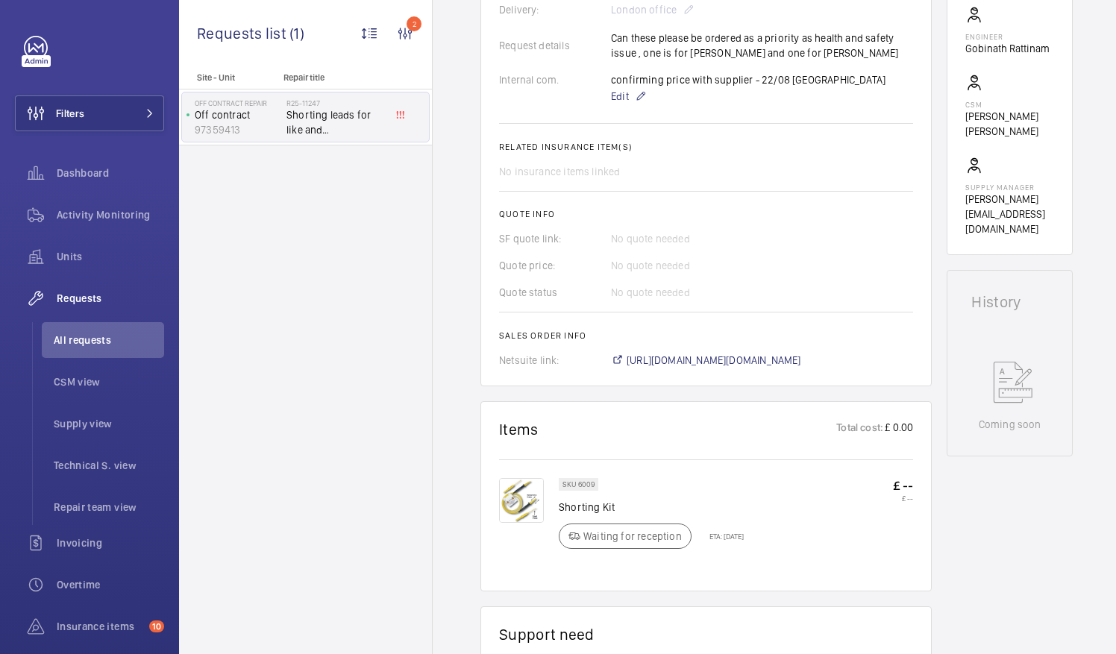
scroll to position [507, 0]
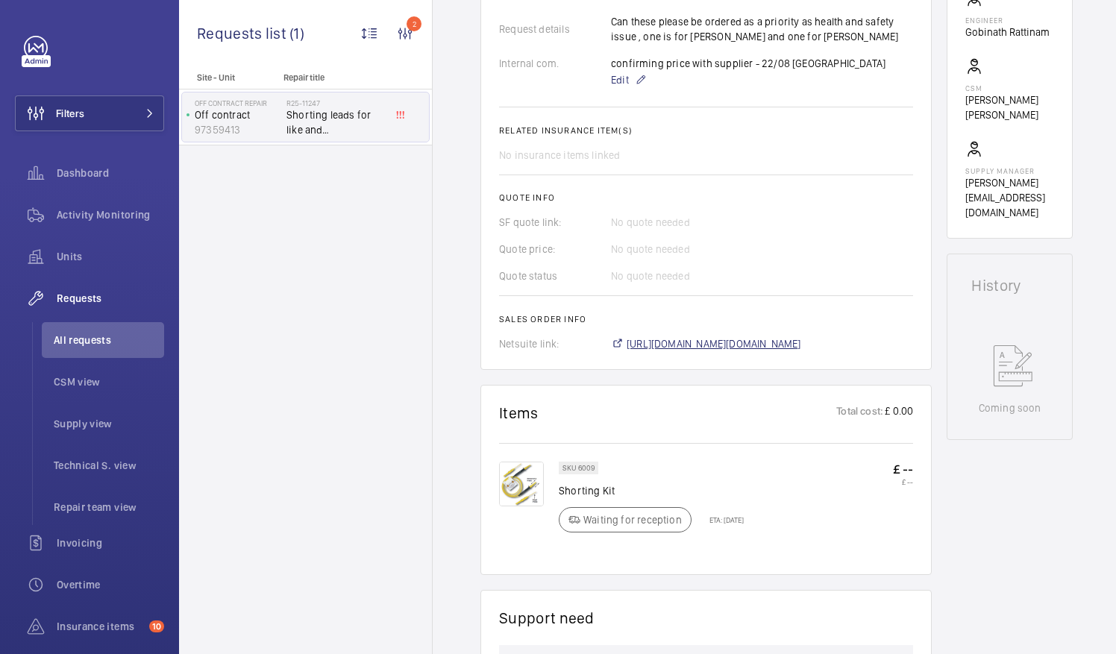
click at [751, 344] on span "https://6461500.app.netsuite.com/app/accounting/transactions/salesord.nl?id=293…" at bounding box center [714, 344] width 175 height 15
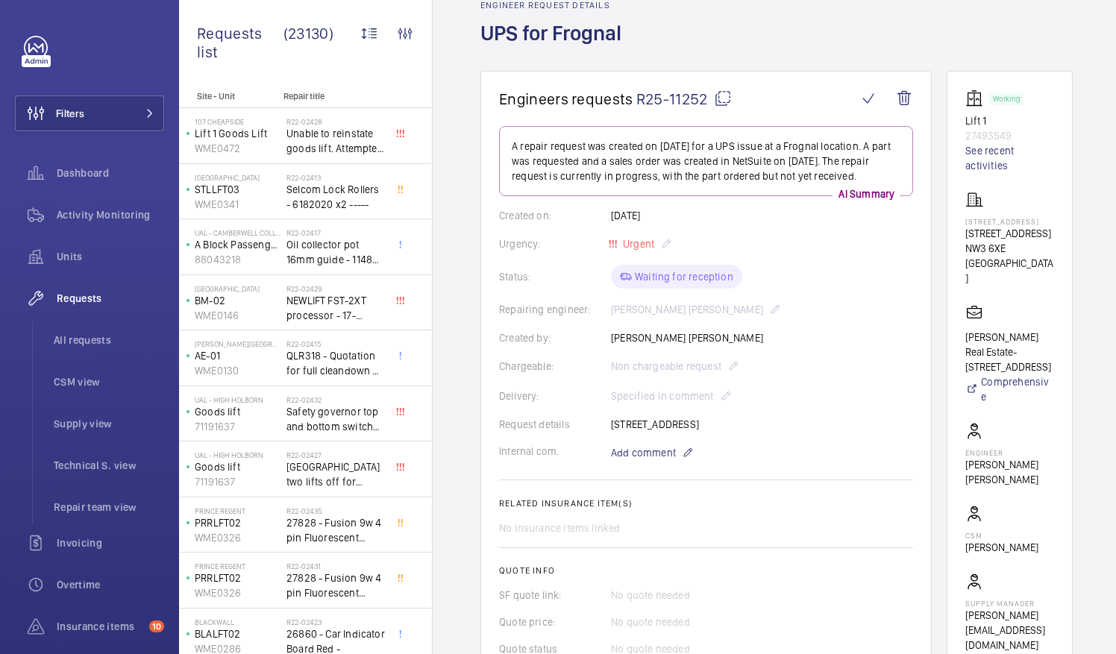
scroll to position [149, 0]
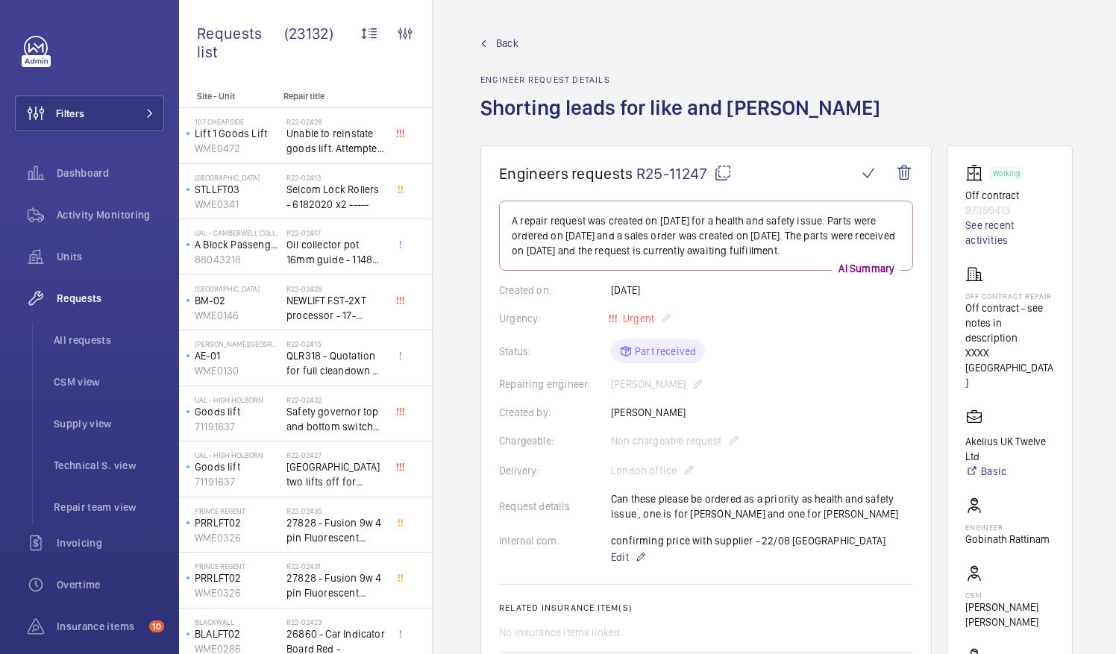
click at [719, 172] on mat-icon at bounding box center [723, 173] width 18 height 18
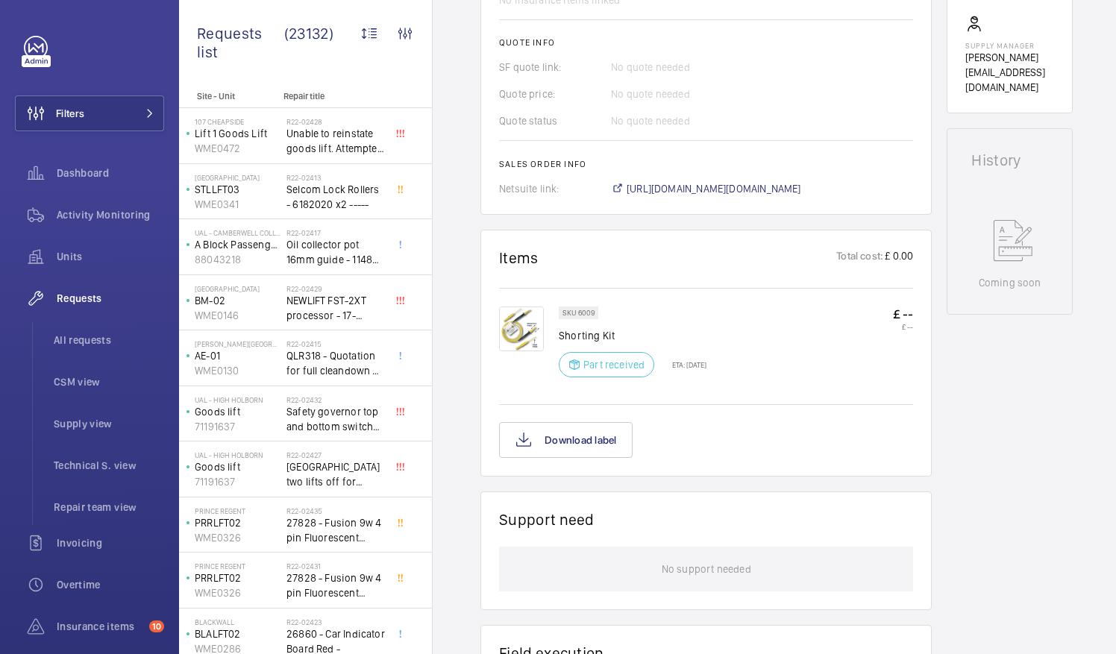
scroll to position [634, 0]
drag, startPoint x: 560, startPoint y: 331, endPoint x: 616, endPoint y: 335, distance: 56.8
click at [616, 335] on p "Shorting Kit" at bounding box center [633, 334] width 148 height 15
drag, startPoint x: 616, startPoint y: 335, endPoint x: 595, endPoint y: 336, distance: 20.9
click at [595, 336] on p "Shorting Kit" at bounding box center [633, 334] width 148 height 15
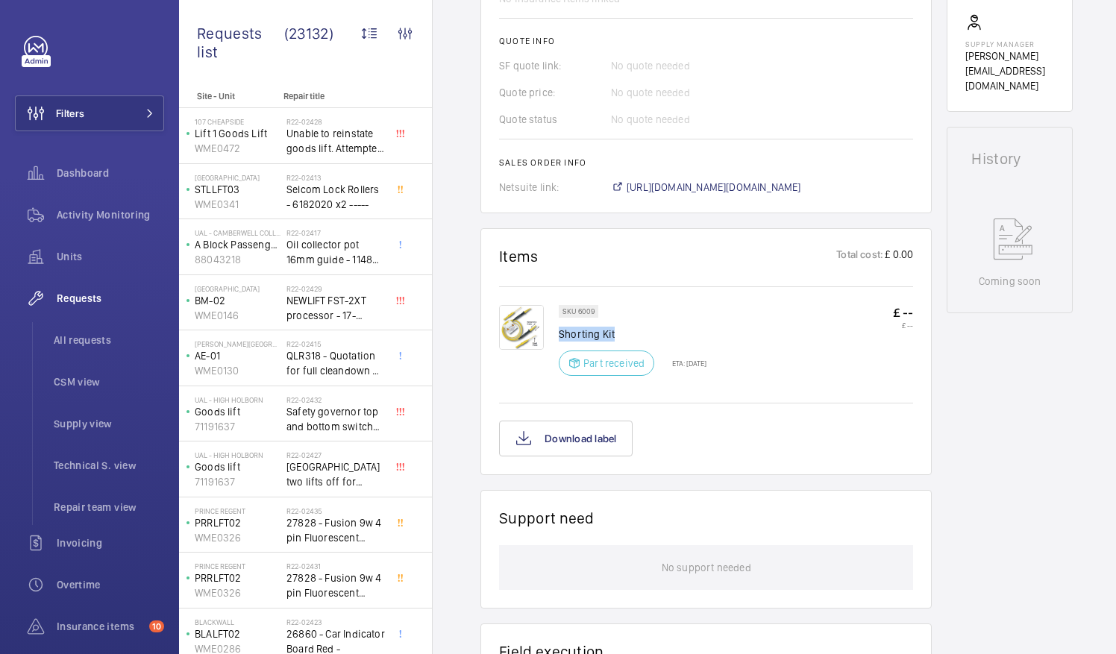
copy p "Shorting Kit"
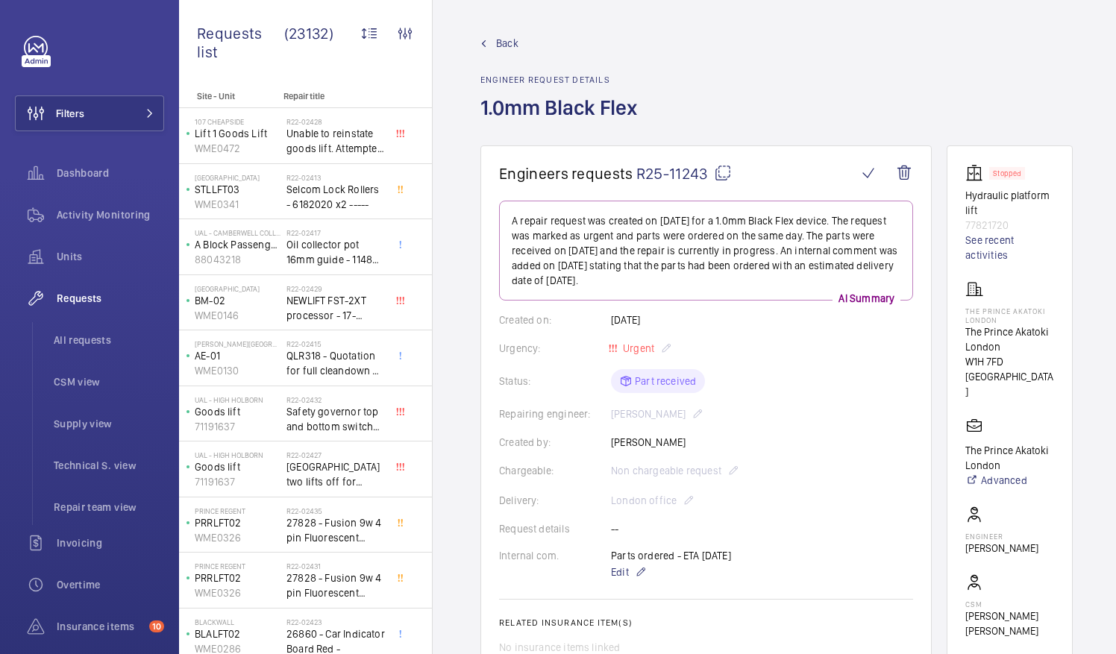
click at [714, 177] on mat-icon at bounding box center [723, 173] width 18 height 18
drag, startPoint x: 983, startPoint y: 330, endPoint x: 1066, endPoint y: 342, distance: 83.8
click at [1066, 342] on wm-front-card "Stopped Hydraulic platform lift 77821720 See recent activities The Prince Akato…" at bounding box center [1010, 451] width 126 height 610
drag, startPoint x: 1066, startPoint y: 342, endPoint x: 992, endPoint y: 337, distance: 73.3
click at [992, 337] on p "The Prince Akatoki London" at bounding box center [1010, 340] width 89 height 30
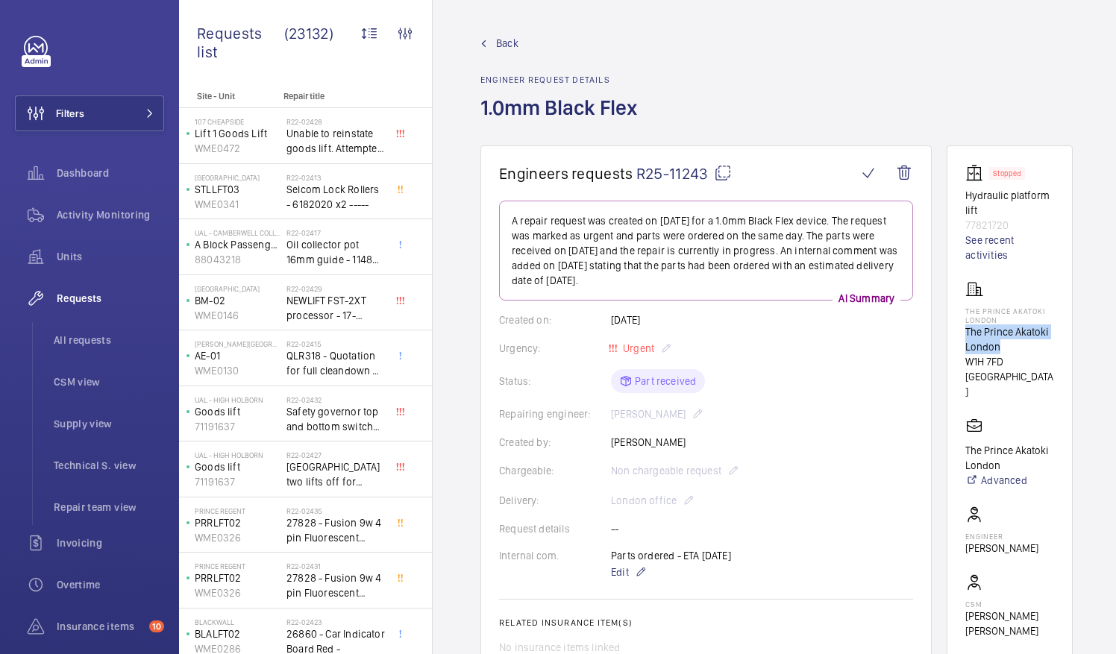
click at [1037, 348] on p "The Prince Akatoki London" at bounding box center [1010, 340] width 89 height 30
drag, startPoint x: 985, startPoint y: 330, endPoint x: 1067, endPoint y: 334, distance: 82.2
click at [1067, 334] on wm-front-card "Stopped Hydraulic platform lift 77821720 See recent activities The Prince Akato…" at bounding box center [1010, 451] width 126 height 610
drag, startPoint x: 1067, startPoint y: 334, endPoint x: 1048, endPoint y: 329, distance: 19.9
copy p "The Prince Akatoki"
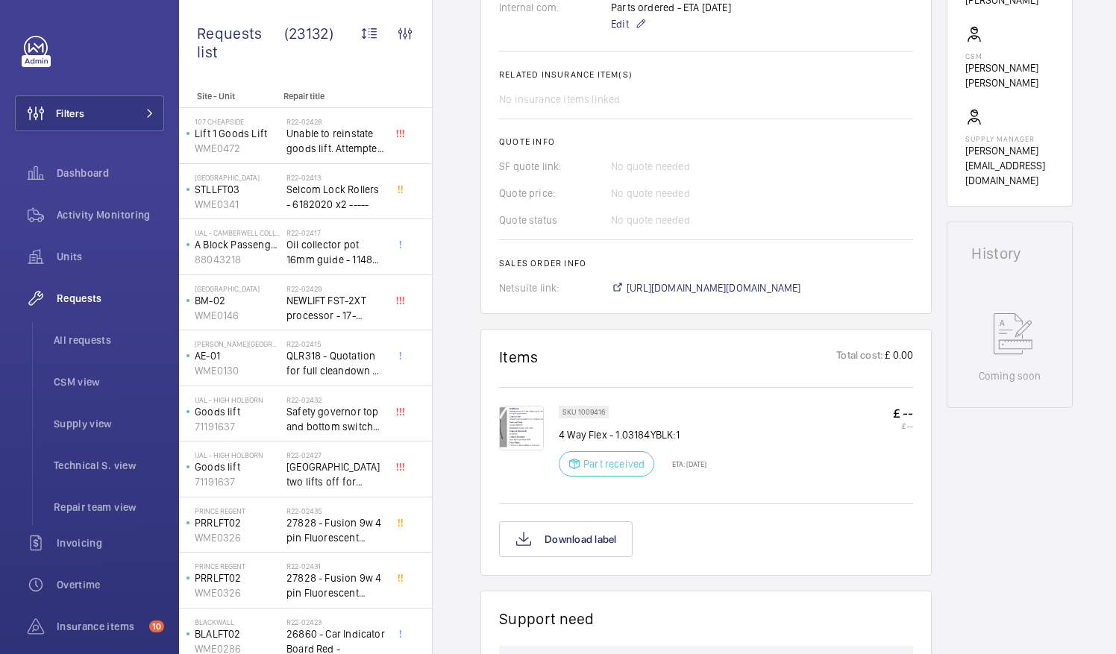
scroll to position [583, 0]
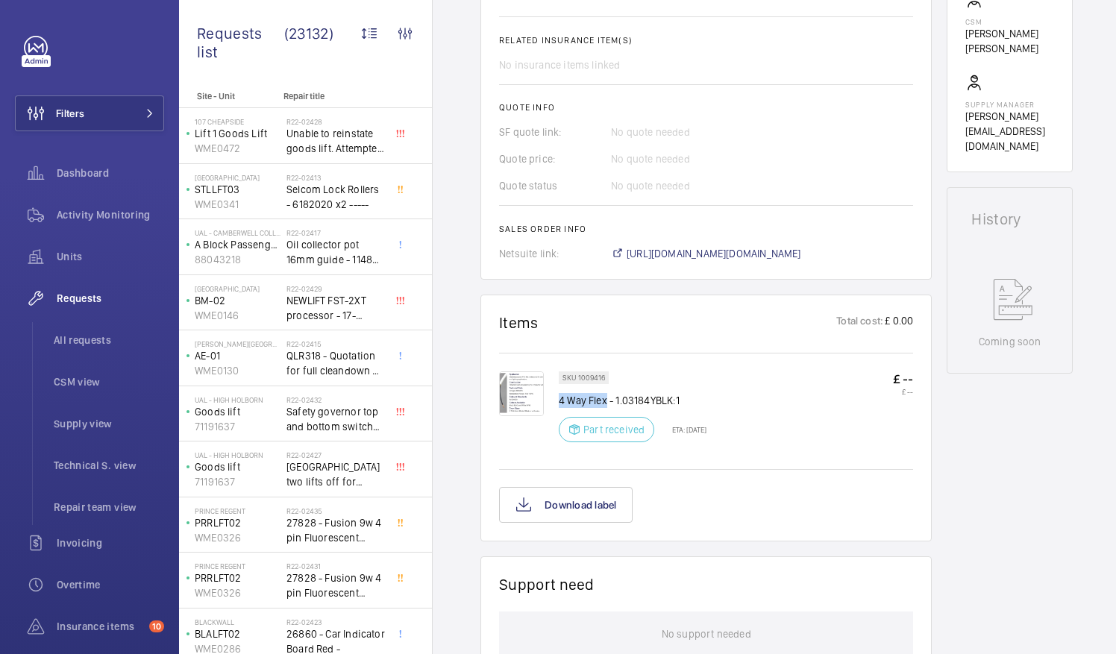
drag, startPoint x: 560, startPoint y: 396, endPoint x: 607, endPoint y: 394, distance: 47.1
click at [607, 394] on p "4 Way Flex - 1.03184YBLK:1" at bounding box center [633, 400] width 148 height 15
drag, startPoint x: 607, startPoint y: 394, endPoint x: 597, endPoint y: 397, distance: 10.9
copy p "4 Way Flex"
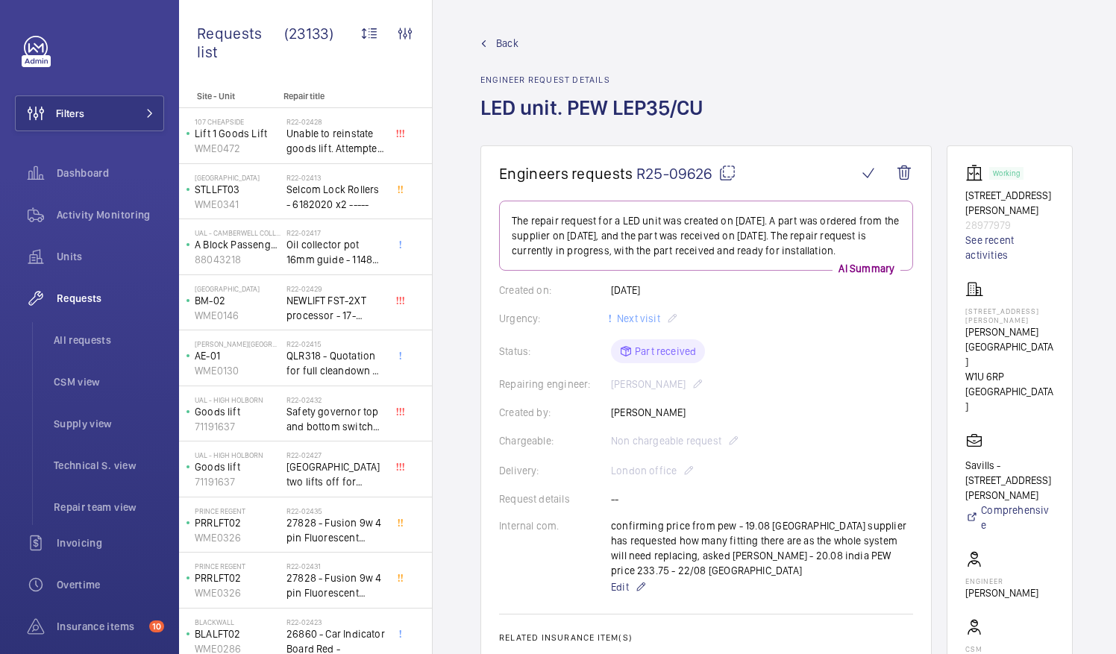
click at [724, 169] on mat-icon at bounding box center [728, 173] width 18 height 18
drag, startPoint x: 983, startPoint y: 294, endPoint x: 1058, endPoint y: 294, distance: 74.6
click at [1054, 307] on p "[STREET_ADDRESS][PERSON_NAME]" at bounding box center [1010, 316] width 89 height 18
drag, startPoint x: 1058, startPoint y: 294, endPoint x: 1040, endPoint y: 295, distance: 17.9
copy p "[STREET_ADDRESS][PERSON_NAME]"
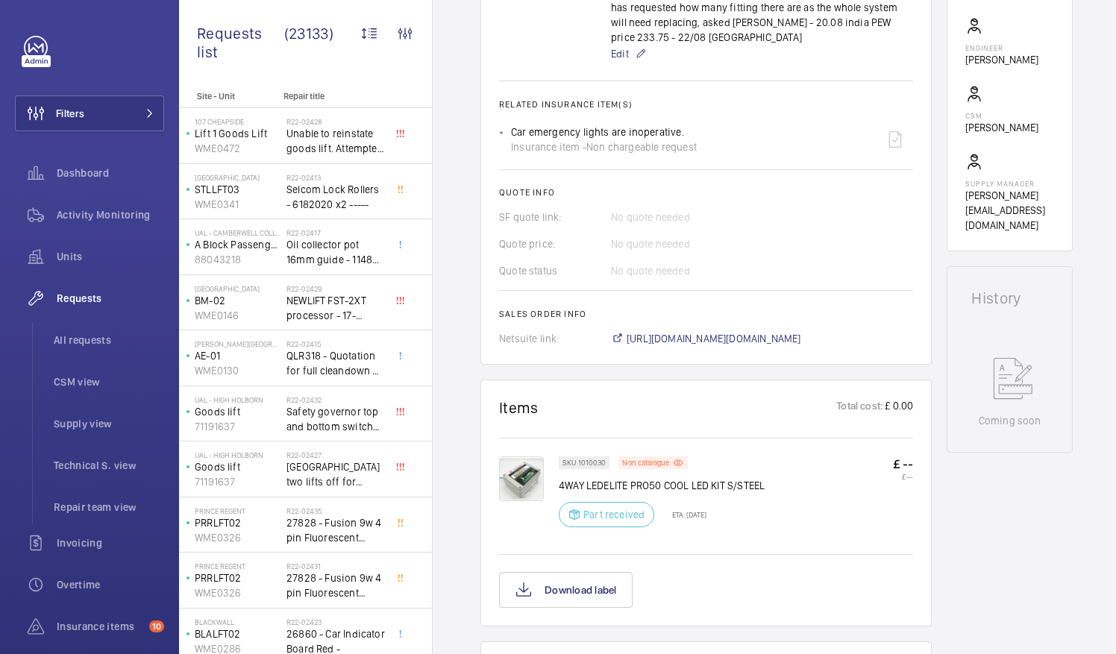
scroll to position [534, 0]
drag, startPoint x: 560, startPoint y: 467, endPoint x: 630, endPoint y: 468, distance: 69.4
click at [630, 478] on p "4WAY LEDELITE PRO50 COOL LED KIT S/STEEL" at bounding box center [662, 485] width 206 height 15
drag, startPoint x: 630, startPoint y: 468, endPoint x: 619, endPoint y: 469, distance: 10.5
copy p "4WAY LEDELITE"
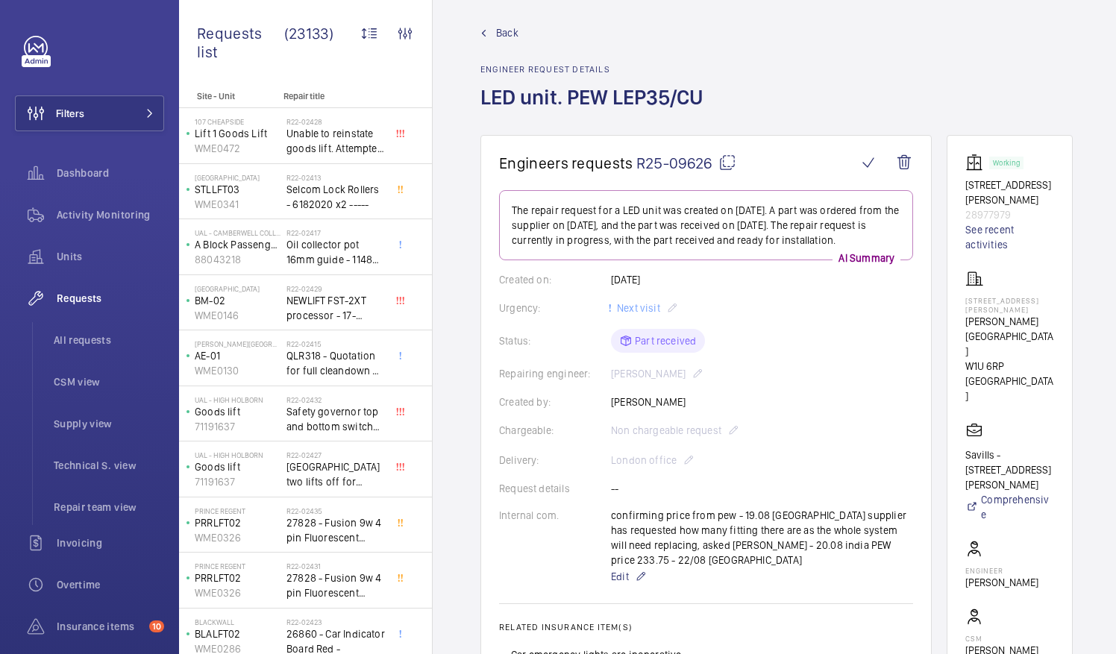
scroll to position [10, 0]
click at [724, 160] on mat-icon at bounding box center [728, 163] width 18 height 18
copy p "4WAY LEDELITE"
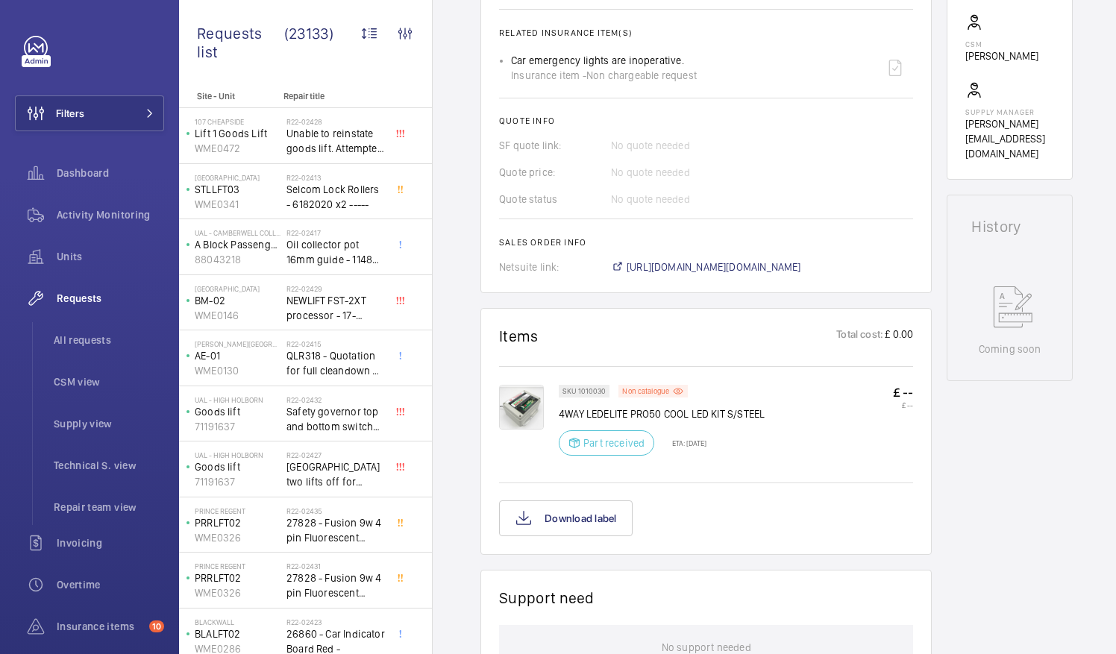
scroll to position [606, 0]
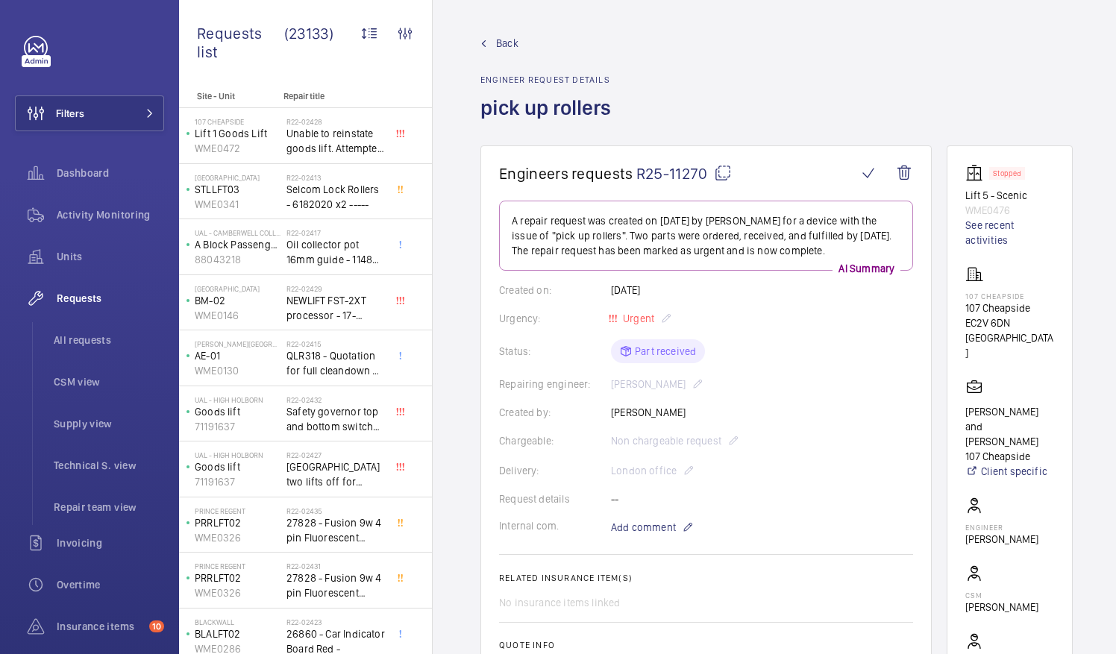
click at [649, 236] on p "A repair request was created on 2025-08-22 by Elle Wadman for a device with the…" at bounding box center [706, 235] width 389 height 45
click at [723, 167] on mat-icon at bounding box center [723, 173] width 18 height 18
drag, startPoint x: 983, startPoint y: 301, endPoint x: 1054, endPoint y: 308, distance: 71.2
click at [1054, 308] on p "107 Cheapside" at bounding box center [1010, 308] width 89 height 15
drag, startPoint x: 1054, startPoint y: 308, endPoint x: 1034, endPoint y: 308, distance: 19.4
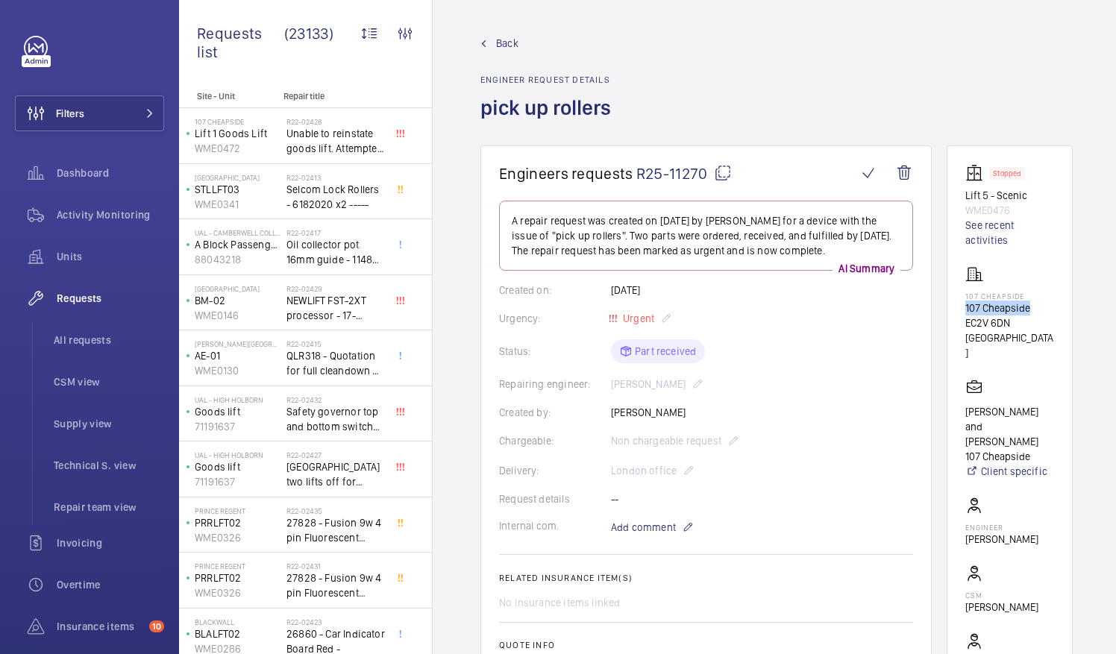
copy p "107 Cheapside"
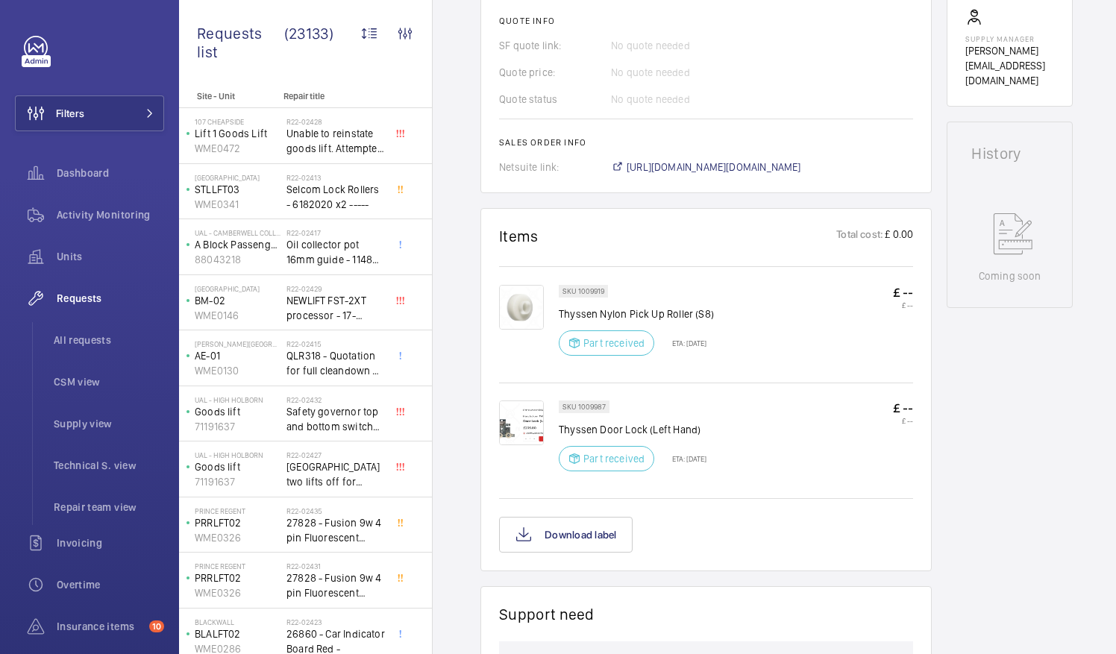
scroll to position [628, 0]
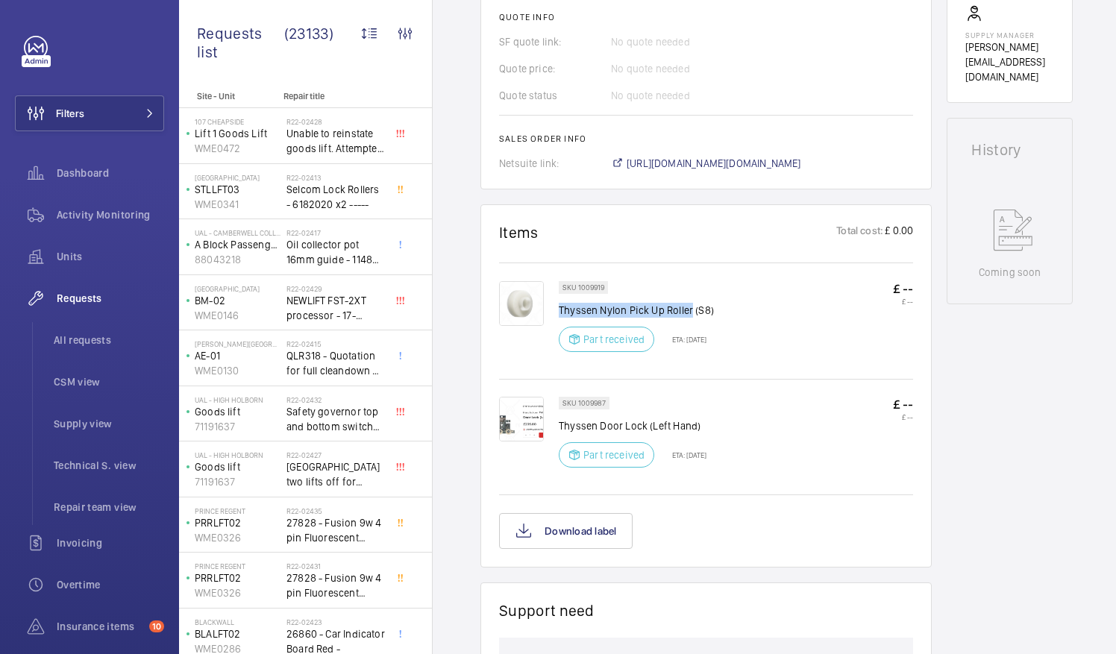
drag, startPoint x: 560, startPoint y: 304, endPoint x: 691, endPoint y: 315, distance: 131.7
click at [691, 315] on p "Thyssen Nylon Pick Up Roller (S8)" at bounding box center [636, 310] width 155 height 15
drag, startPoint x: 691, startPoint y: 315, endPoint x: 682, endPoint y: 315, distance: 9.0
click at [682, 315] on p "Thyssen Nylon Pick Up Roller (S8)" at bounding box center [636, 310] width 155 height 15
drag, startPoint x: 560, startPoint y: 313, endPoint x: 693, endPoint y: 310, distance: 133.6
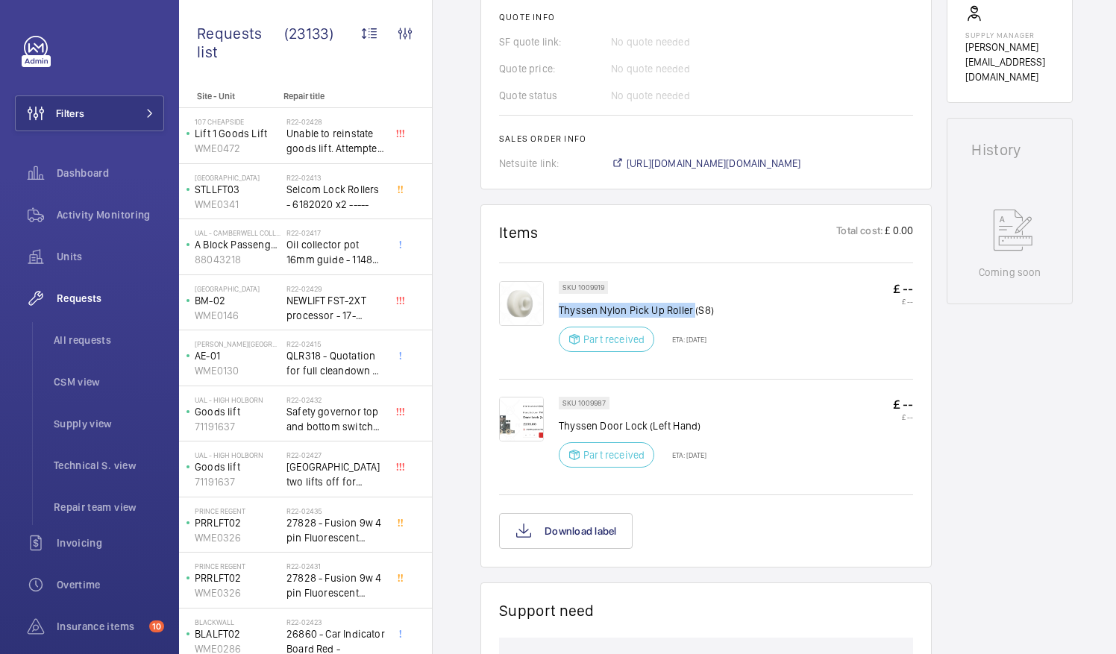
click at [693, 310] on p "Thyssen Nylon Pick Up Roller (S8)" at bounding box center [636, 310] width 155 height 15
drag, startPoint x: 693, startPoint y: 310, endPoint x: 670, endPoint y: 307, distance: 23.4
copy p "Thyssen Nylon Pick Up Roller"
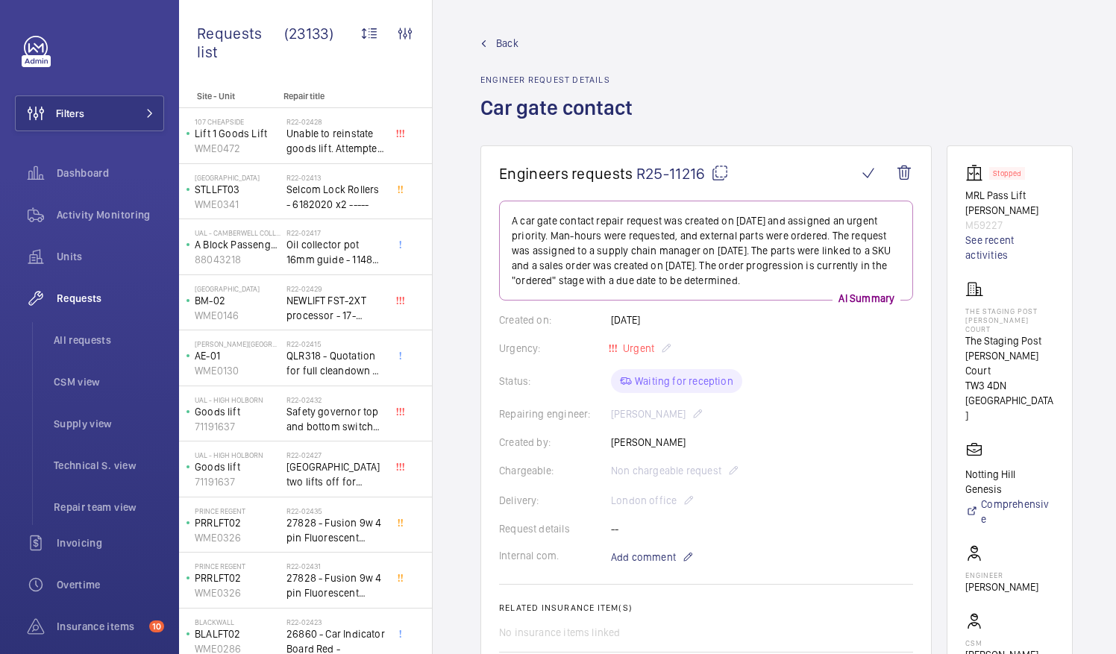
click at [719, 166] on mat-icon at bounding box center [720, 173] width 18 height 18
drag, startPoint x: 983, startPoint y: 327, endPoint x: 1057, endPoint y: 335, distance: 73.6
click at [1054, 335] on p "The Staging Post [PERSON_NAME] Court" at bounding box center [1010, 356] width 89 height 45
drag, startPoint x: 1057, startPoint y: 335, endPoint x: 1045, endPoint y: 334, distance: 12.0
copy p "The Staging Post"
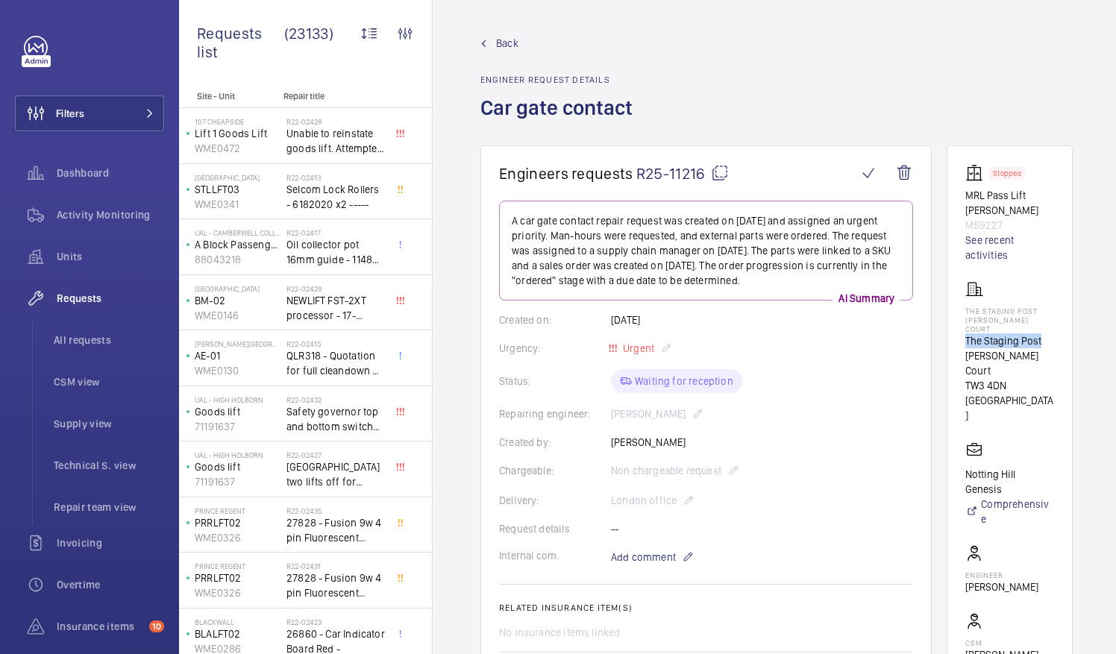
drag, startPoint x: 983, startPoint y: 531, endPoint x: 1066, endPoint y: 542, distance: 83.6
click at [1066, 542] on wm-front-card "Stopped MRL Pass Lift [PERSON_NAME] M59227 See recent activities The Staging Po…" at bounding box center [1010, 463] width 126 height 634
drag, startPoint x: 1066, startPoint y: 542, endPoint x: 1039, endPoint y: 531, distance: 29.5
copy p "[PERSON_NAME]"
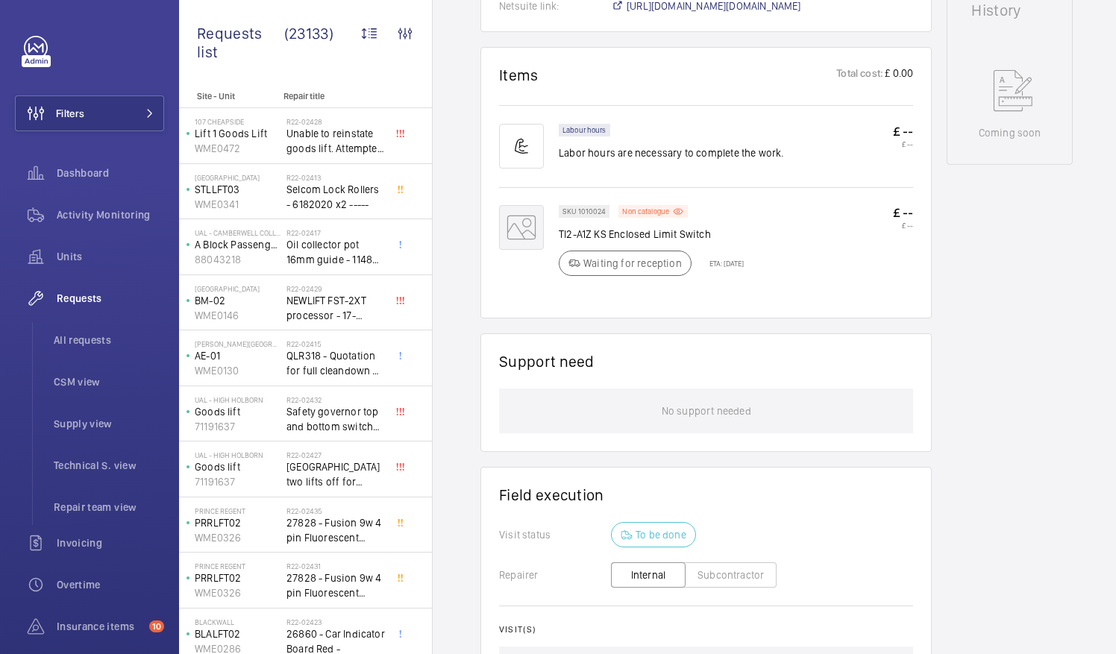
scroll to position [818, 0]
drag, startPoint x: 652, startPoint y: 228, endPoint x: 715, endPoint y: 231, distance: 62.8
click at [715, 231] on p "TI2-A1Z KS Enclosed Limit Switch" at bounding box center [651, 232] width 185 height 15
drag, startPoint x: 715, startPoint y: 231, endPoint x: 692, endPoint y: 231, distance: 22.4
copy p "Limit Switch"
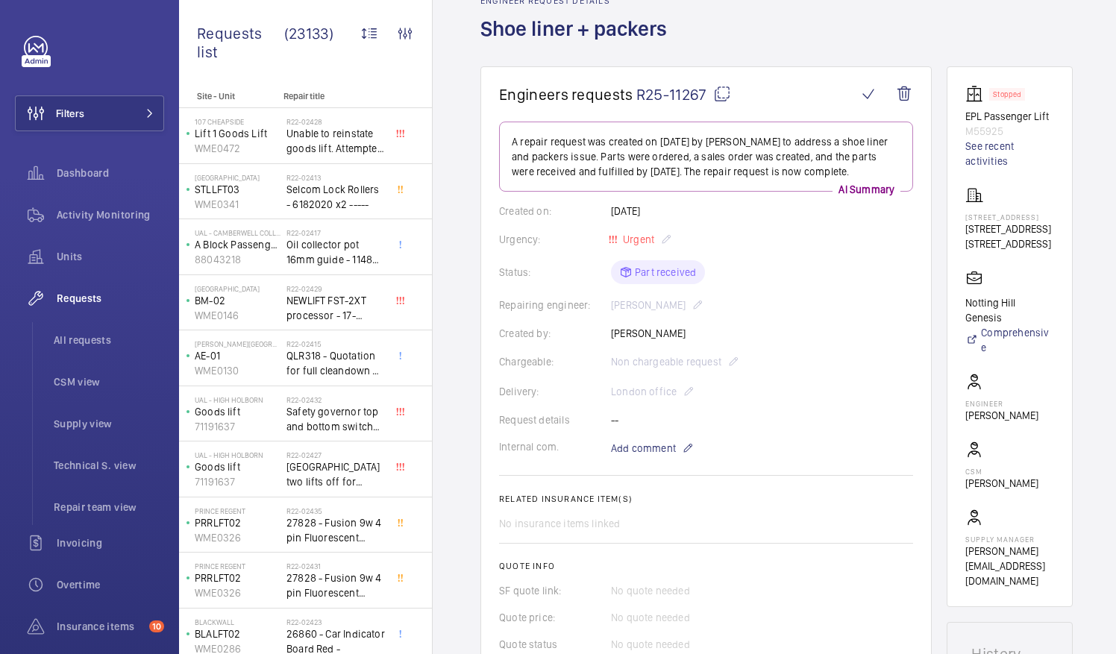
scroll to position [78, 0]
click at [719, 95] on mat-icon at bounding box center [722, 95] width 18 height 18
drag, startPoint x: 995, startPoint y: 238, endPoint x: 1068, endPoint y: 251, distance: 73.5
click at [1068, 251] on wm-front-card "Stopped EPL Passenger Lift M55925 See recent activities [STREET_ADDRESS][GEOGRA…" at bounding box center [1010, 337] width 126 height 541
drag, startPoint x: 1068, startPoint y: 251, endPoint x: 1019, endPoint y: 246, distance: 48.7
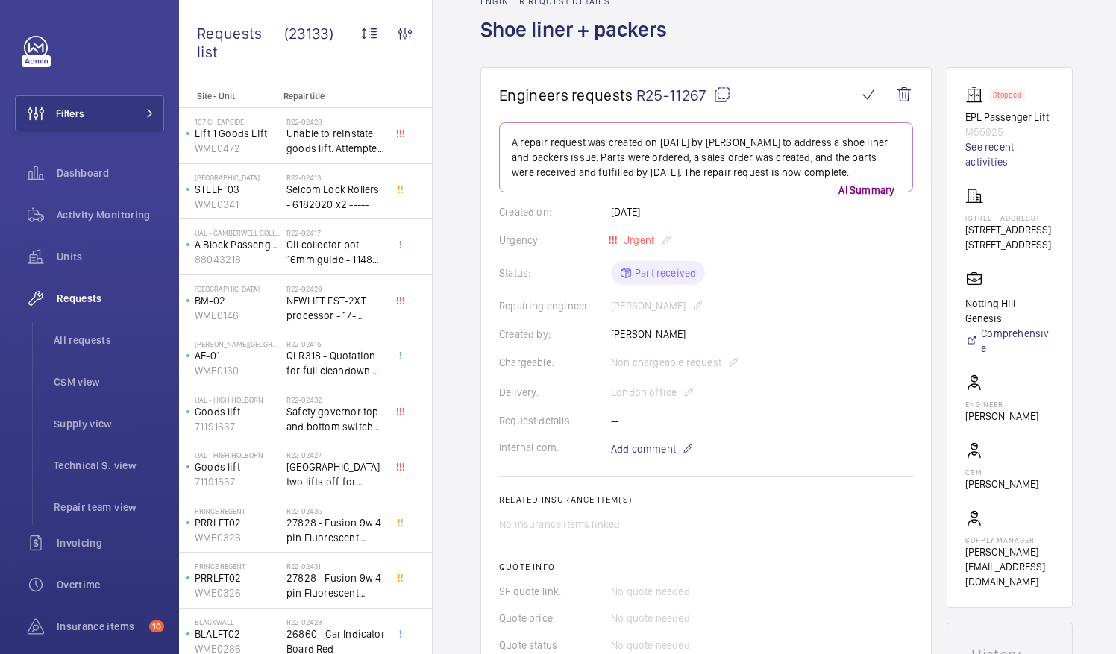
copy p "[GEOGRAPHIC_DATA]"
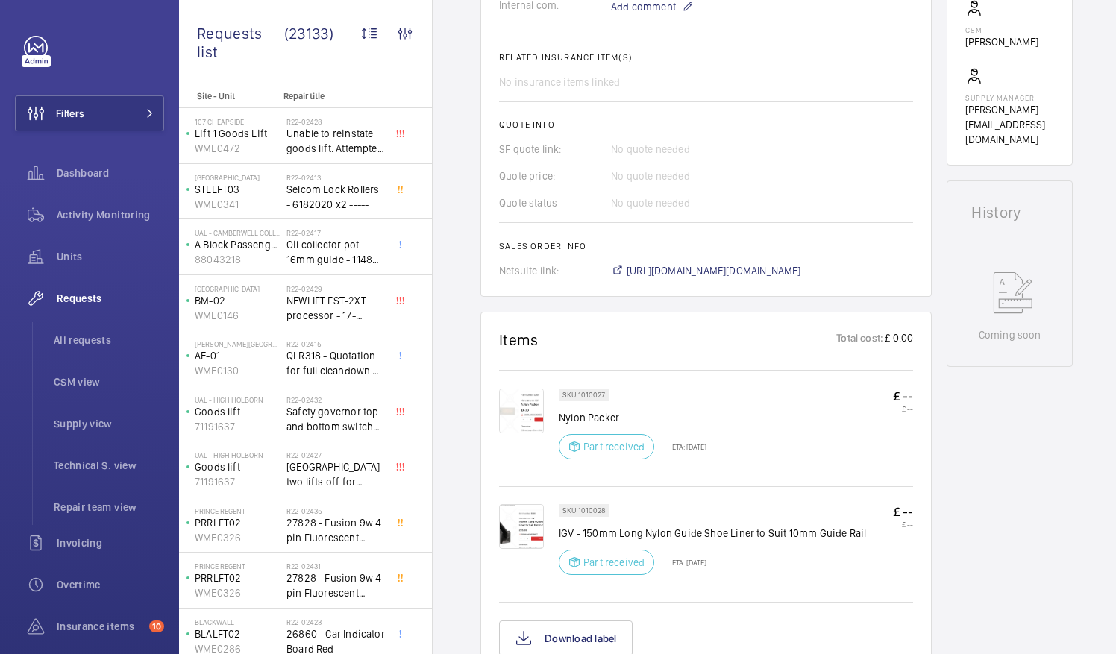
scroll to position [522, 0]
drag, startPoint x: 560, startPoint y: 416, endPoint x: 666, endPoint y: 413, distance: 105.2
click at [666, 413] on p "Nylon Packer" at bounding box center [633, 417] width 148 height 15
drag, startPoint x: 666, startPoint y: 413, endPoint x: 608, endPoint y: 416, distance: 57.5
copy p "Nylon Packer"
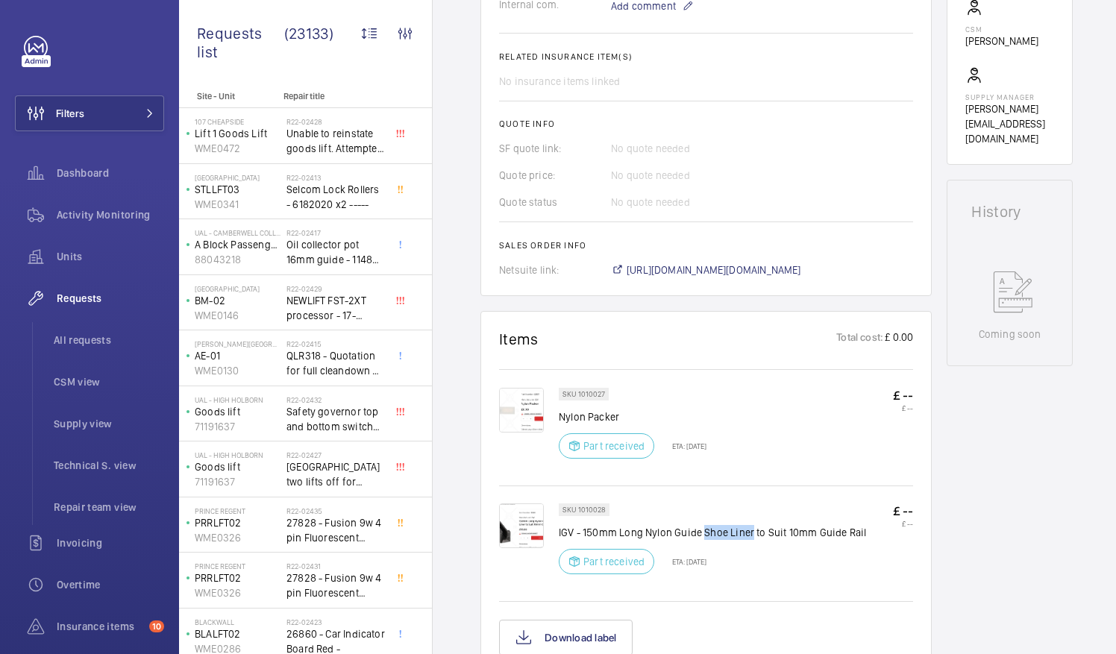
drag, startPoint x: 702, startPoint y: 531, endPoint x: 751, endPoint y: 532, distance: 48.5
click at [751, 532] on p "IGV - 150mm Long Nylon Guide Shoe Liner to Suit 10mm Guide Rail" at bounding box center [712, 532] width 307 height 15
drag, startPoint x: 751, startPoint y: 532, endPoint x: 740, endPoint y: 533, distance: 10.5
copy p "Shoe Liner"
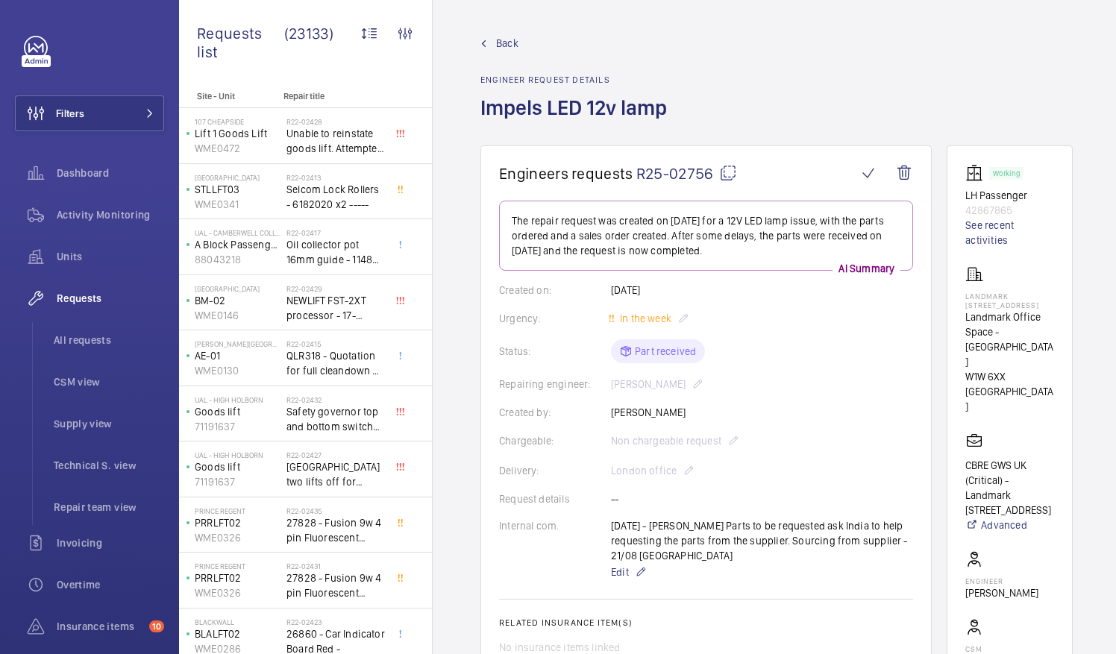
click at [728, 173] on mat-icon at bounding box center [728, 173] width 18 height 18
drag, startPoint x: 984, startPoint y: 316, endPoint x: 1061, endPoint y: 321, distance: 77.0
click at [1054, 321] on p "Landmark Office Space - [GEOGRAPHIC_DATA]" at bounding box center [1010, 340] width 89 height 60
drag, startPoint x: 1061, startPoint y: 321, endPoint x: 1039, endPoint y: 315, distance: 23.2
copy p "Landmark Office"
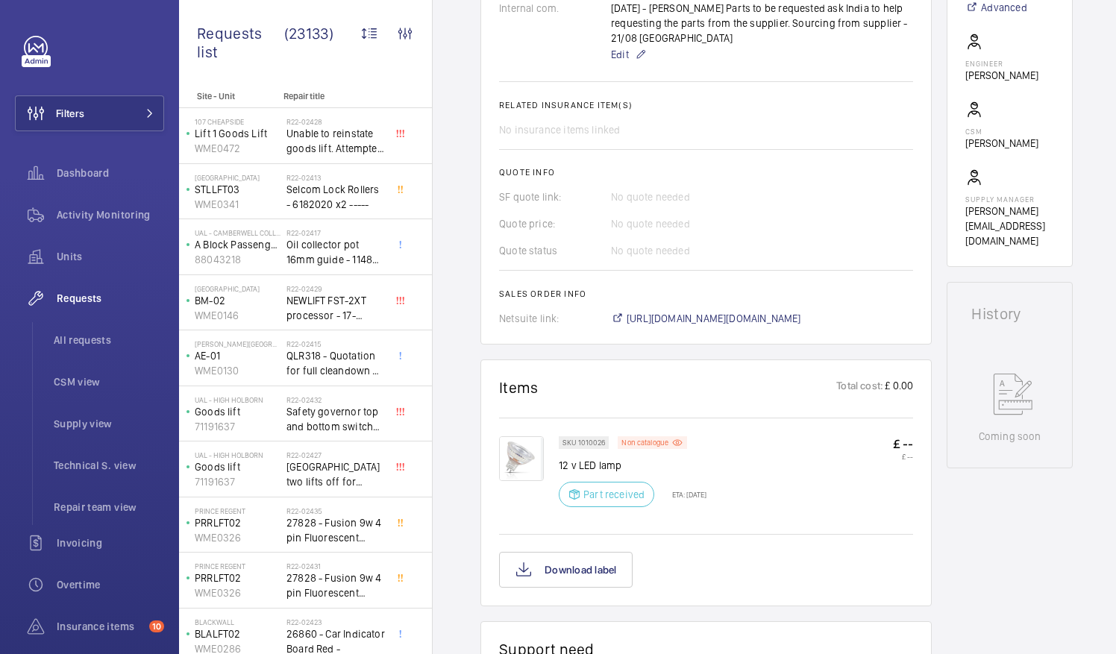
scroll to position [519, 0]
drag, startPoint x: 579, startPoint y: 463, endPoint x: 657, endPoint y: 463, distance: 77.6
click at [657, 463] on p "12 v LED lamp" at bounding box center [633, 464] width 148 height 15
drag, startPoint x: 657, startPoint y: 463, endPoint x: 602, endPoint y: 460, distance: 54.6
copy p "LED lamp"
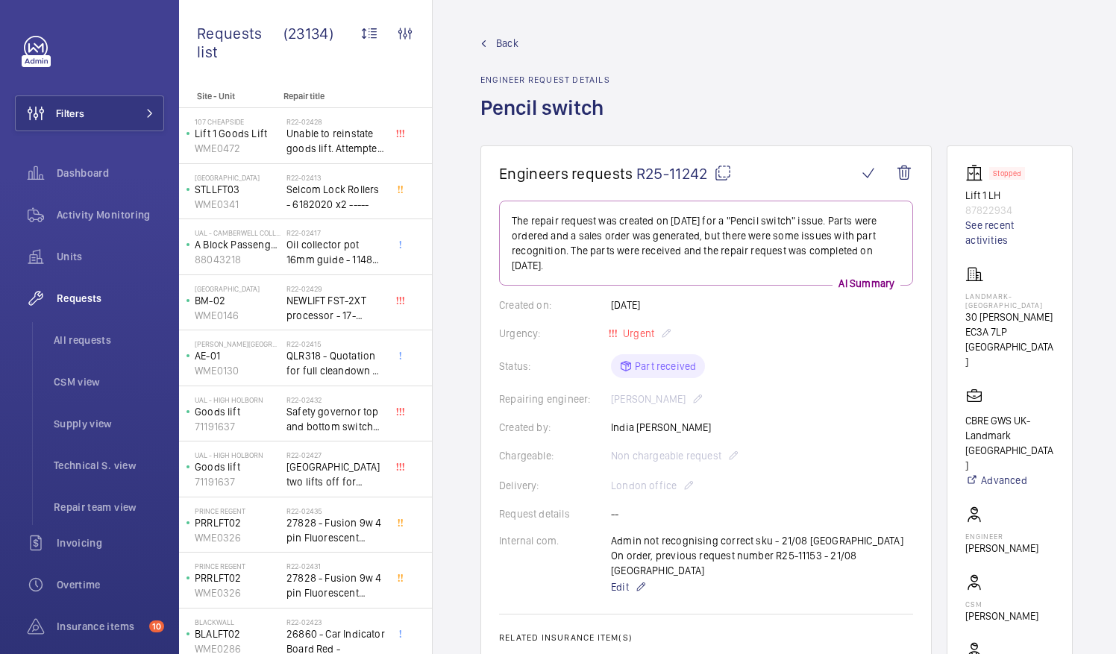
click at [721, 172] on mat-icon at bounding box center [723, 173] width 18 height 18
drag, startPoint x: 983, startPoint y: 294, endPoint x: 1036, endPoint y: 297, distance: 53.1
click at [1036, 297] on p "Landmark- [GEOGRAPHIC_DATA]" at bounding box center [1010, 301] width 89 height 18
drag, startPoint x: 1036, startPoint y: 297, endPoint x: 1010, endPoint y: 293, distance: 27.2
copy p "Landmark-"
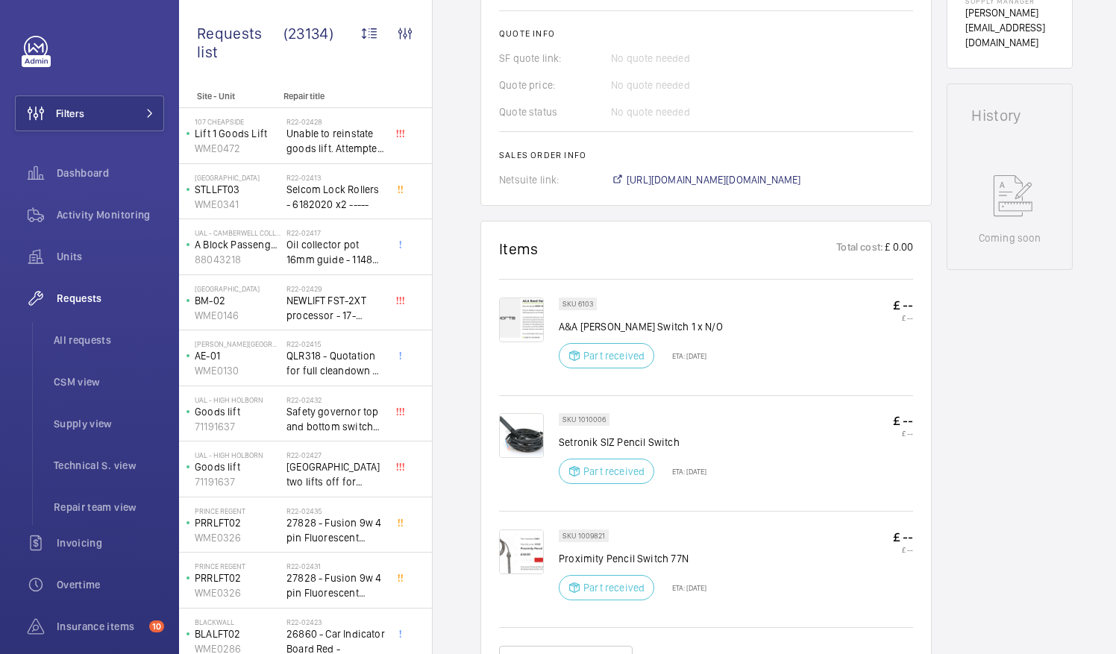
scroll to position [673, 0]
drag, startPoint x: 561, startPoint y: 307, endPoint x: 686, endPoint y: 314, distance: 125.6
click at [686, 318] on p "A&A [PERSON_NAME] Switch 1 x N/O" at bounding box center [641, 325] width 164 height 15
drag, startPoint x: 686, startPoint y: 314, endPoint x: 653, endPoint y: 312, distance: 33.7
copy p "A&A [PERSON_NAME] Switch 1 x N/O"
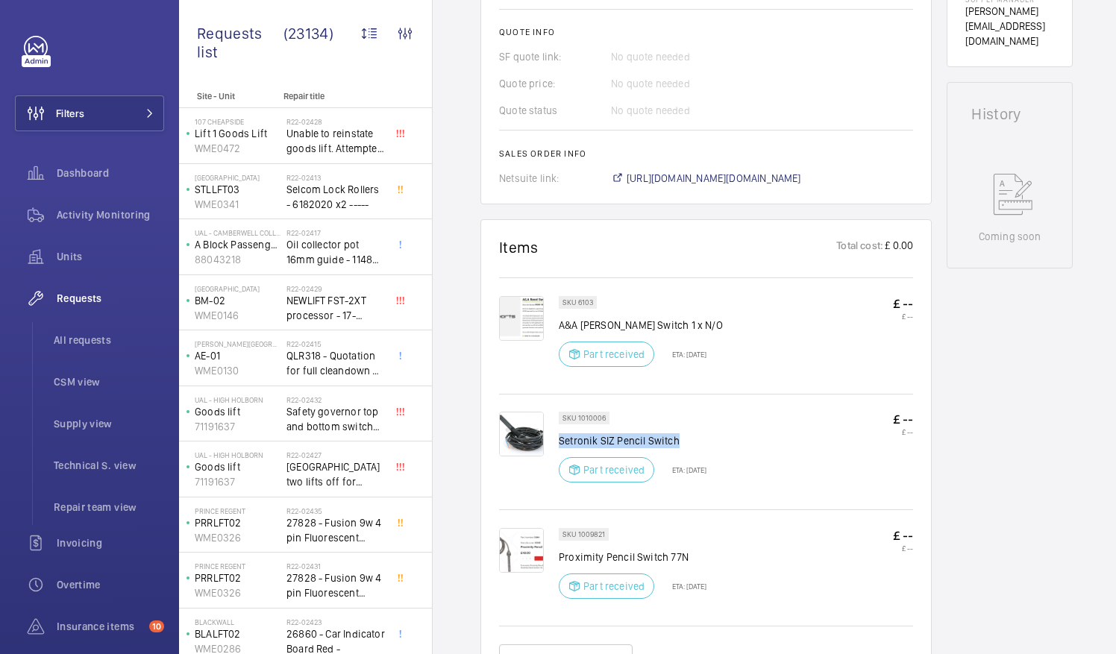
drag, startPoint x: 560, startPoint y: 422, endPoint x: 677, endPoint y: 431, distance: 116.7
click at [677, 434] on p "Setronik SIZ Pencil Switch" at bounding box center [633, 441] width 148 height 15
drag, startPoint x: 677, startPoint y: 431, endPoint x: 663, endPoint y: 425, distance: 15.4
copy p "Setronik SIZ Pencil Switch"
drag, startPoint x: 560, startPoint y: 539, endPoint x: 694, endPoint y: 539, distance: 134.3
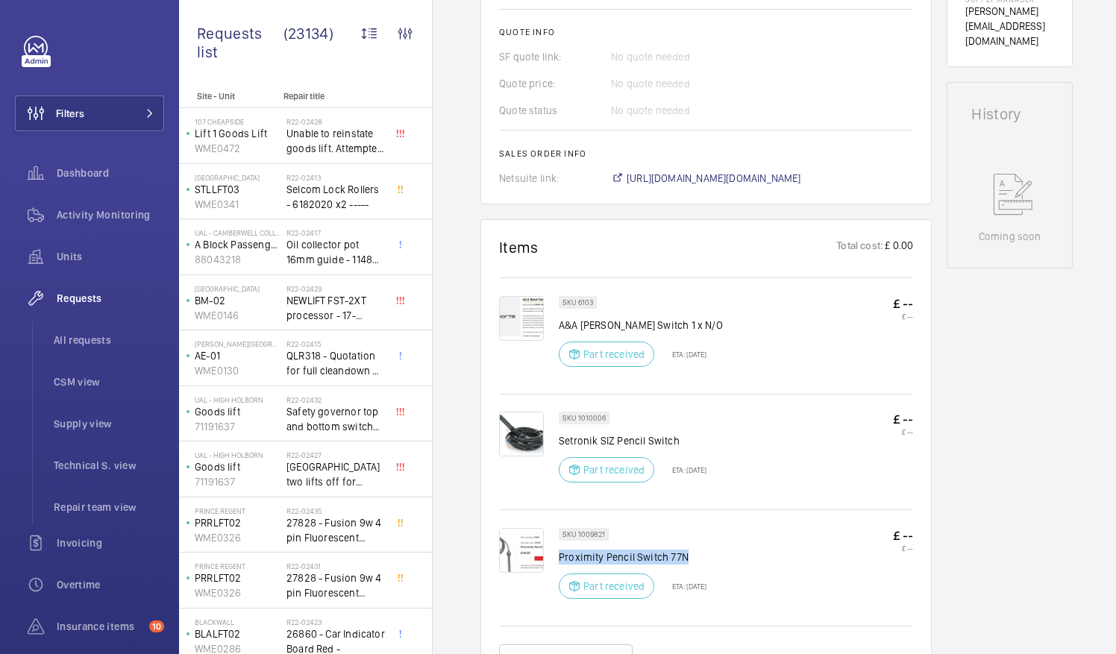
click at [694, 550] on p "Proximity Pencil Switch 77N" at bounding box center [633, 557] width 148 height 15
drag, startPoint x: 694, startPoint y: 539, endPoint x: 664, endPoint y: 540, distance: 29.9
copy p "Proximity Pencil Switch 77N"
